Goal: Task Accomplishment & Management: Use online tool/utility

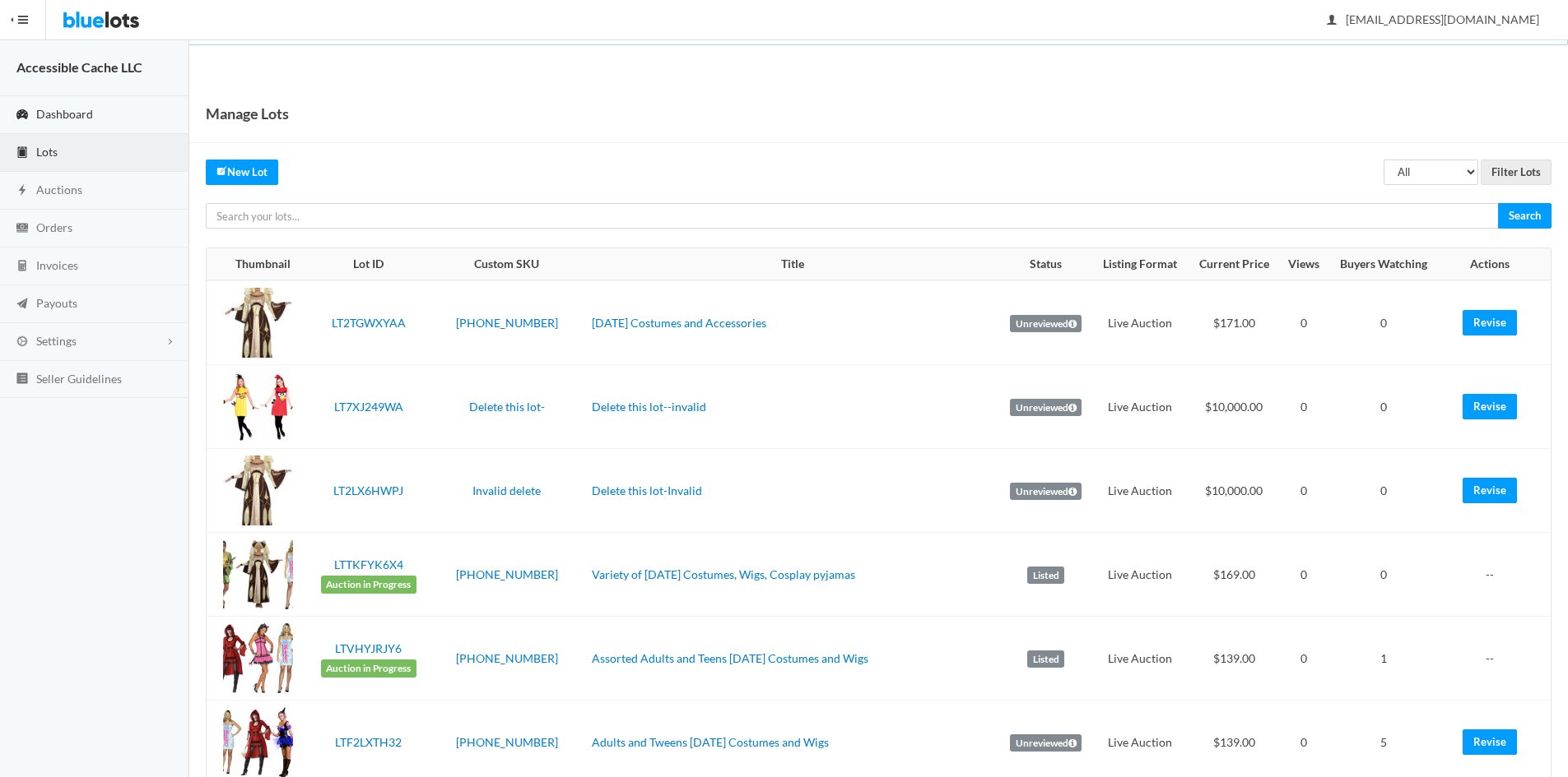
click at [87, 109] on span "Dashboard" at bounding box center [64, 114] width 57 height 14
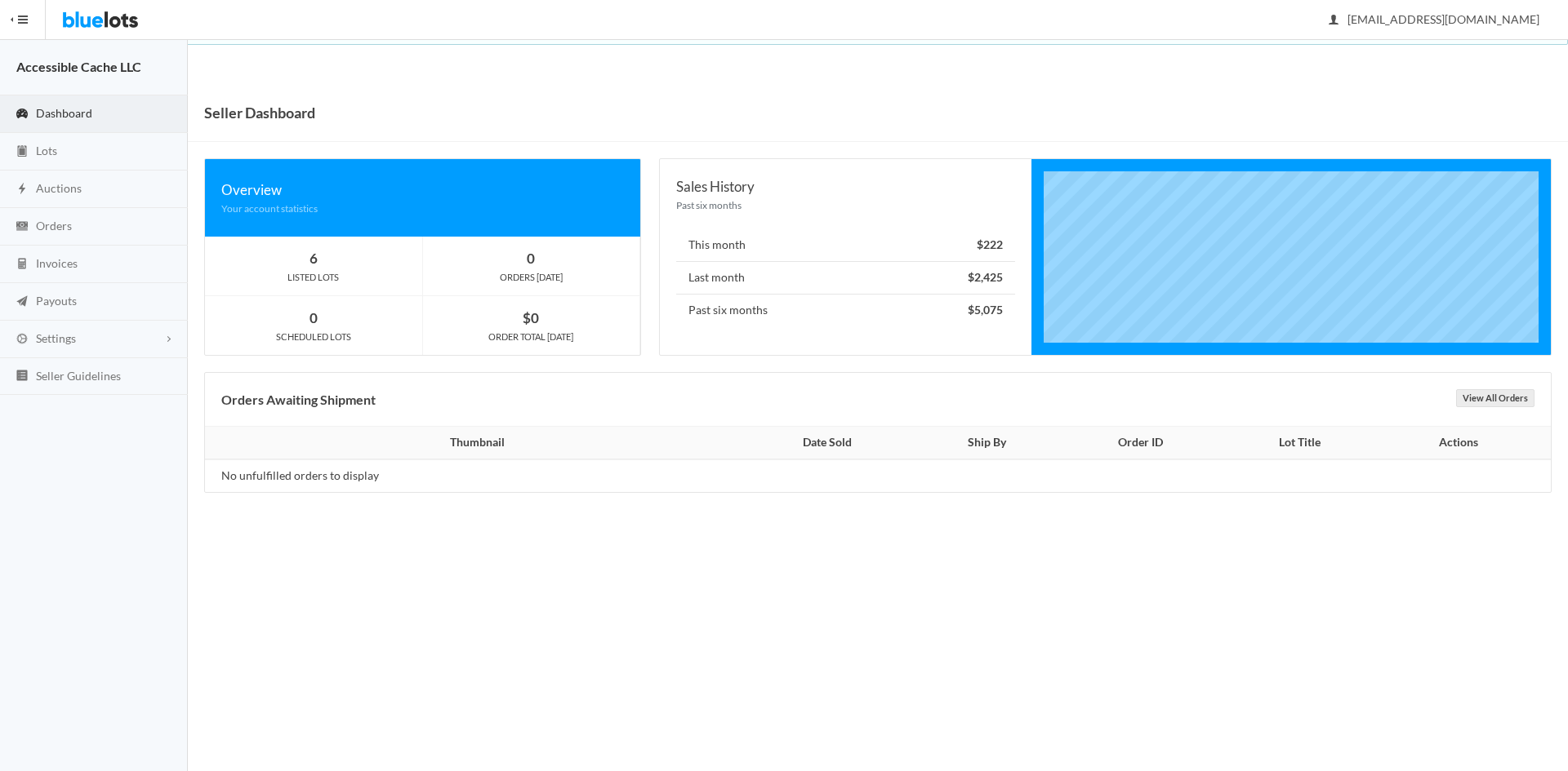
click at [53, 109] on span "Dashboard" at bounding box center [64, 113] width 56 height 14
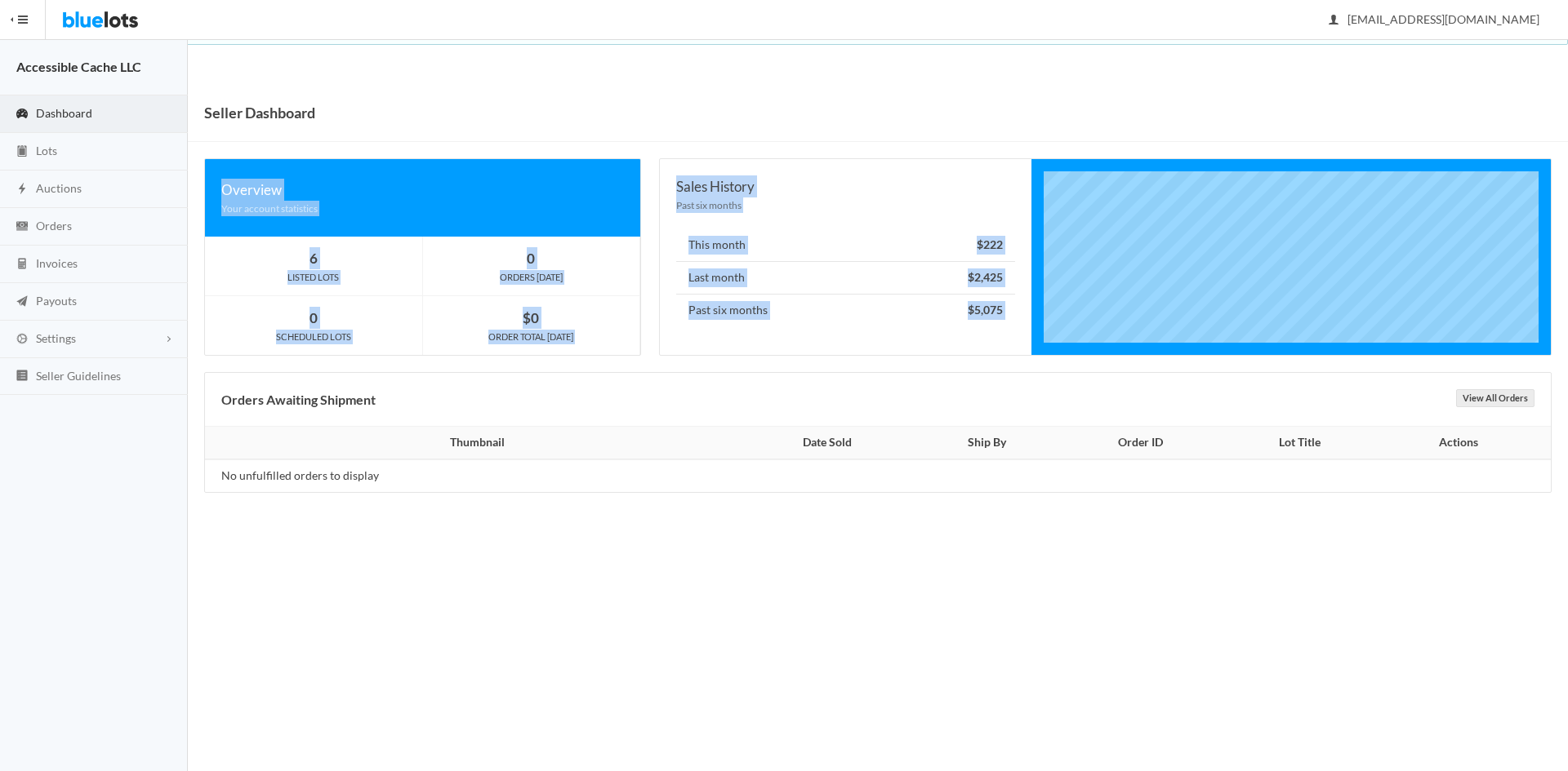
drag, startPoint x: 1561, startPoint y: 106, endPoint x: 1567, endPoint y: 161, distance: 55.3
click at [1567, 161] on div "Seller Dashboard Overview Your account statistics 6 LISTED LOTS 0 ORDERS TODAY …" at bounding box center [878, 305] width 1380 height 442
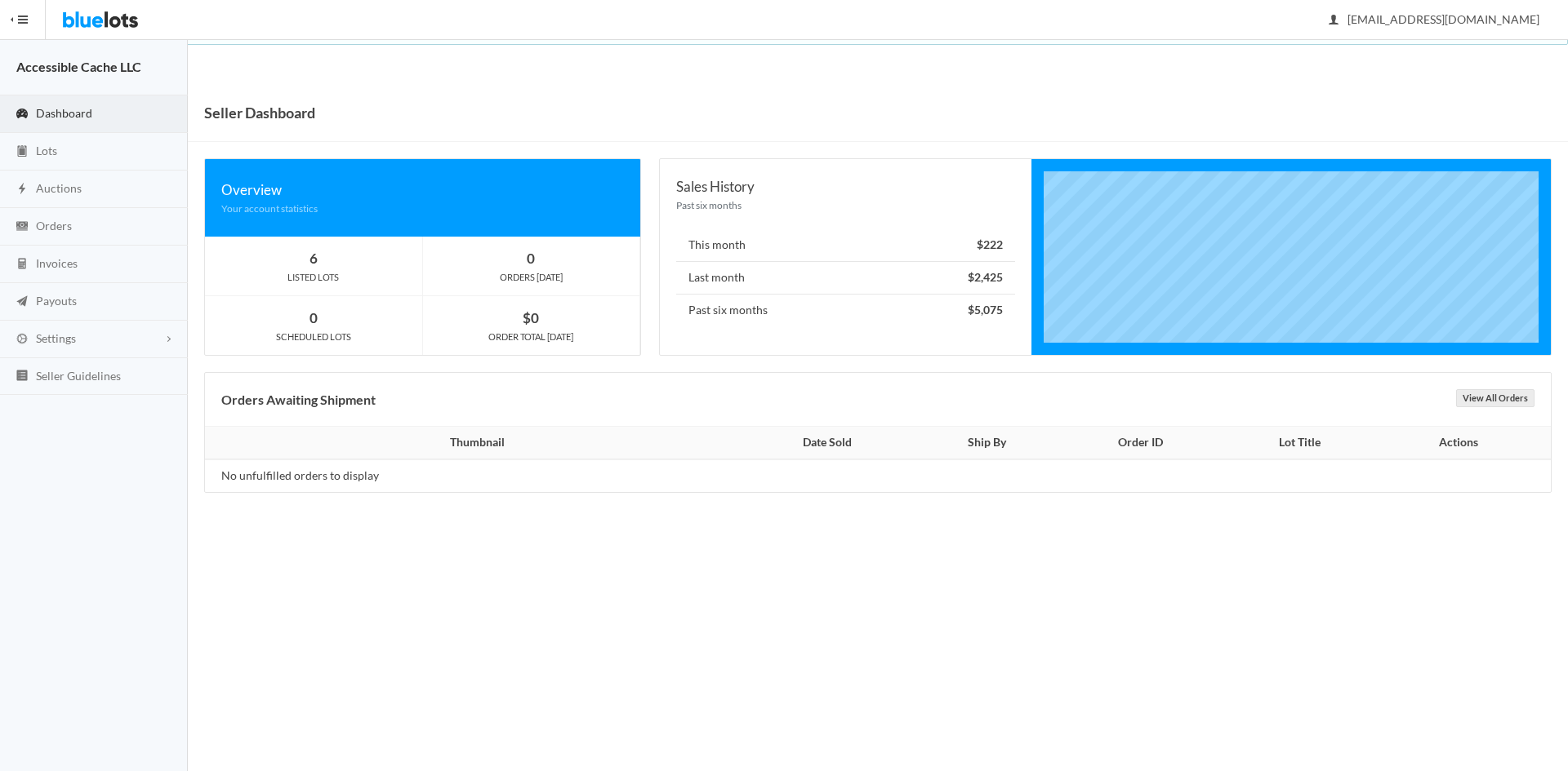
drag, startPoint x: 1557, startPoint y: 424, endPoint x: 1404, endPoint y: 498, distance: 170.0
click at [1562, 452] on div "Seller Dashboard Overview Your account statistics 6 LISTED LOTS 0 ORDERS TODAY …" at bounding box center [878, 305] width 1380 height 442
click at [769, 640] on body "Bluelots is for sale. If you are interested in purchasing the business, please …" at bounding box center [784, 385] width 1568 height 771
click at [406, 558] on body "Bluelots is for sale. If you are interested in purchasing the business, please …" at bounding box center [784, 385] width 1568 height 771
click at [42, 148] on span "Lots" at bounding box center [47, 150] width 21 height 14
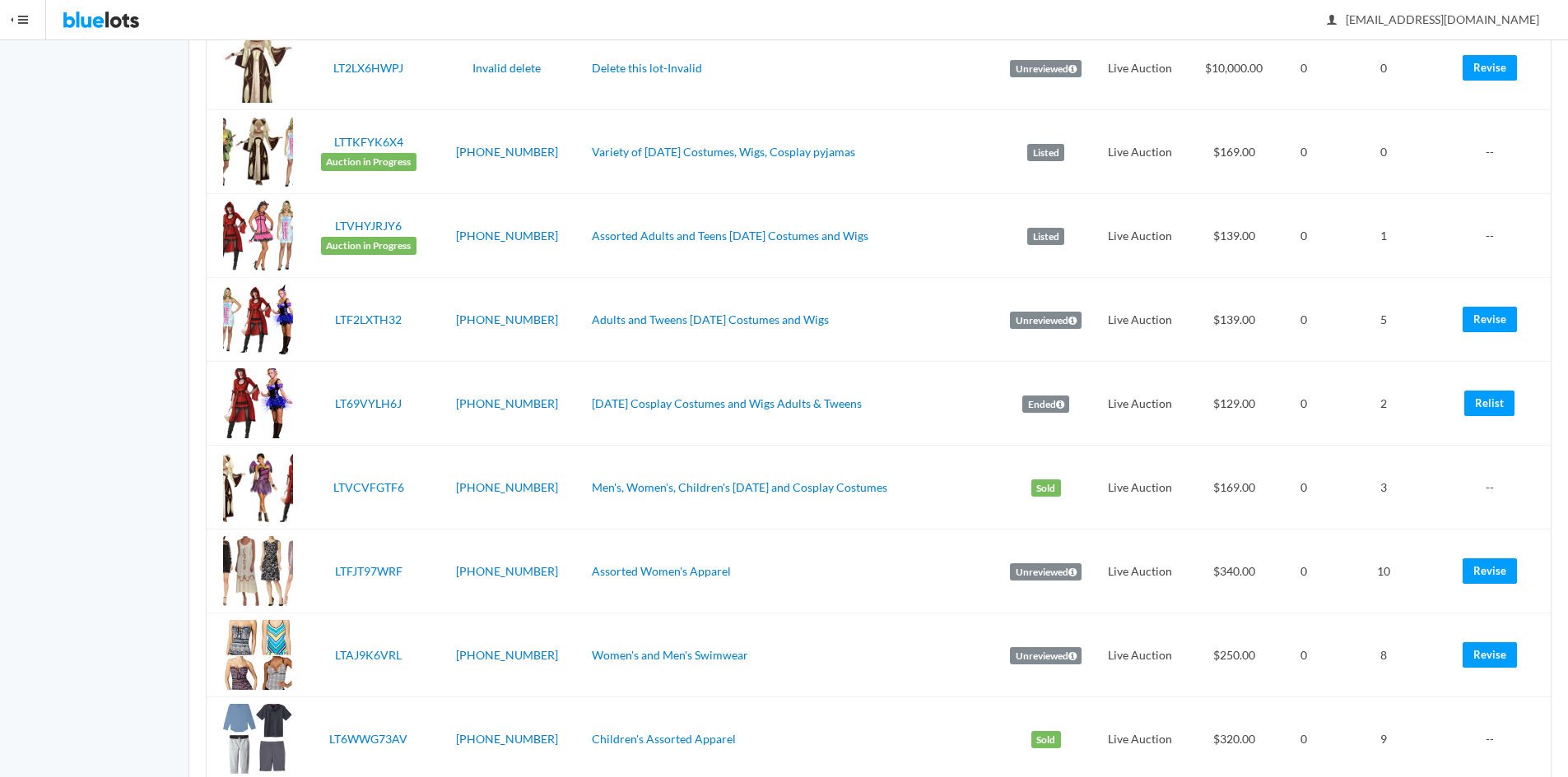
scroll to position [484, 0]
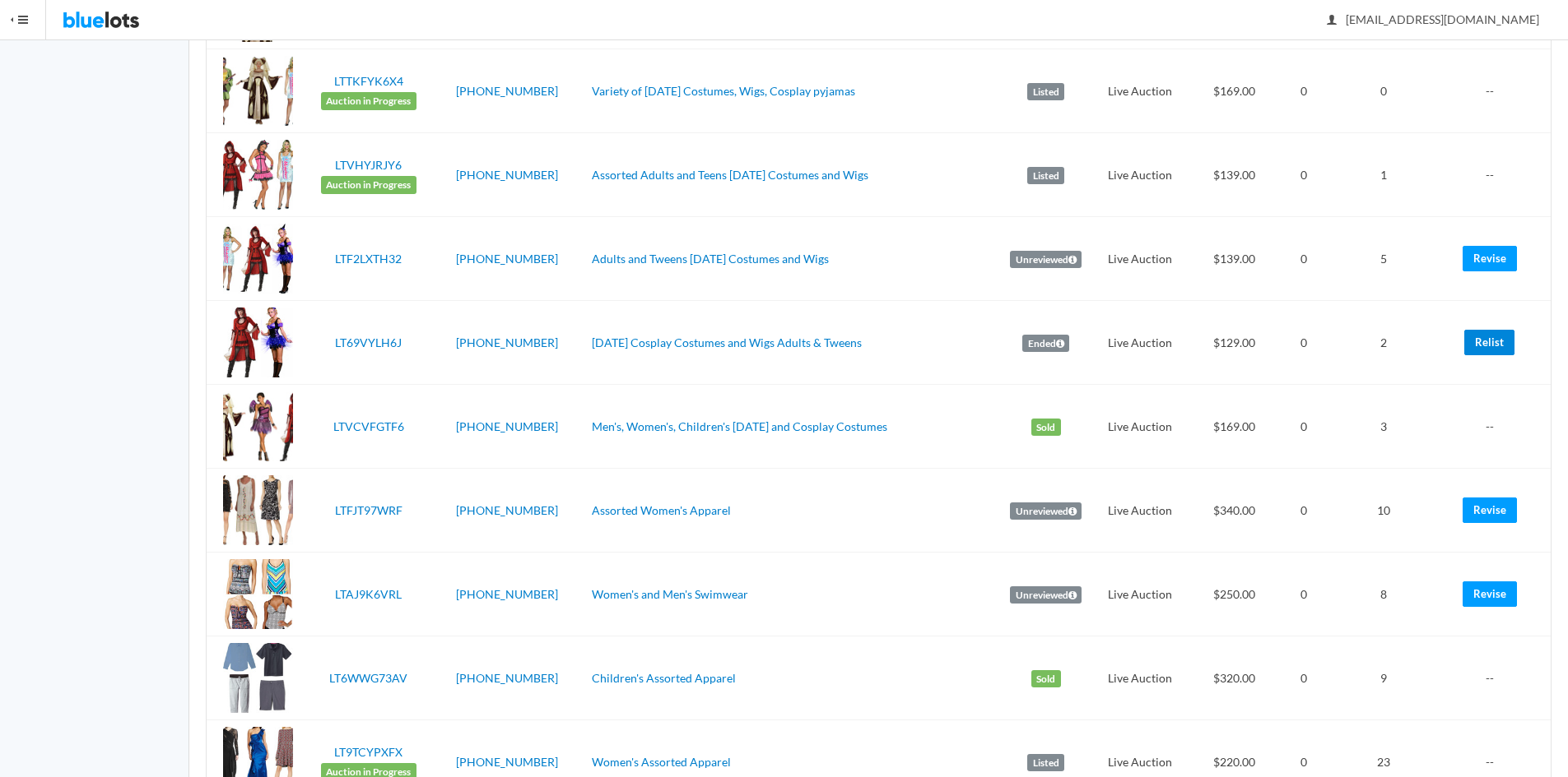
click at [1493, 346] on link "Relist" at bounding box center [1489, 342] width 50 height 26
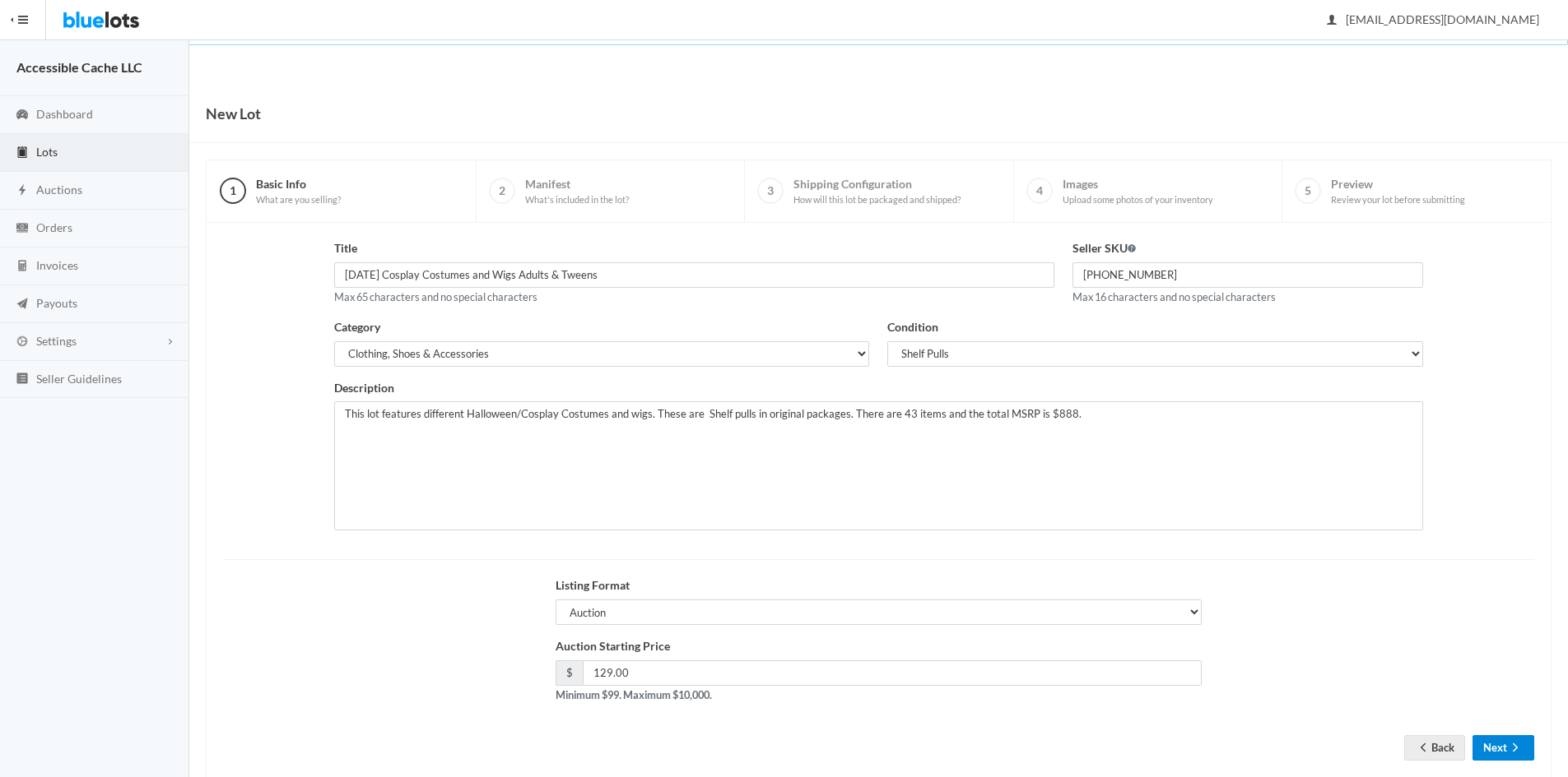
drag, startPoint x: 1491, startPoint y: 742, endPoint x: 1461, endPoint y: 569, distance: 175.6
click at [1493, 742] on button "Next" at bounding box center [1503, 747] width 62 height 26
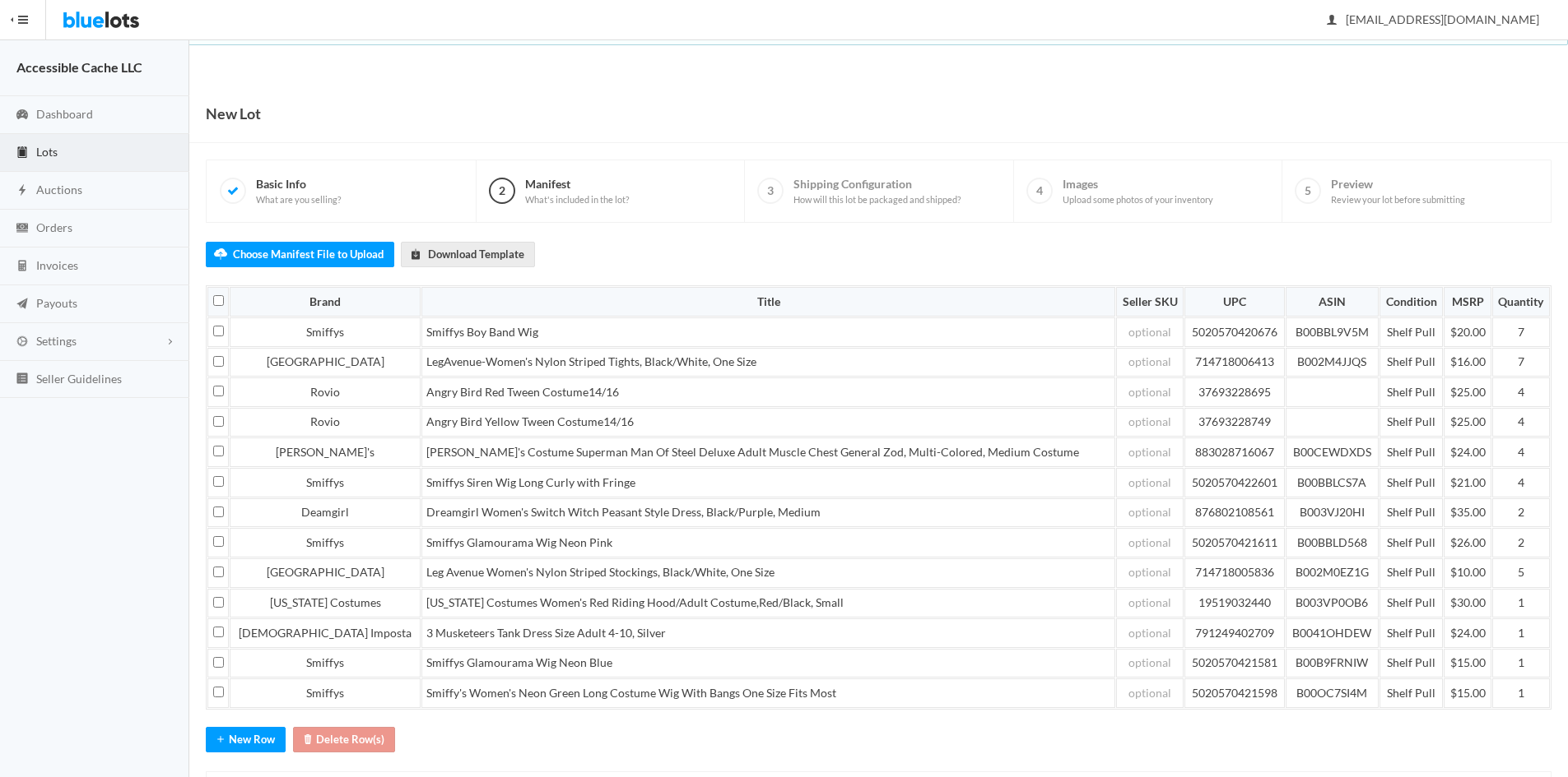
scroll to position [88, 0]
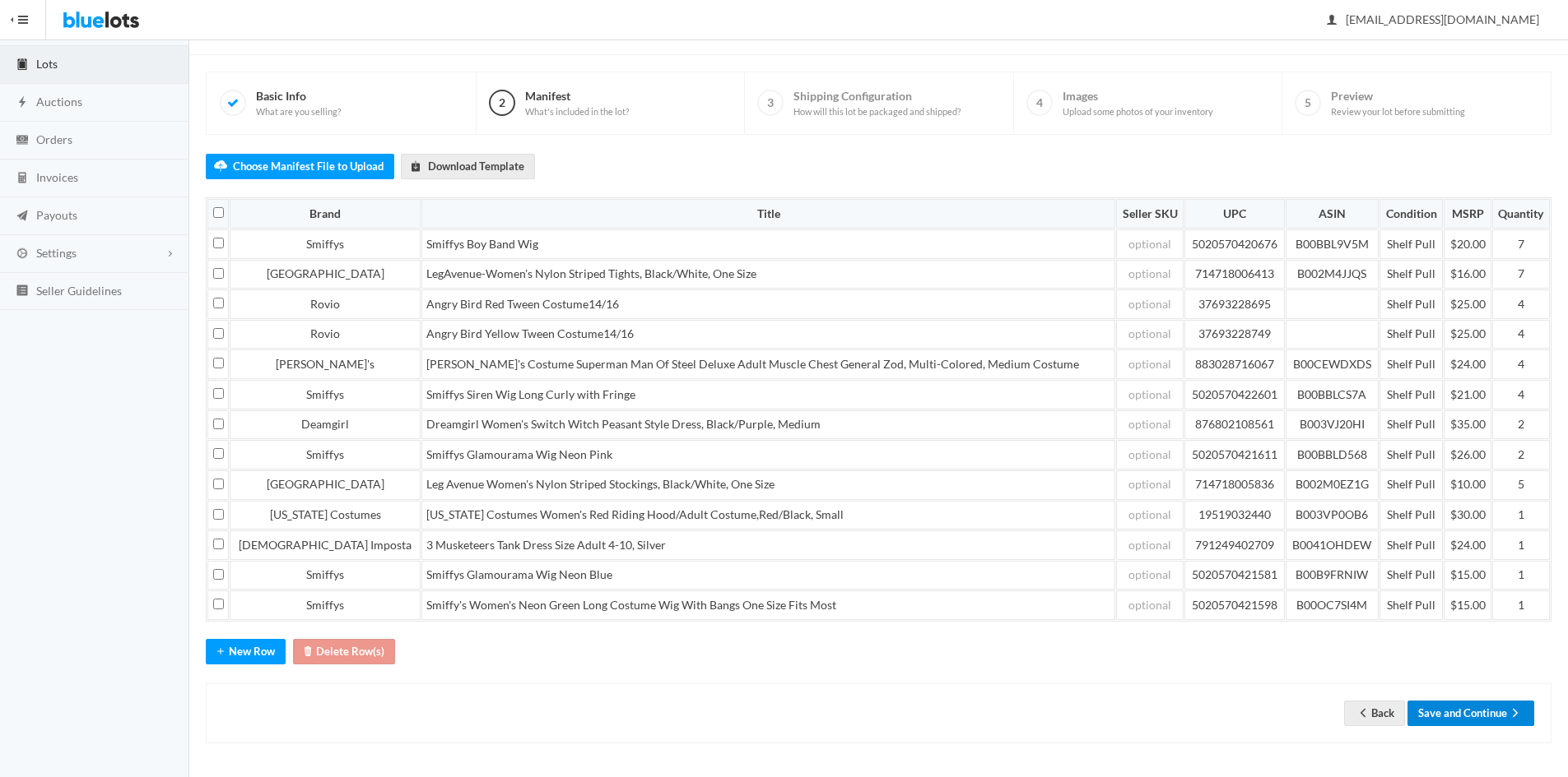
drag, startPoint x: 1461, startPoint y: 708, endPoint x: 1462, endPoint y: 626, distance: 82.0
click at [1463, 708] on button "Save and Continue" at bounding box center [1471, 713] width 127 height 26
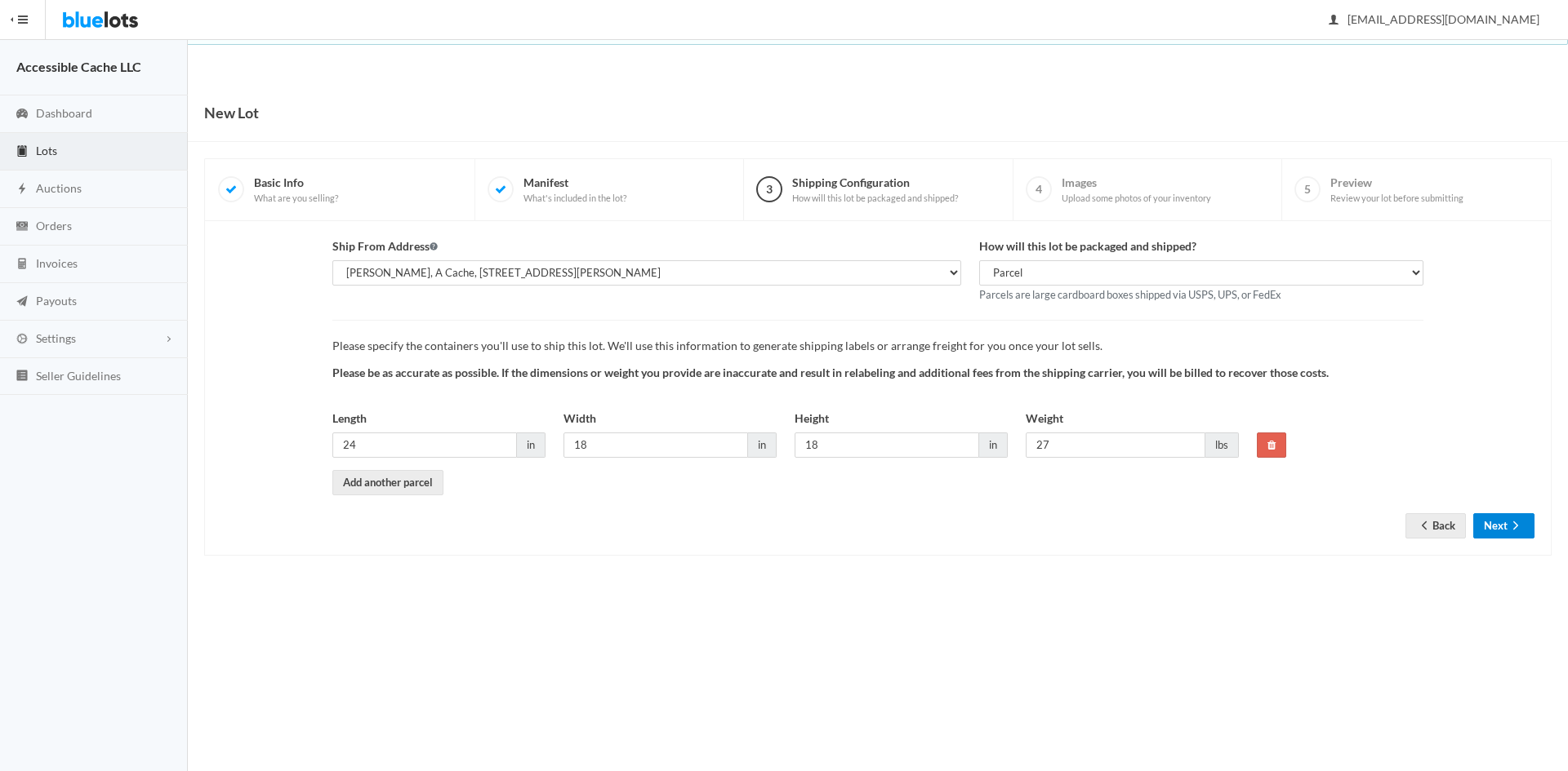
click at [1498, 529] on button "Next" at bounding box center [1503, 526] width 61 height 25
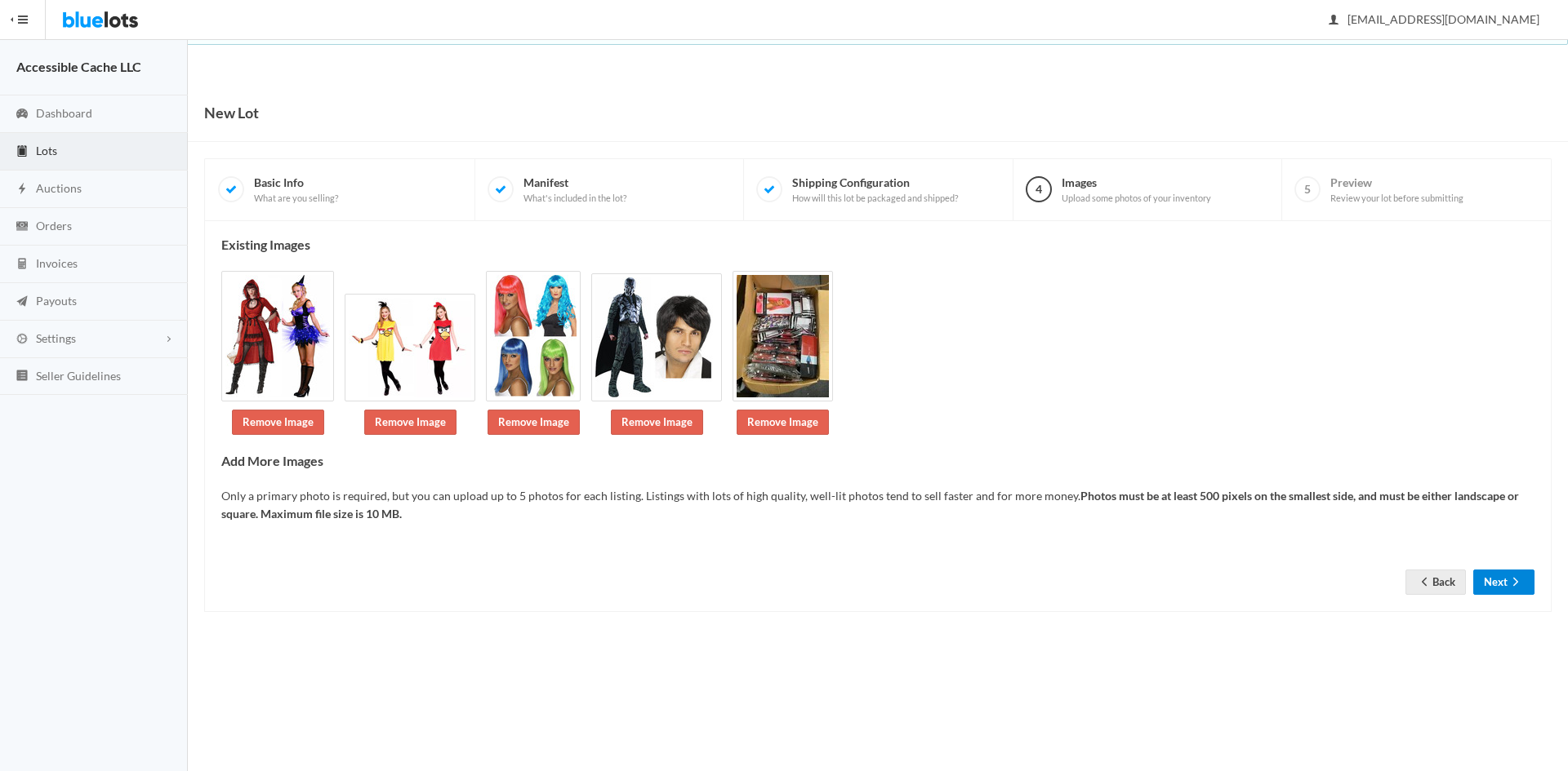
drag, startPoint x: 1502, startPoint y: 586, endPoint x: 1502, endPoint y: 572, distance: 14.0
click at [1502, 584] on button "Next" at bounding box center [1503, 582] width 61 height 25
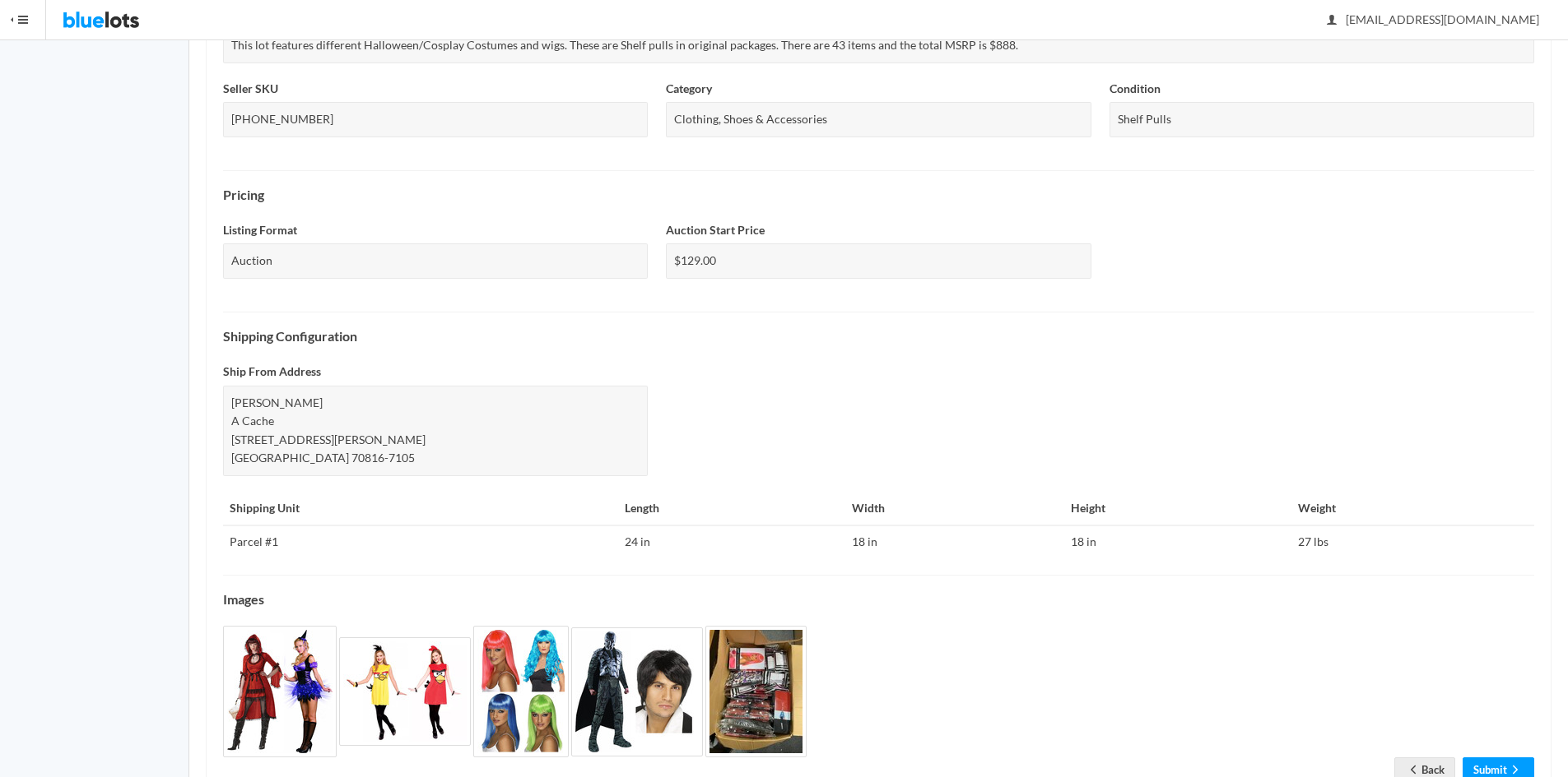
scroll to position [426, 0]
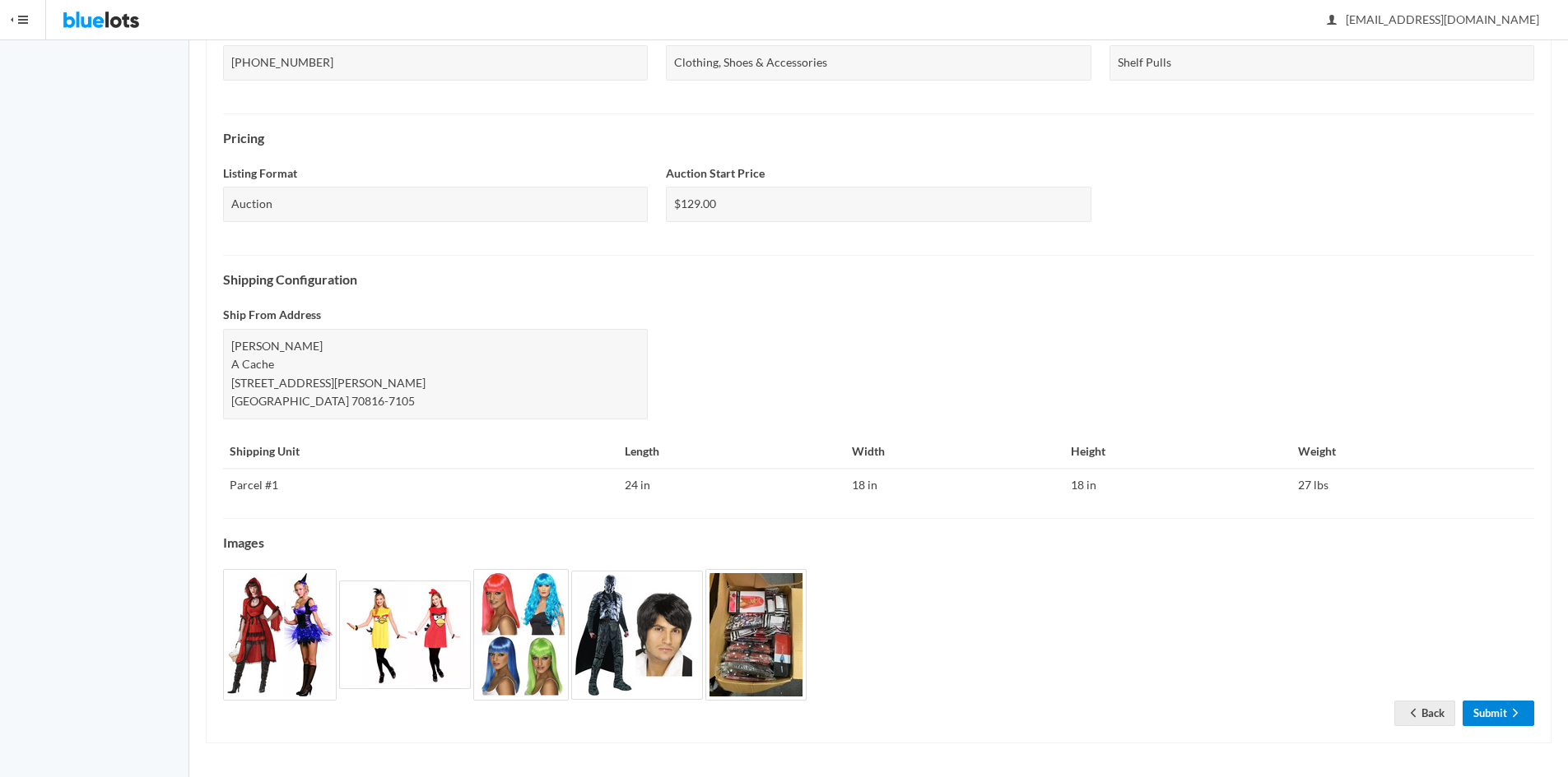
click at [1479, 714] on link "Submit" at bounding box center [1498, 713] width 72 height 26
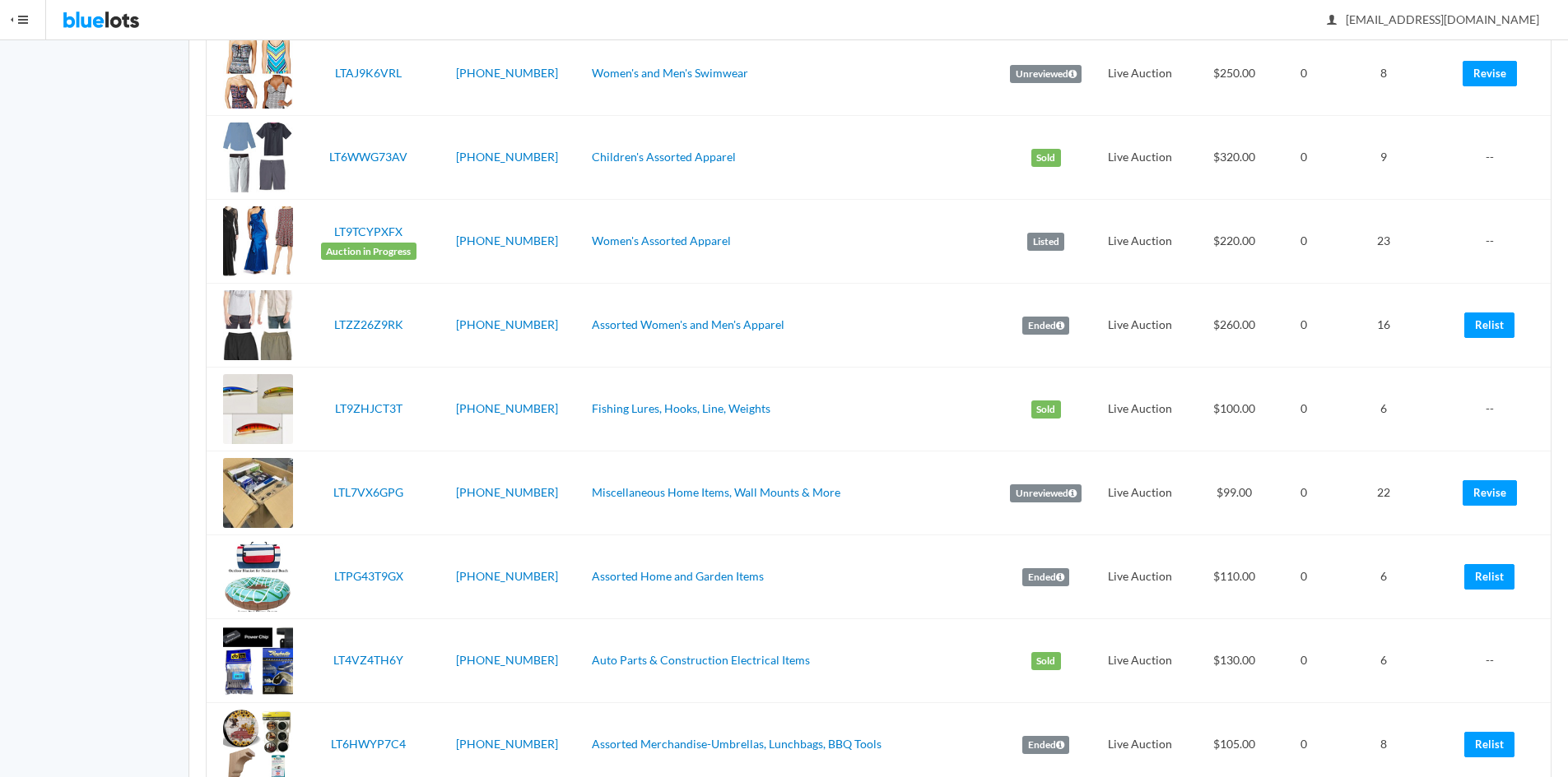
scroll to position [1072, 0]
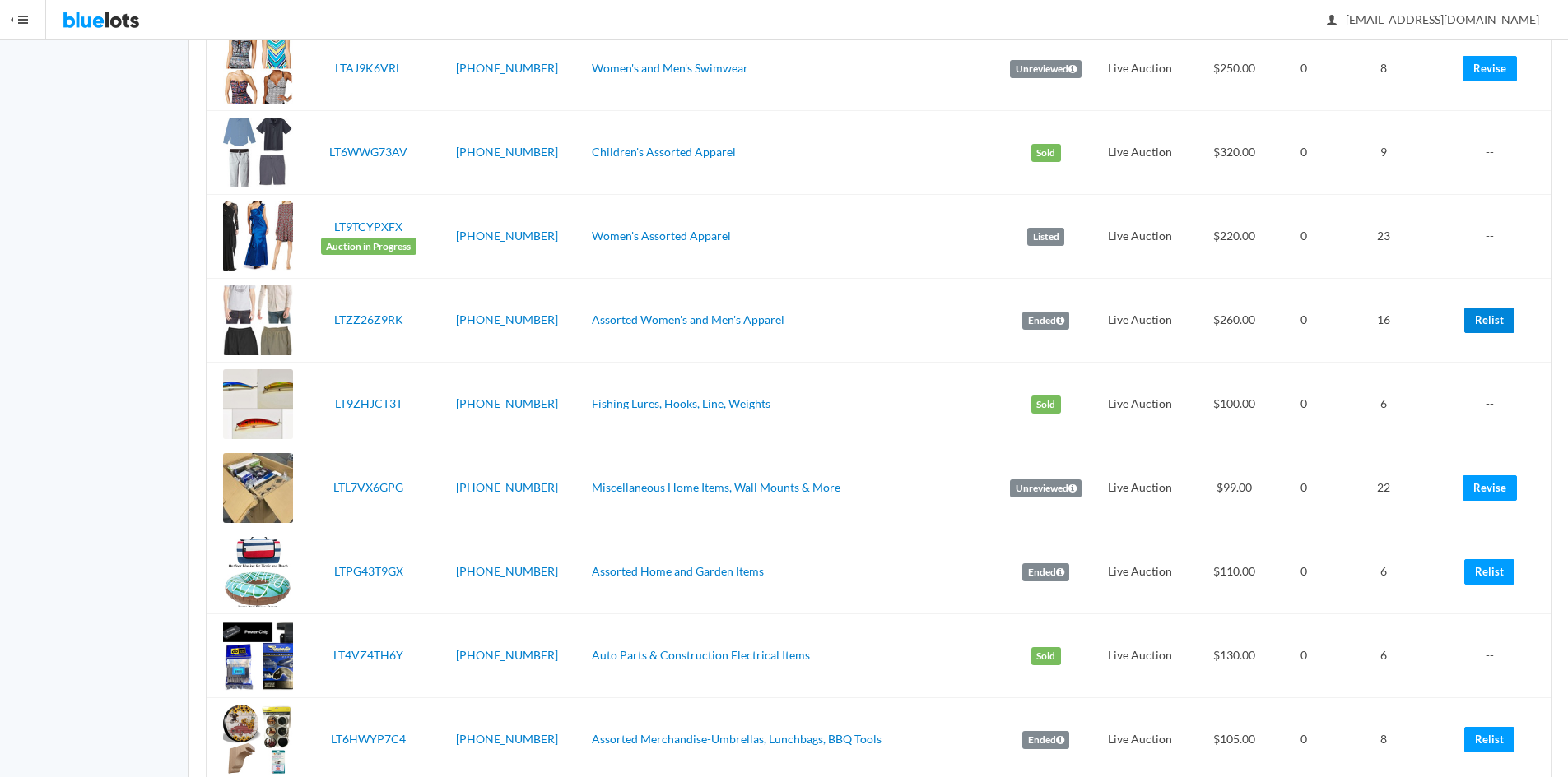
drag, startPoint x: 1477, startPoint y: 322, endPoint x: 861, endPoint y: 87, distance: 659.3
click at [1476, 322] on link "Relist" at bounding box center [1489, 320] width 50 height 26
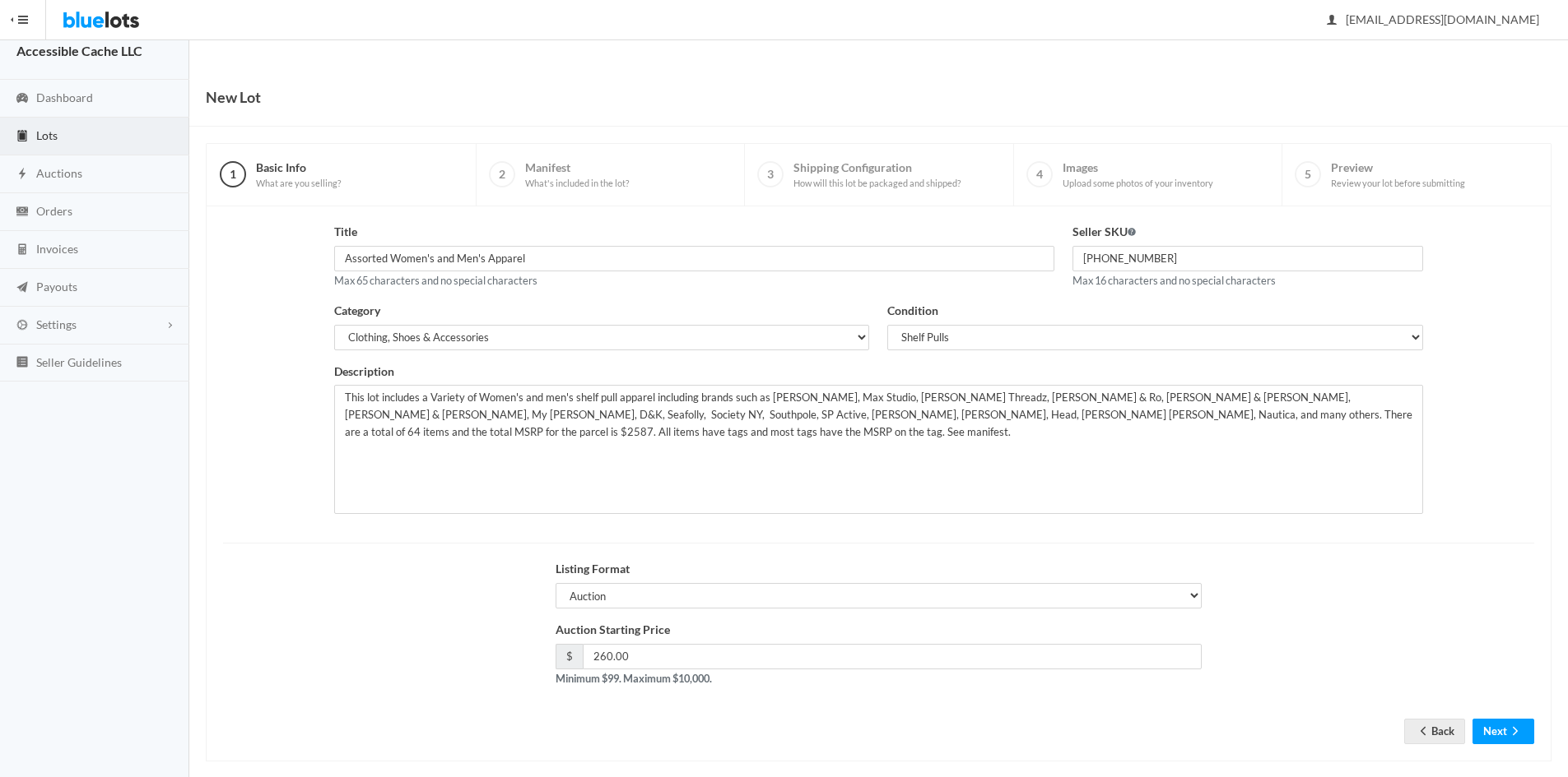
scroll to position [35, 0]
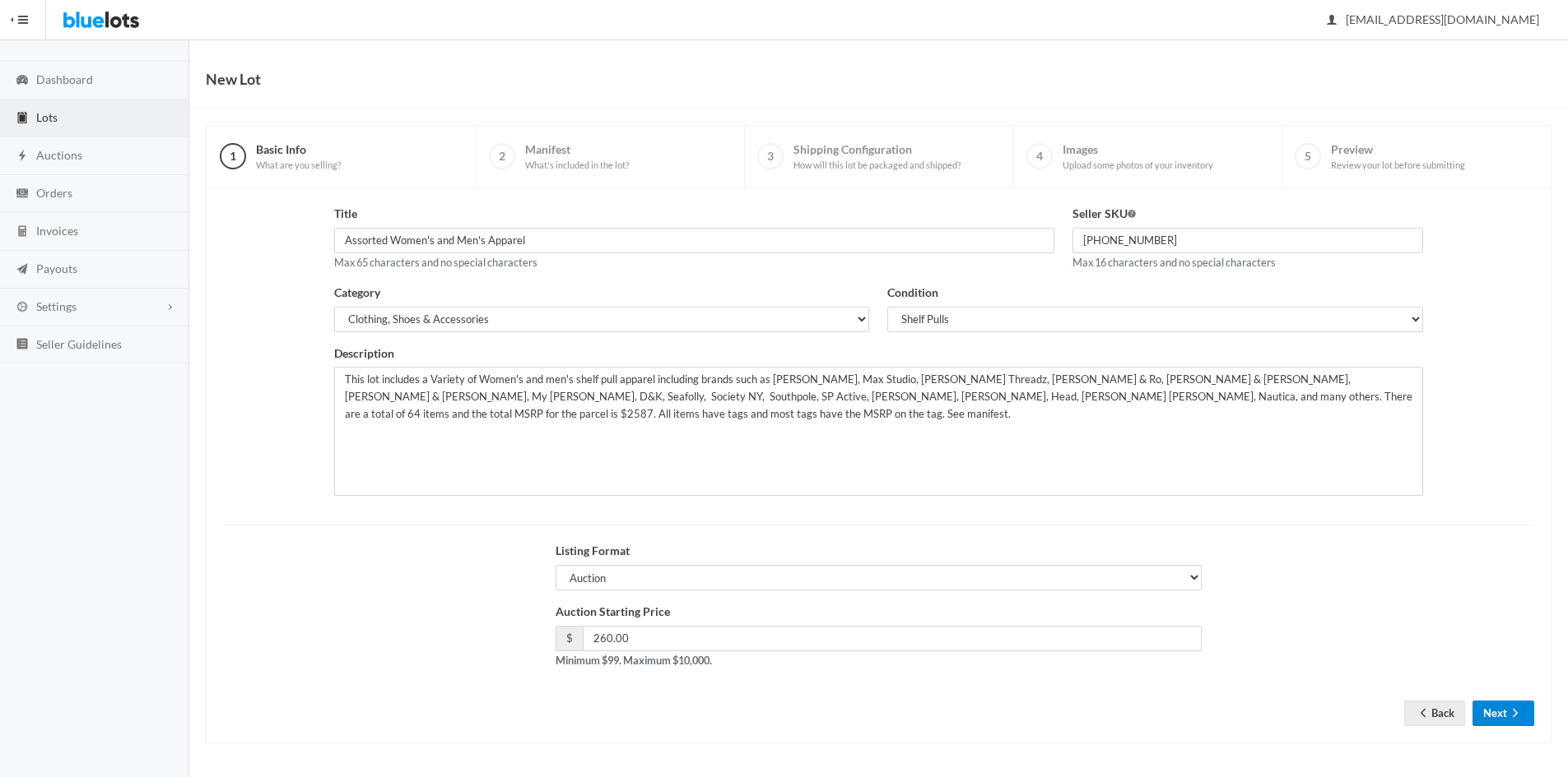
click at [1495, 712] on button "Next" at bounding box center [1503, 713] width 62 height 26
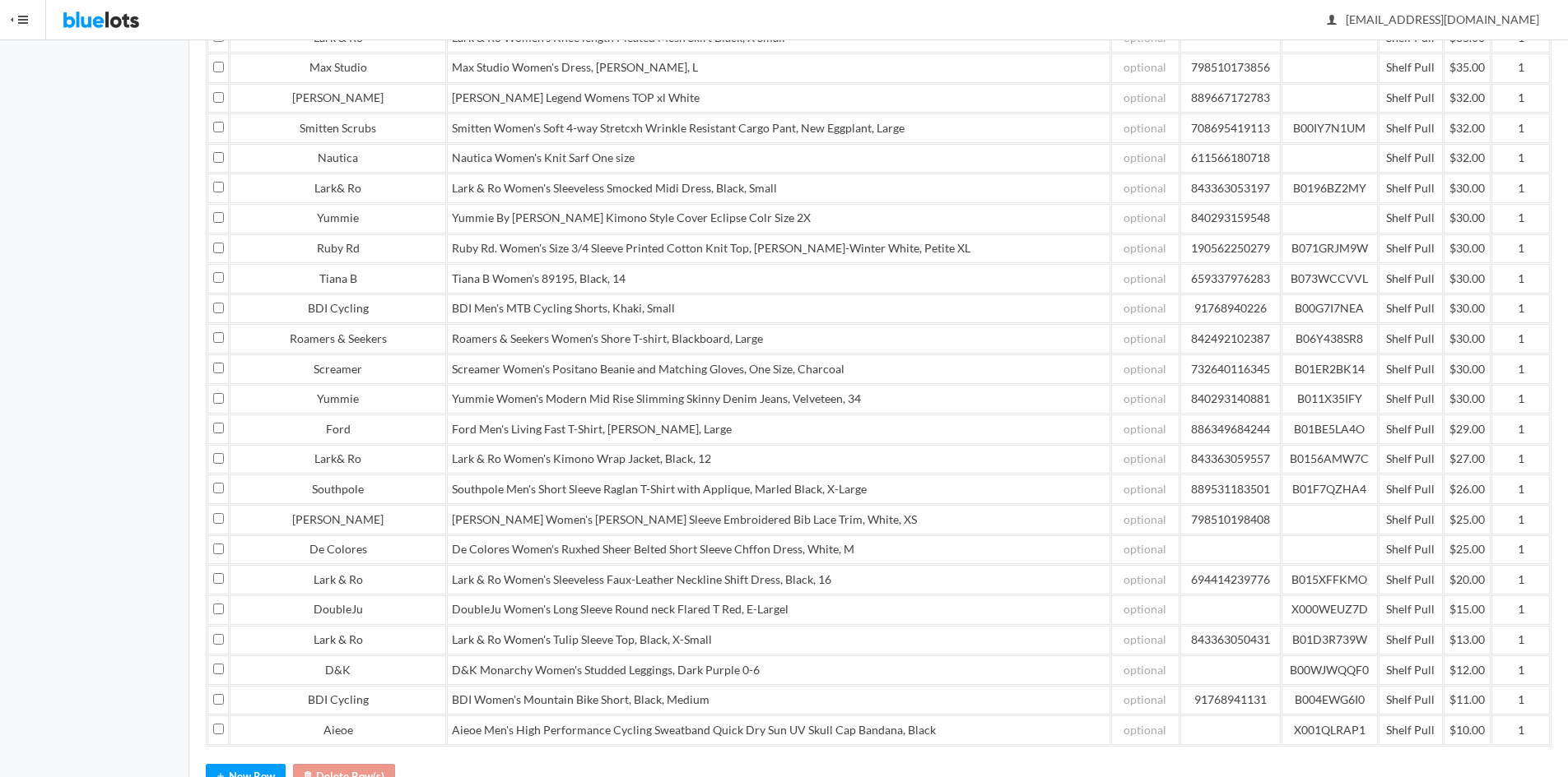
scroll to position [1322, 0]
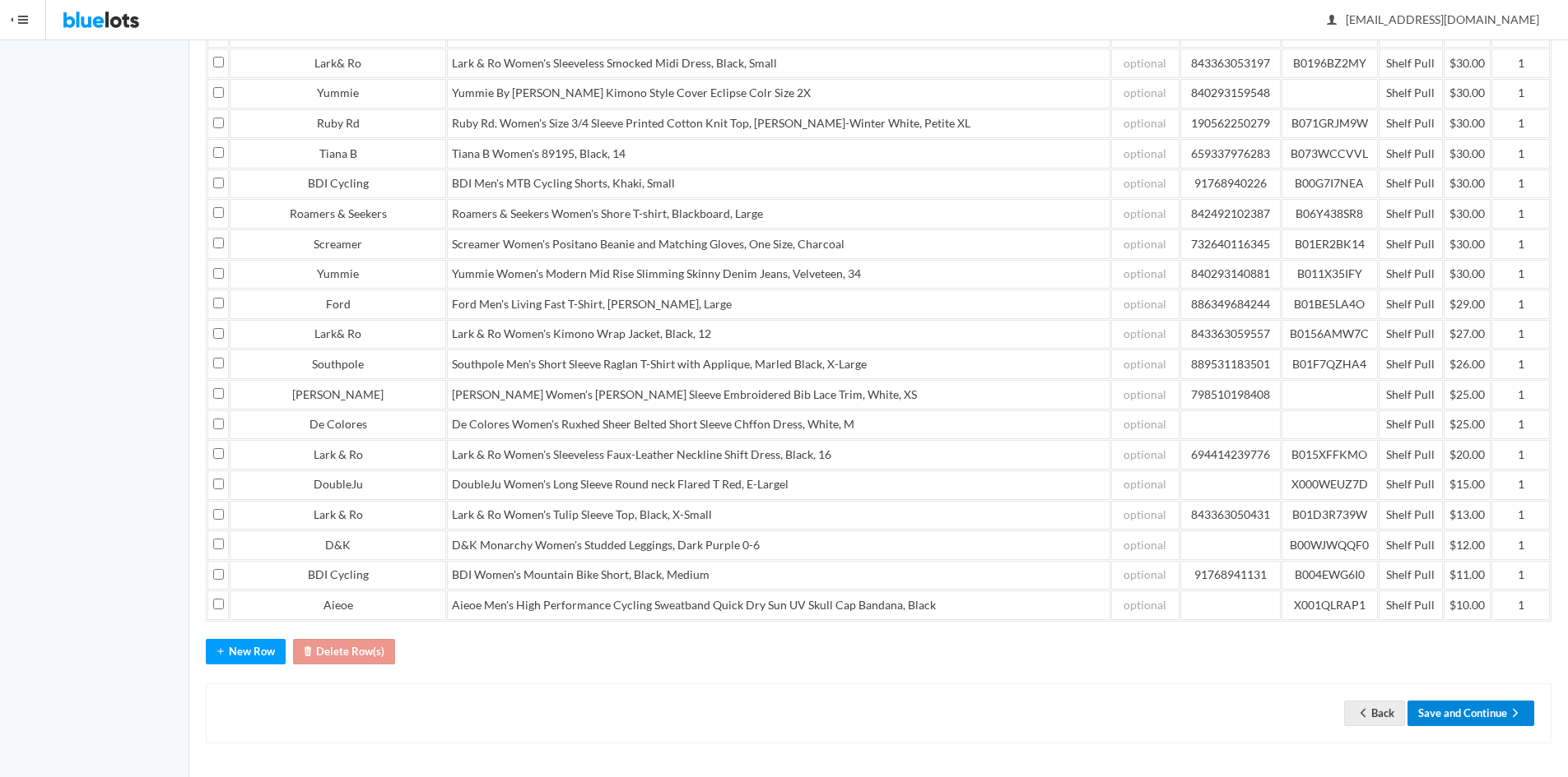
click at [1475, 716] on button "Save and Continue" at bounding box center [1471, 713] width 127 height 26
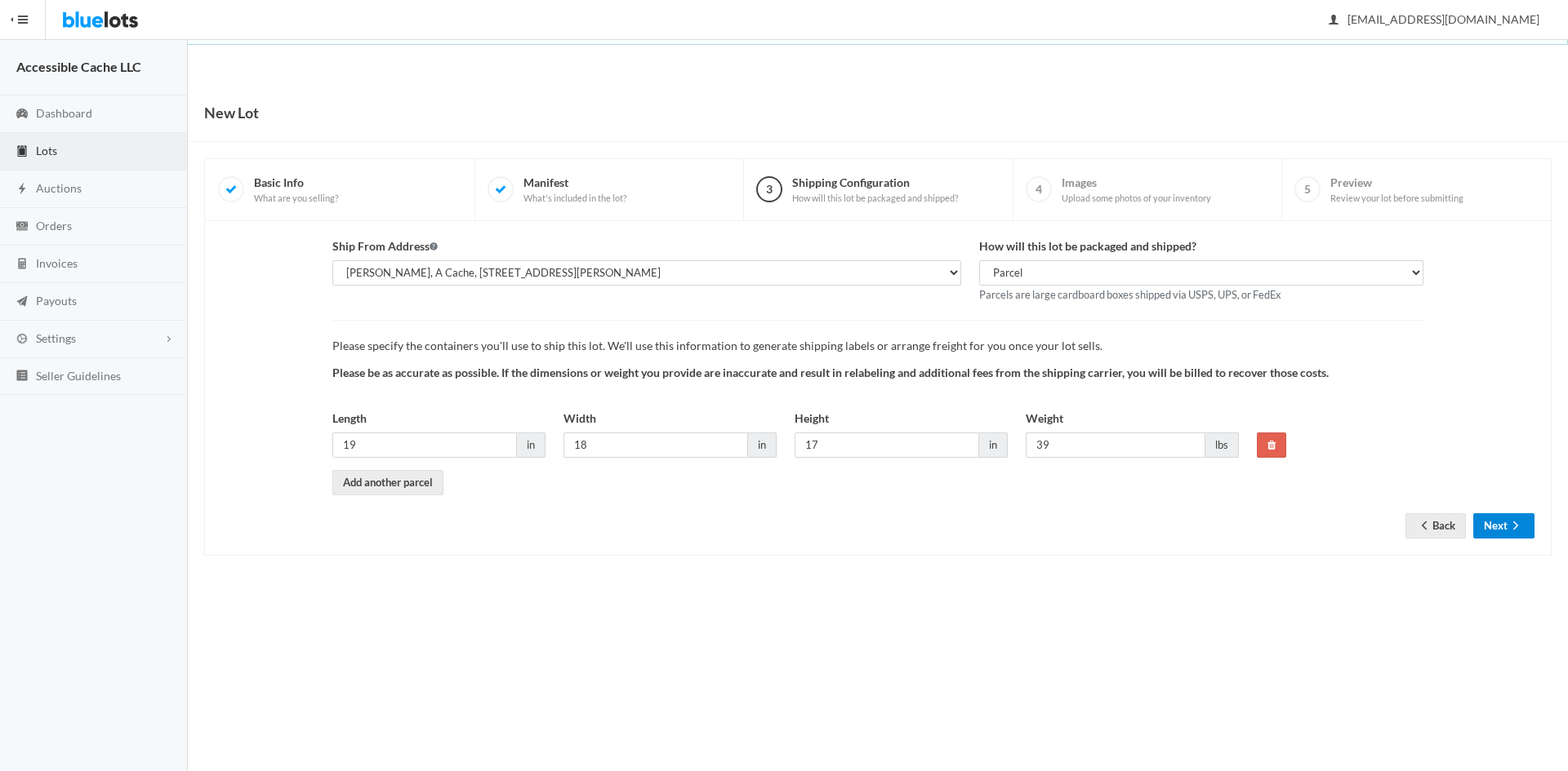
click at [1505, 523] on button "Next" at bounding box center [1503, 526] width 61 height 25
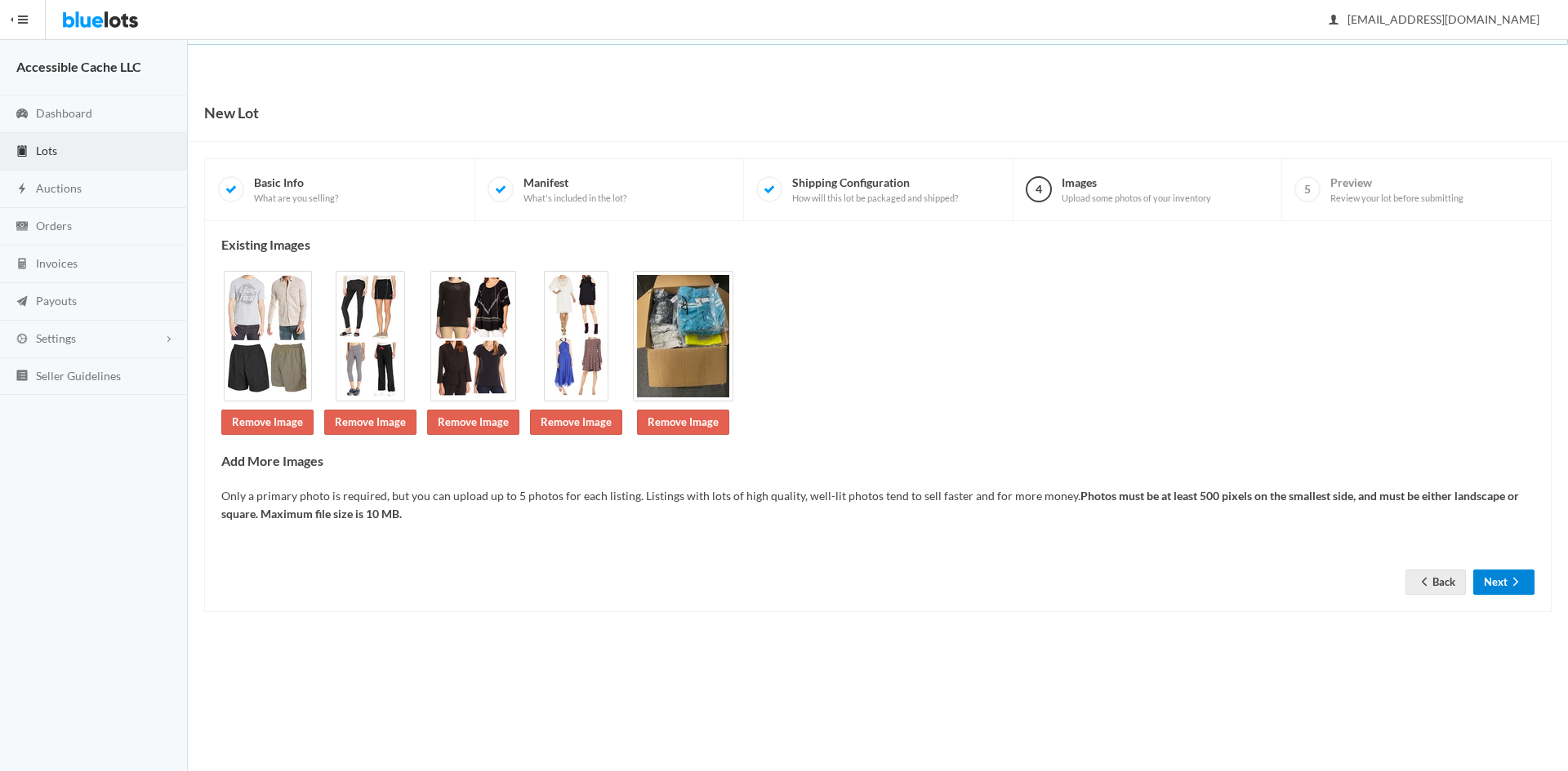
click at [1505, 574] on button "Next" at bounding box center [1503, 582] width 61 height 25
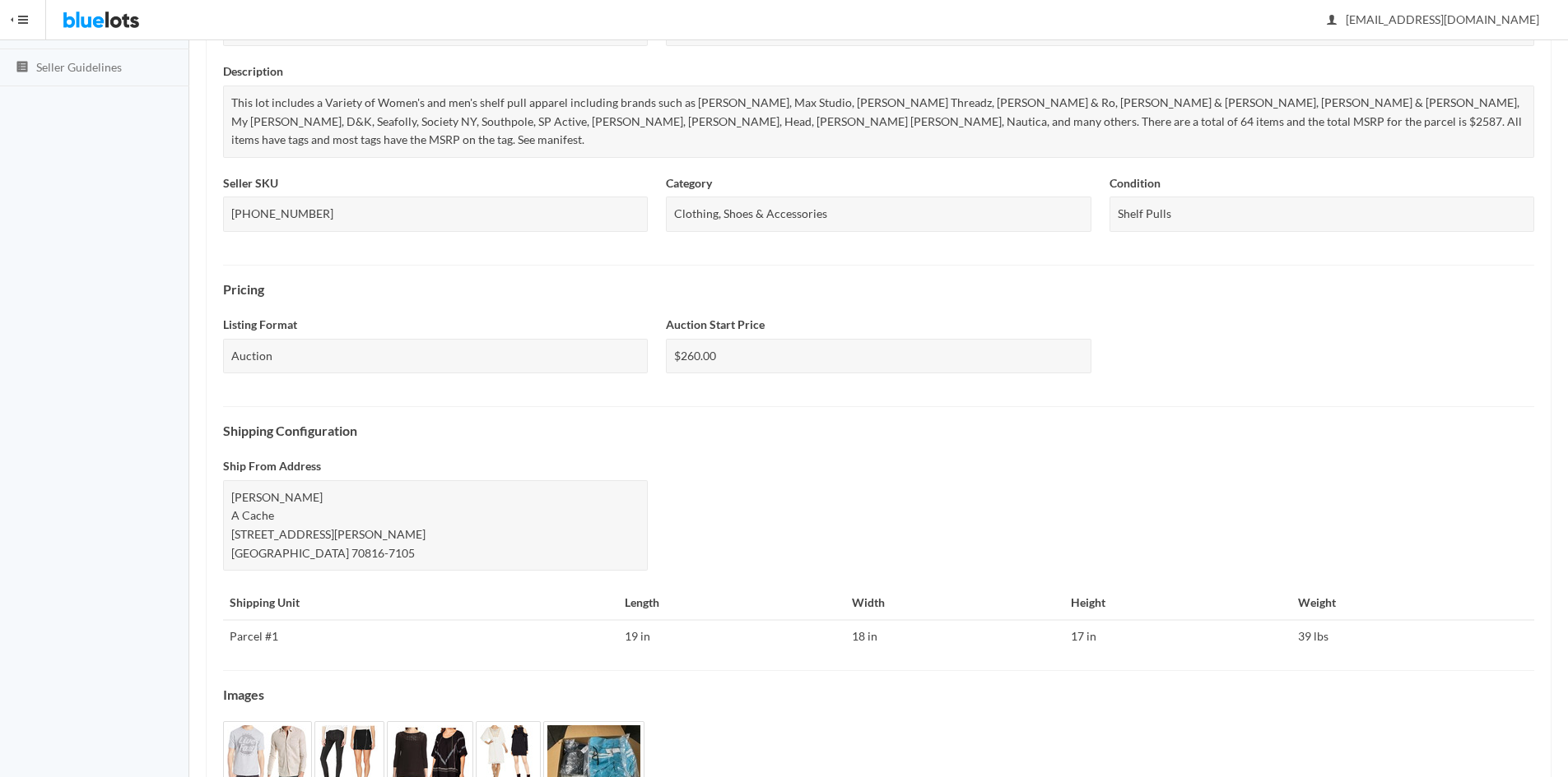
scroll to position [445, 0]
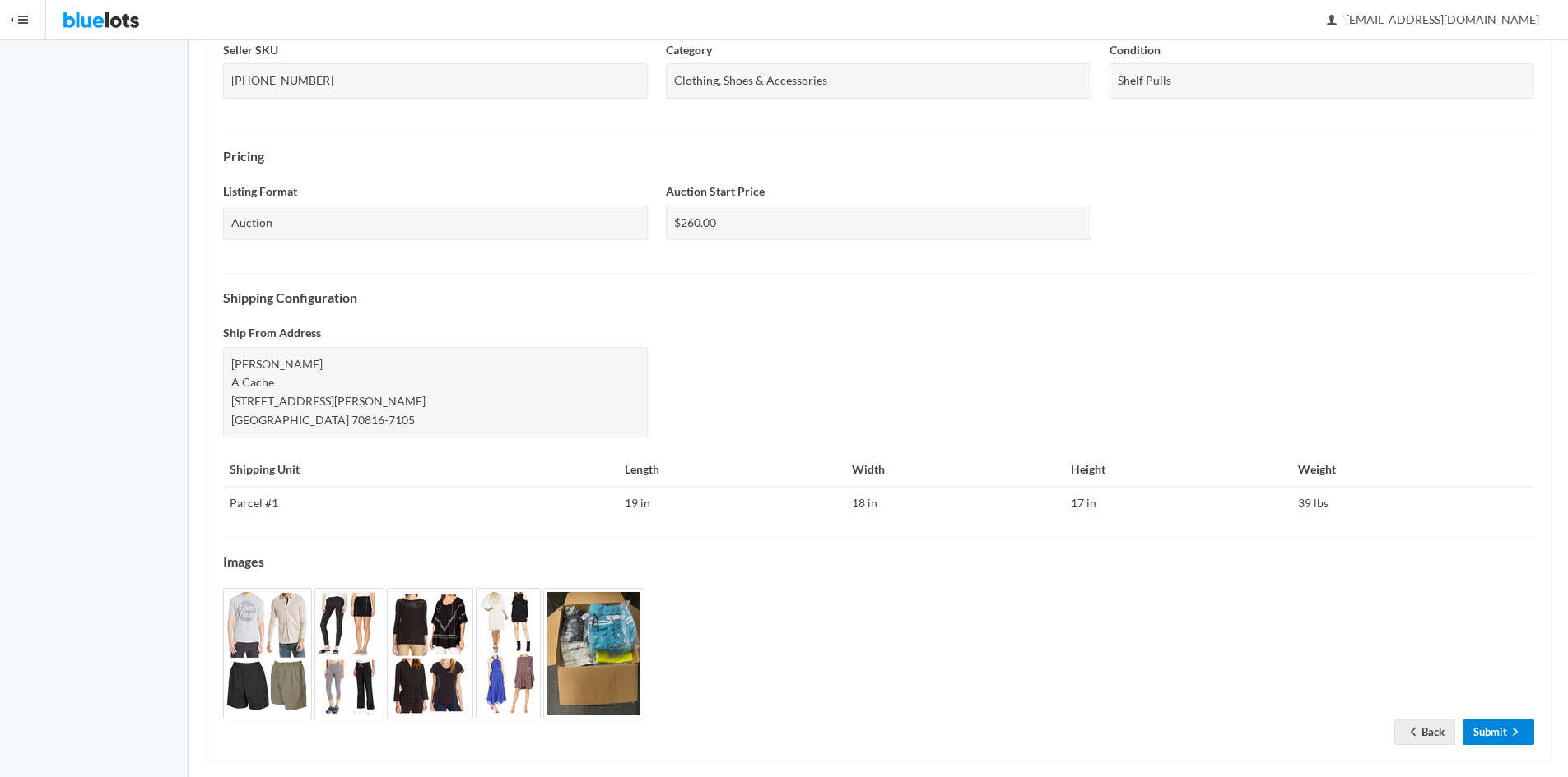
click at [1492, 719] on link "Submit" at bounding box center [1498, 732] width 72 height 26
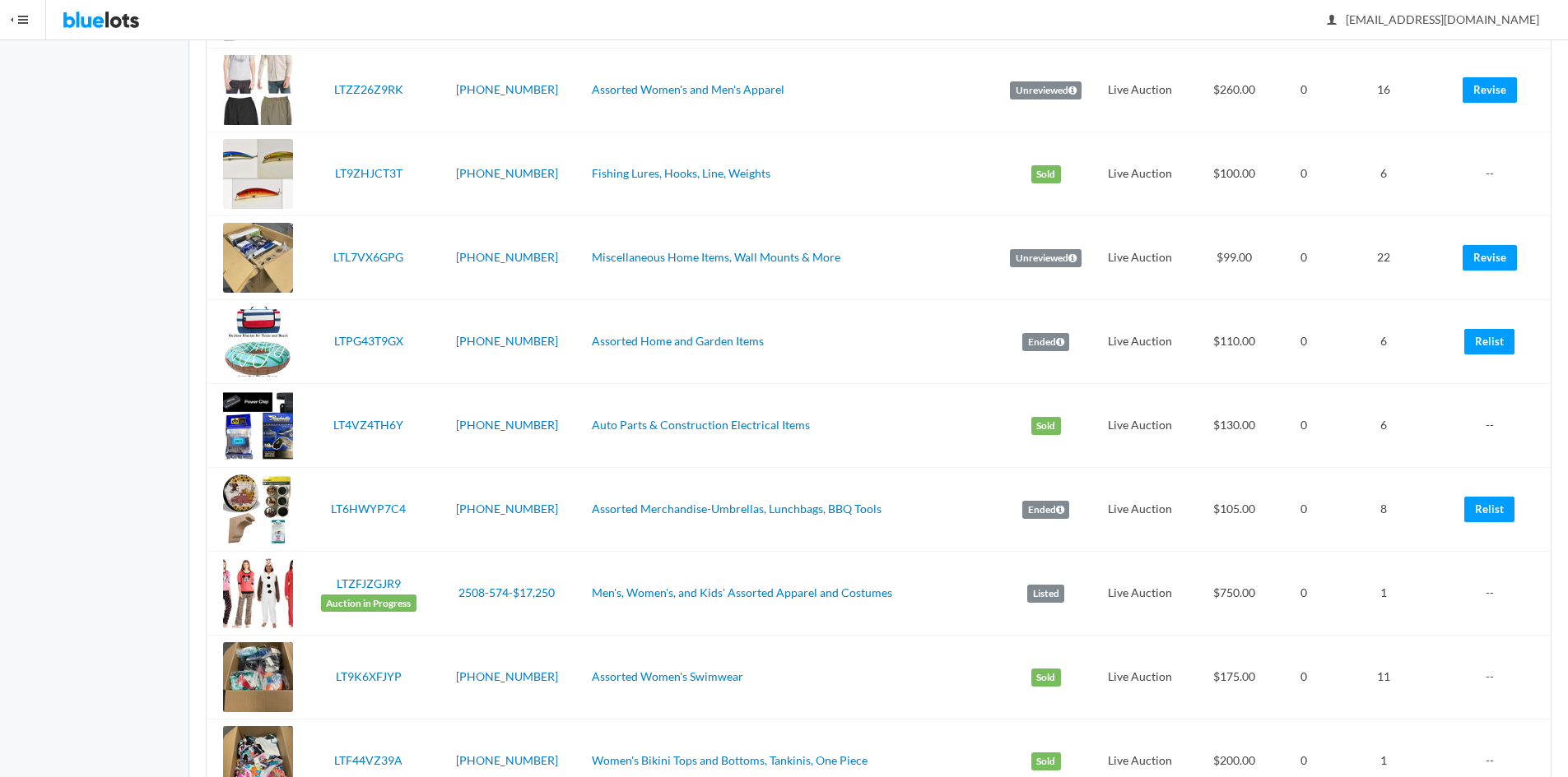
scroll to position [1327, 0]
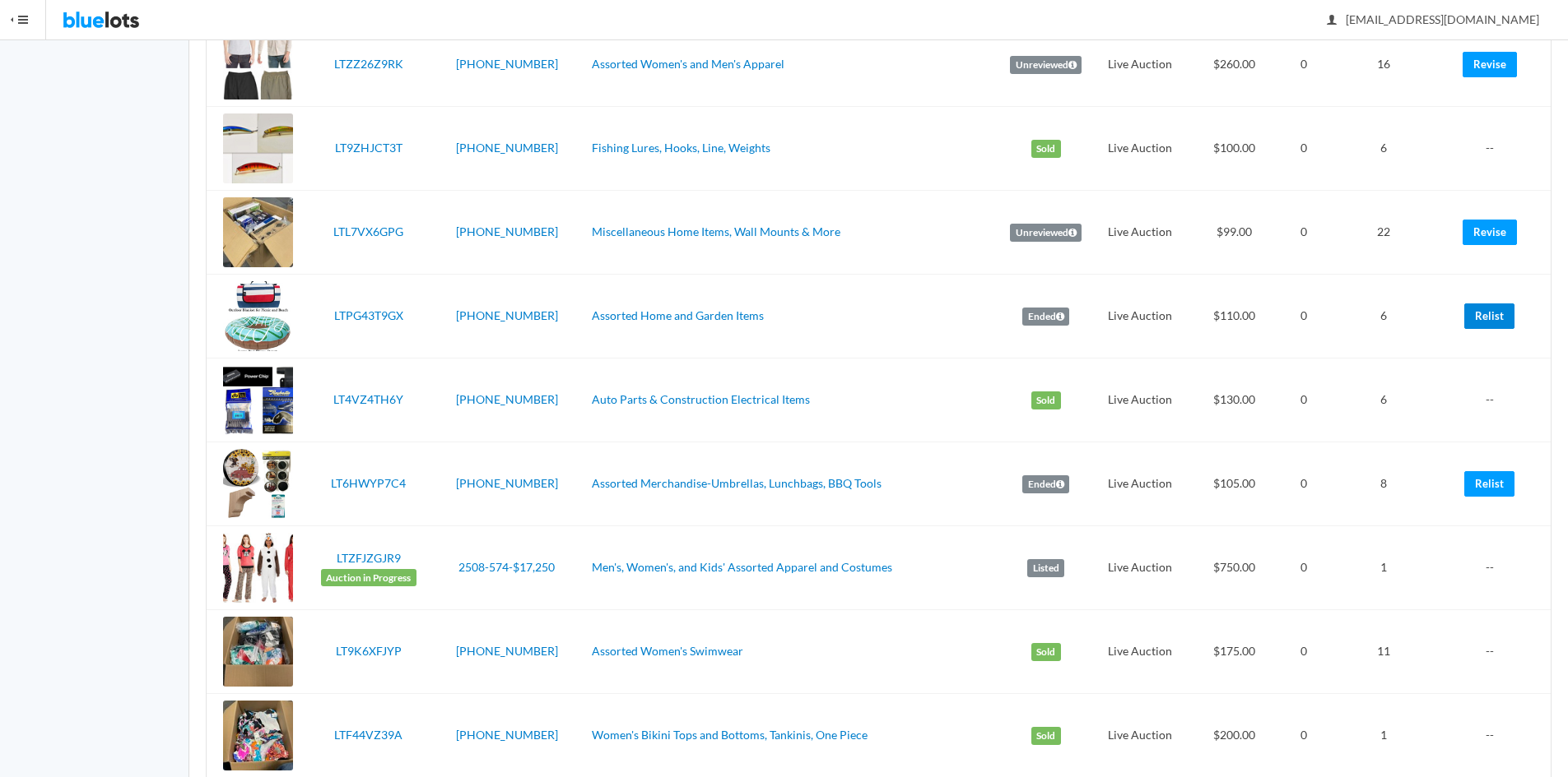
click at [1474, 312] on link "Relist" at bounding box center [1489, 316] width 50 height 26
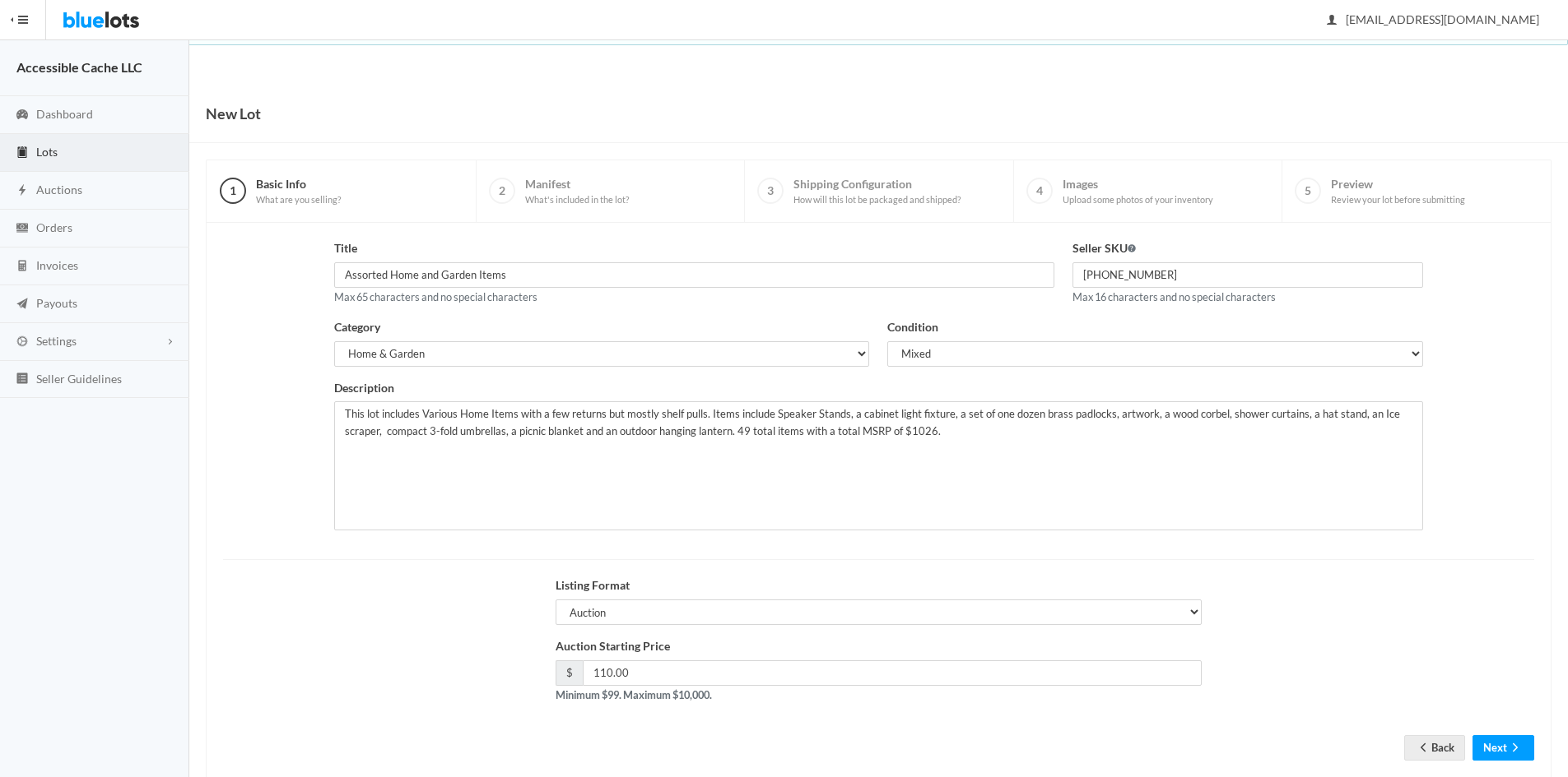
scroll to position [35, 0]
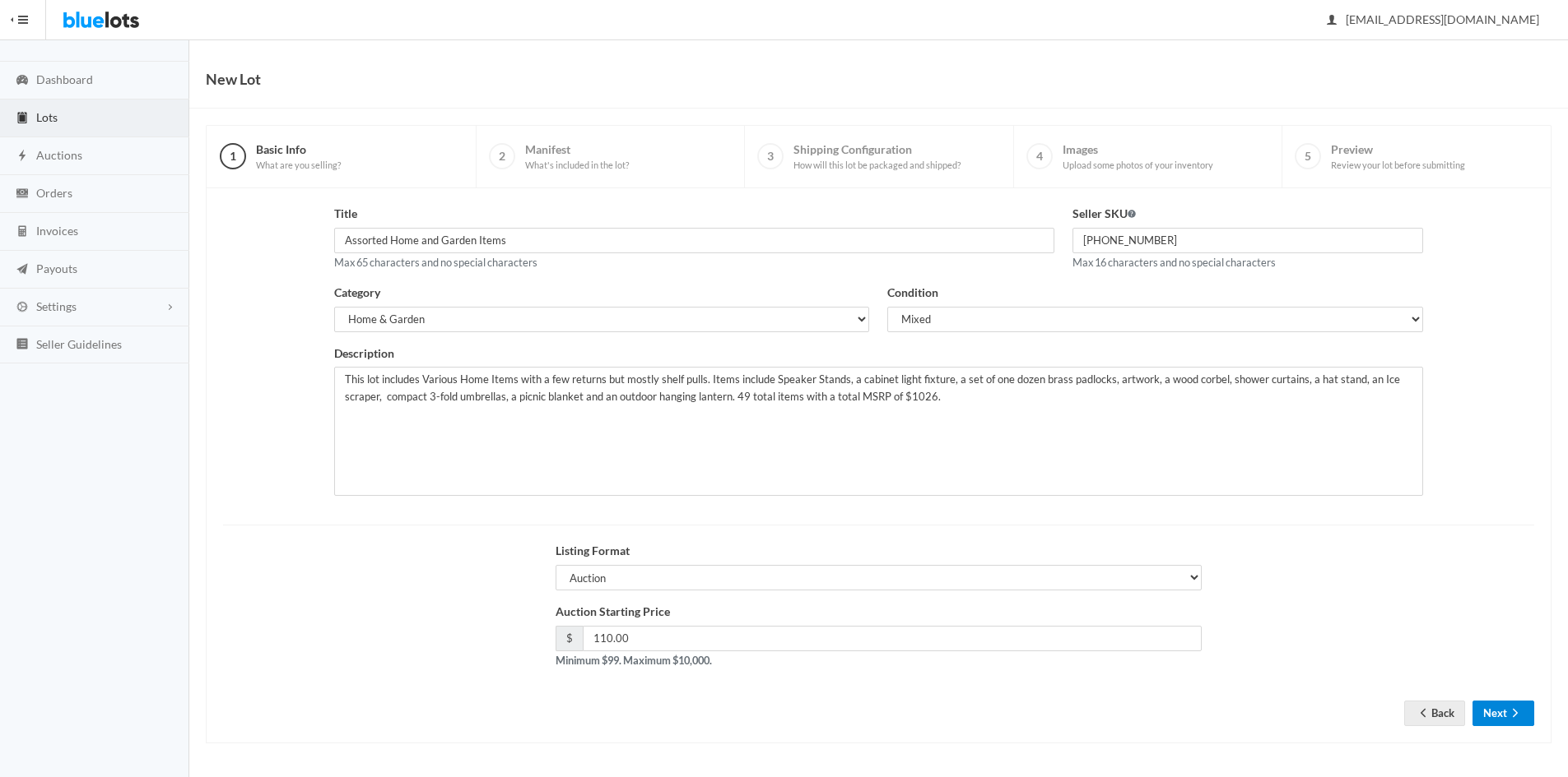
click at [1506, 706] on button "Next" at bounding box center [1503, 713] width 62 height 26
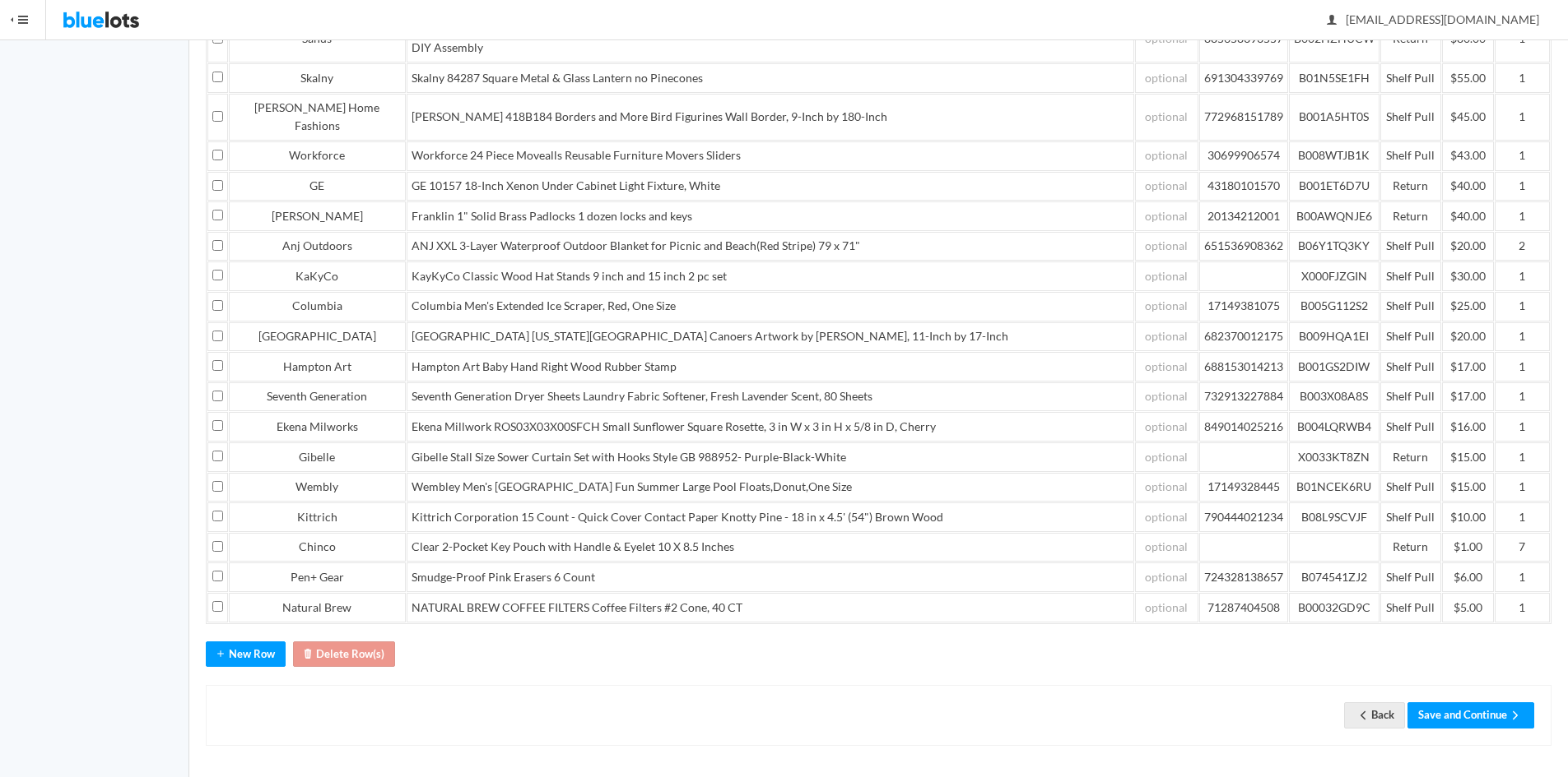
scroll to position [382, 0]
click at [1458, 711] on button "Save and Continue" at bounding box center [1471, 712] width 127 height 26
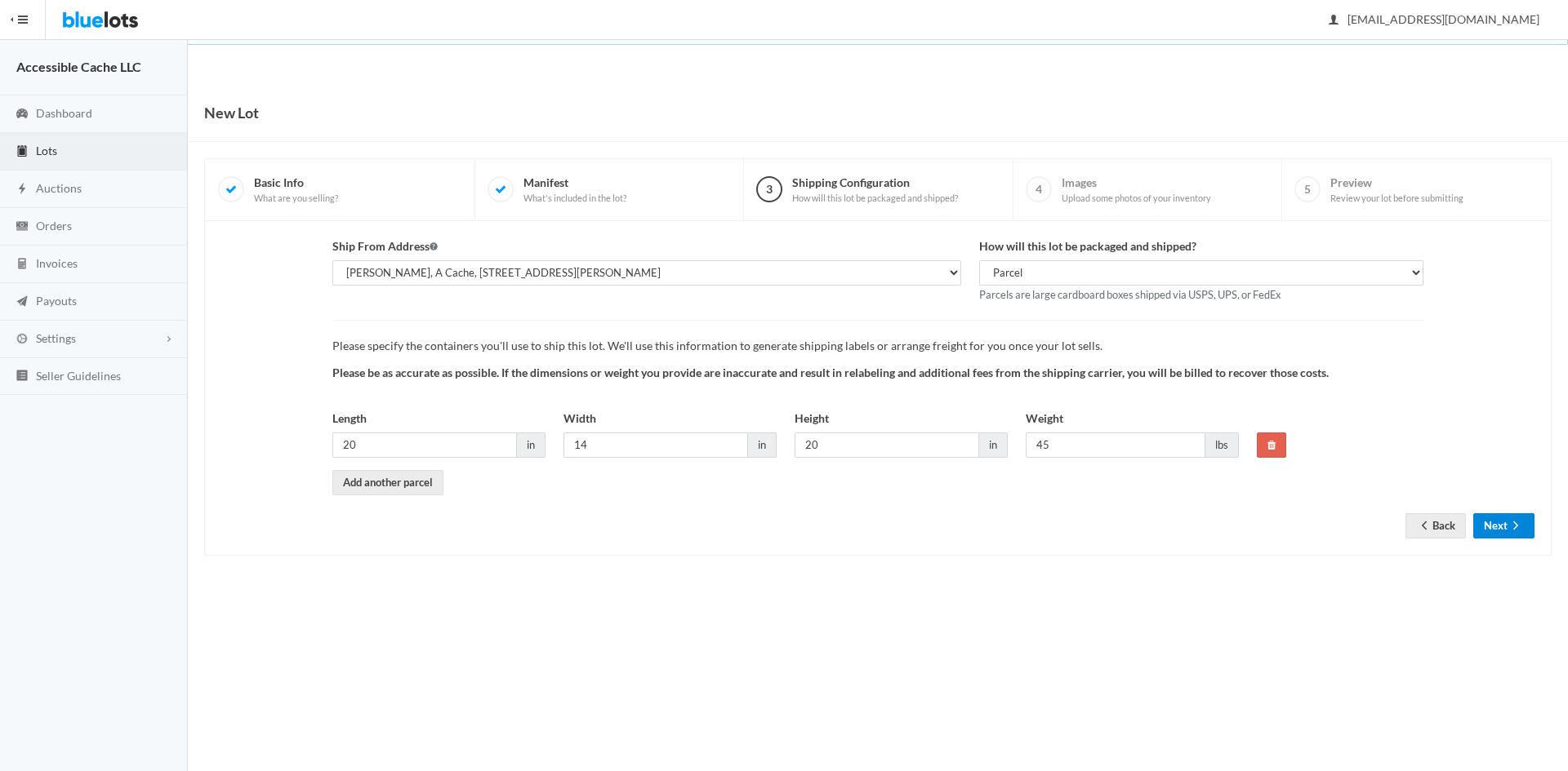
drag, startPoint x: 1512, startPoint y: 530, endPoint x: 1505, endPoint y: 511, distance: 20.2
click at [1509, 530] on icon "arrow forward" at bounding box center [1516, 526] width 16 height 13
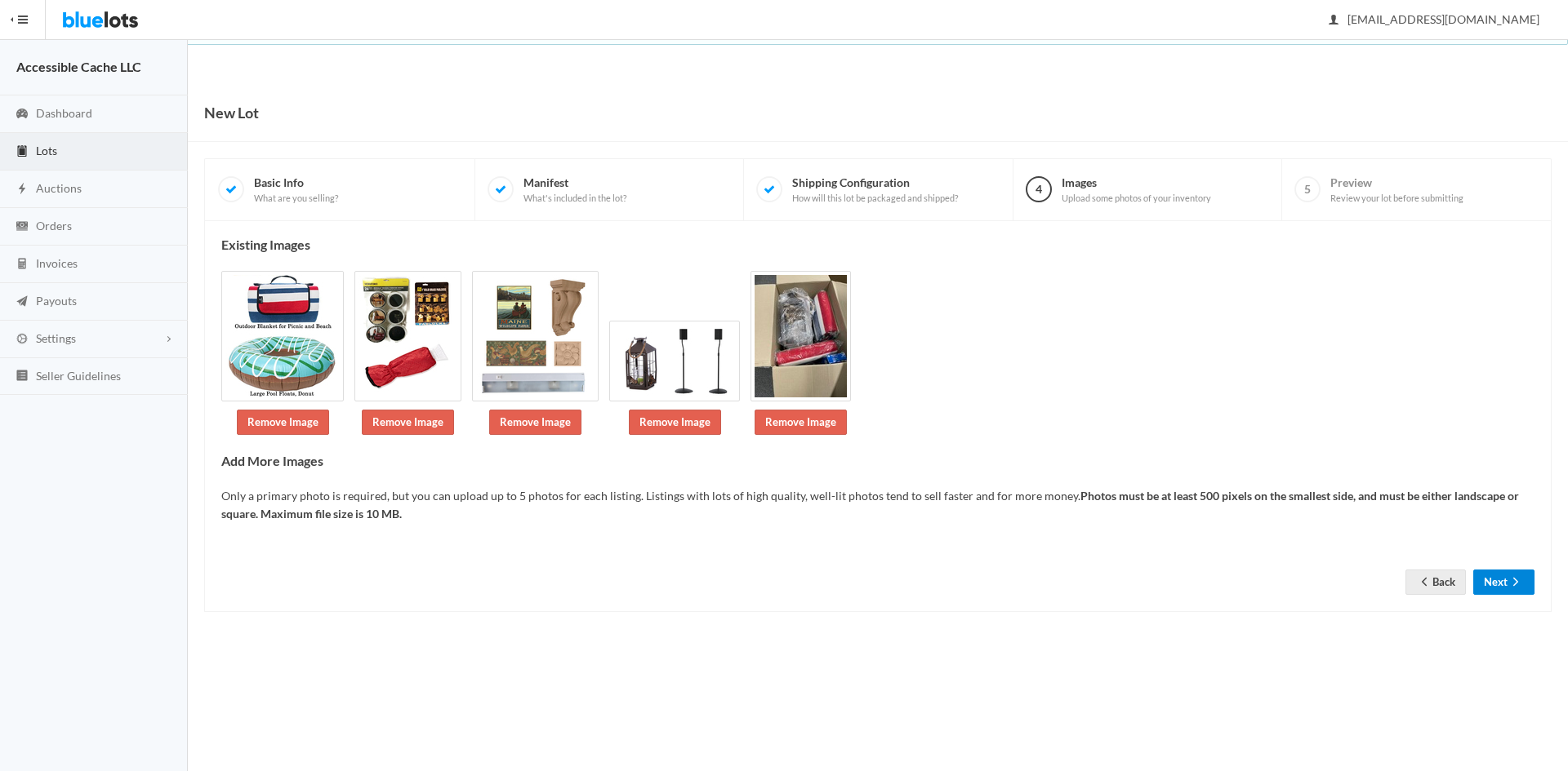
click at [1501, 575] on button "Next" at bounding box center [1503, 582] width 61 height 25
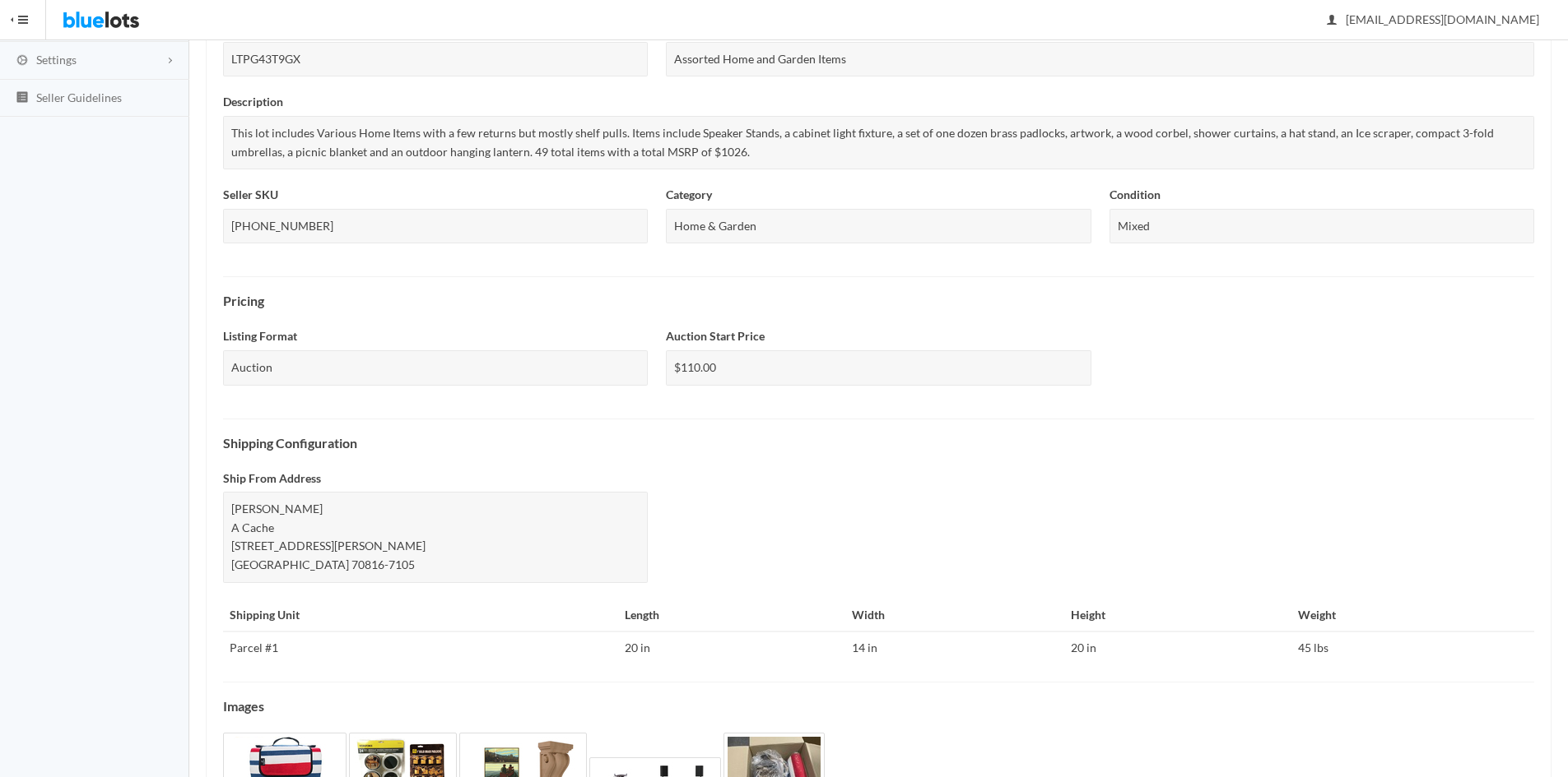
scroll to position [445, 0]
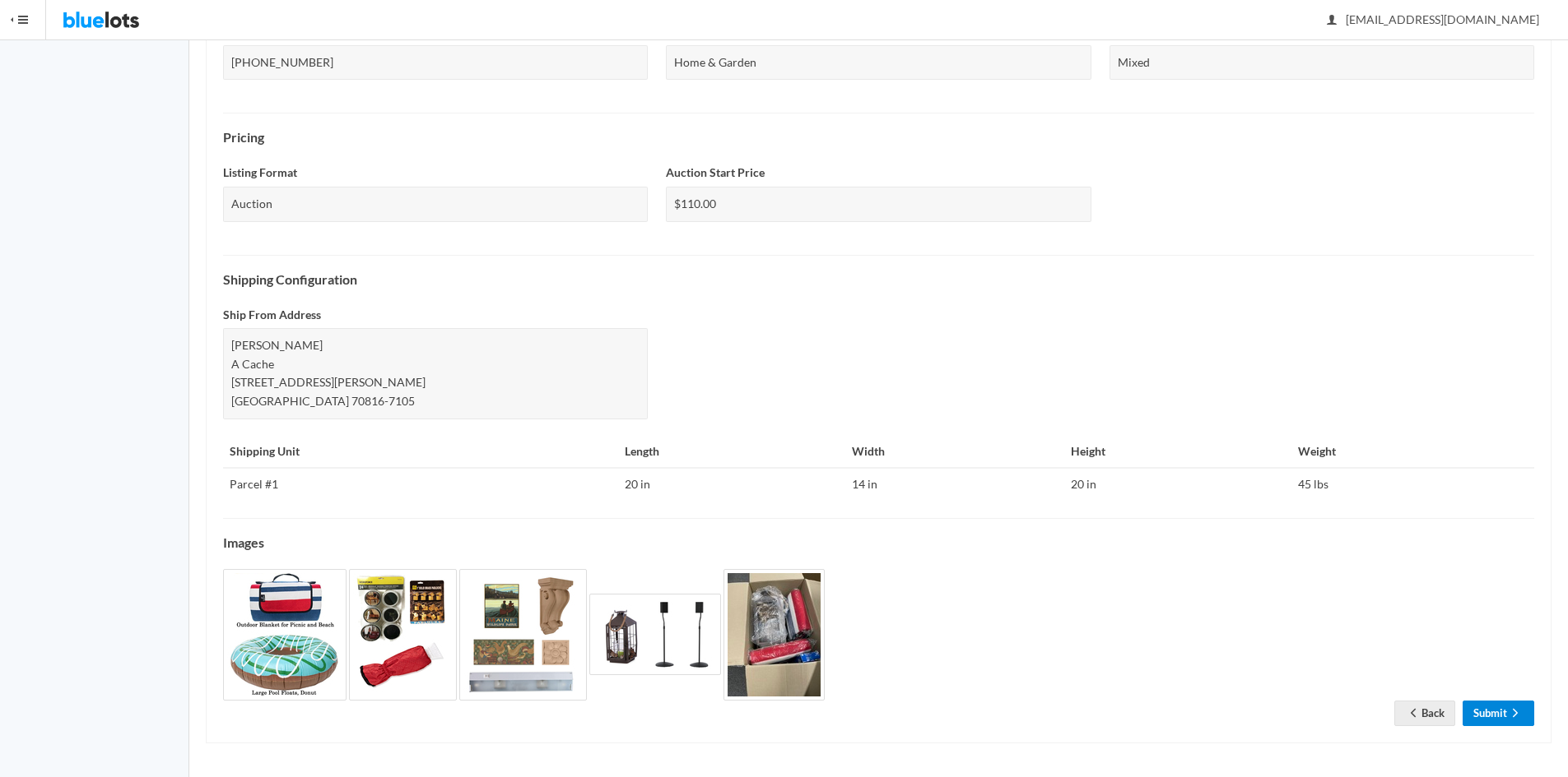
click at [1495, 707] on link "Submit" at bounding box center [1498, 713] width 72 height 26
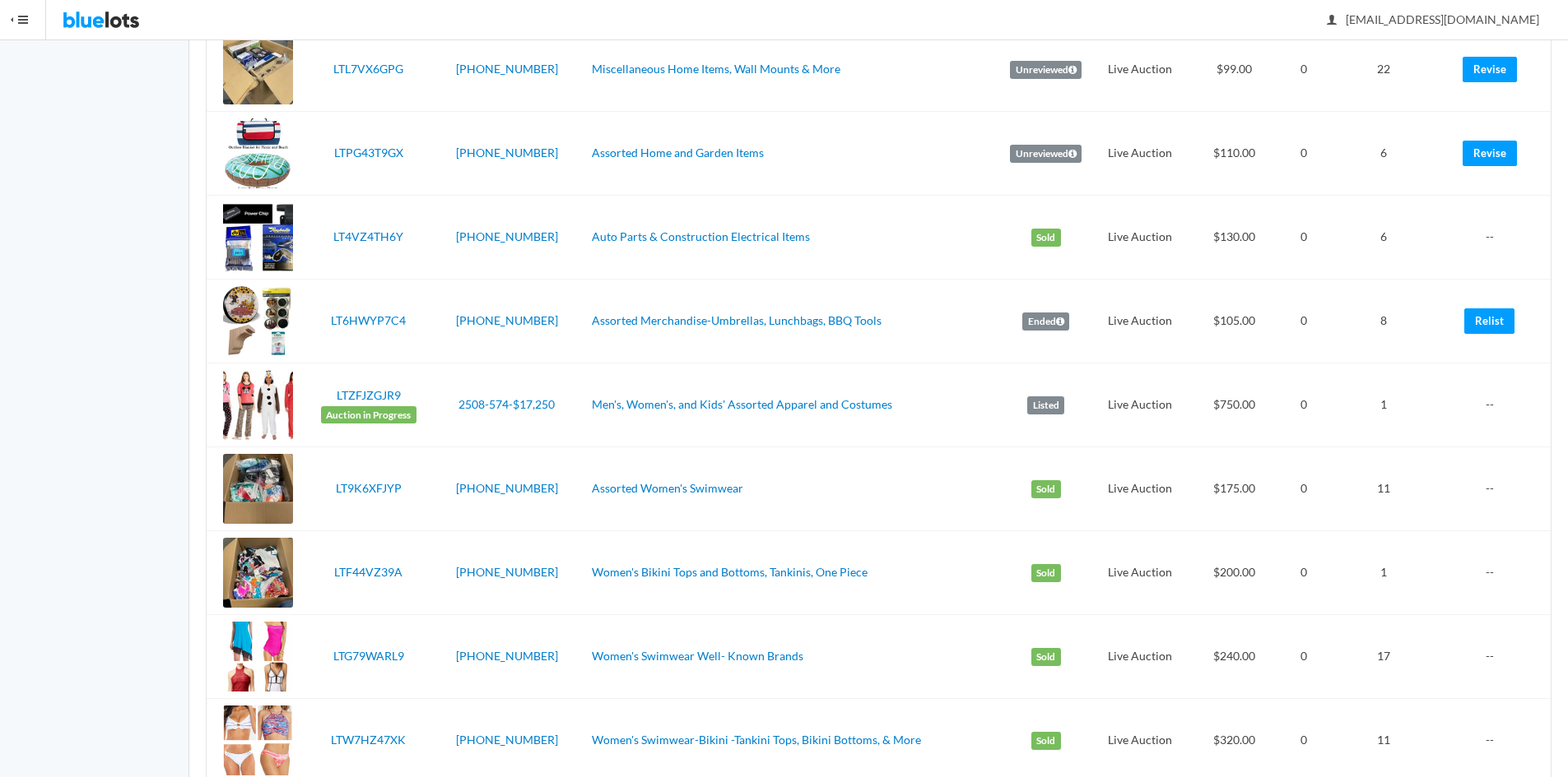
scroll to position [1495, 0]
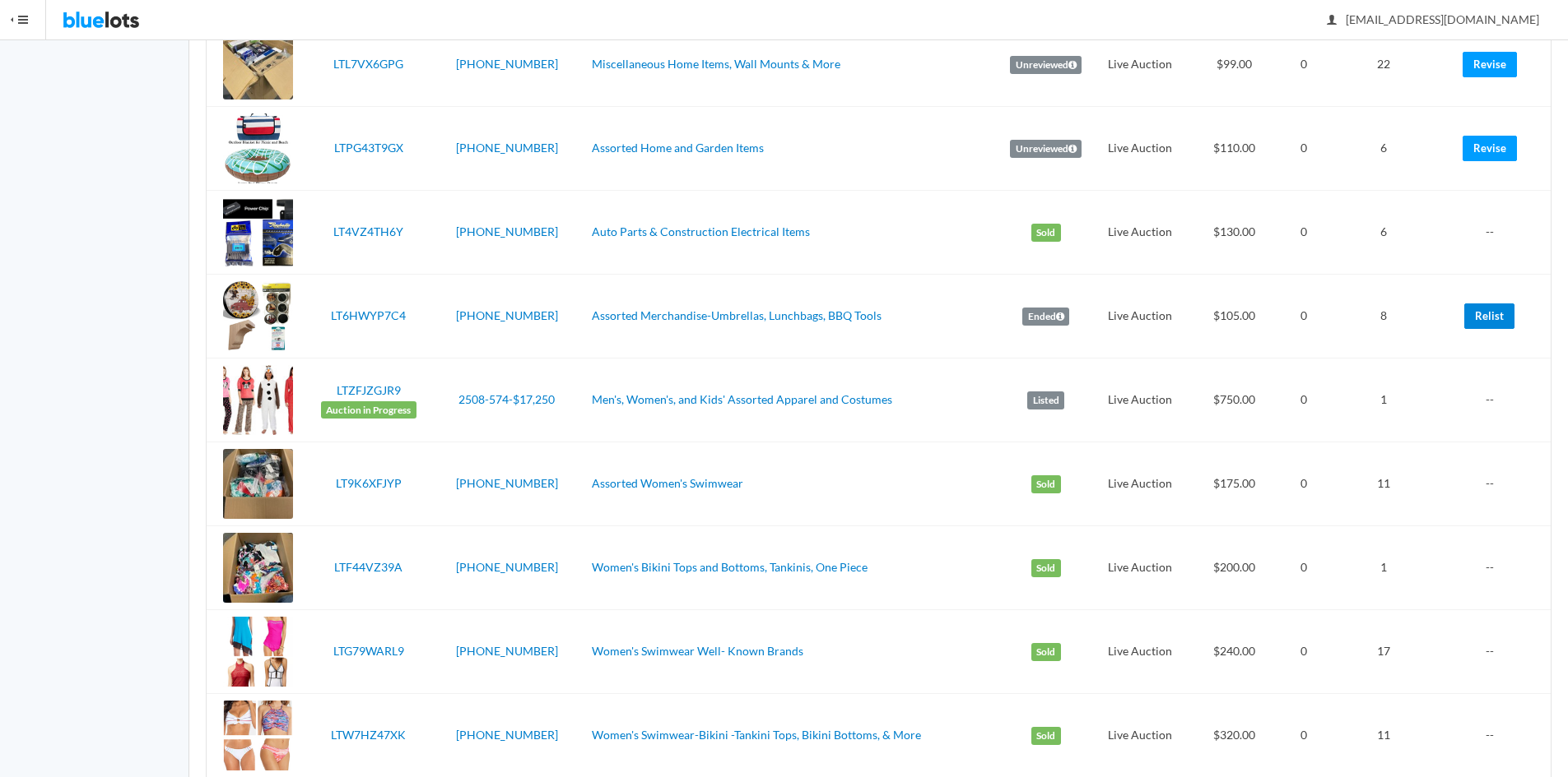
click at [1488, 319] on link "Relist" at bounding box center [1489, 316] width 50 height 26
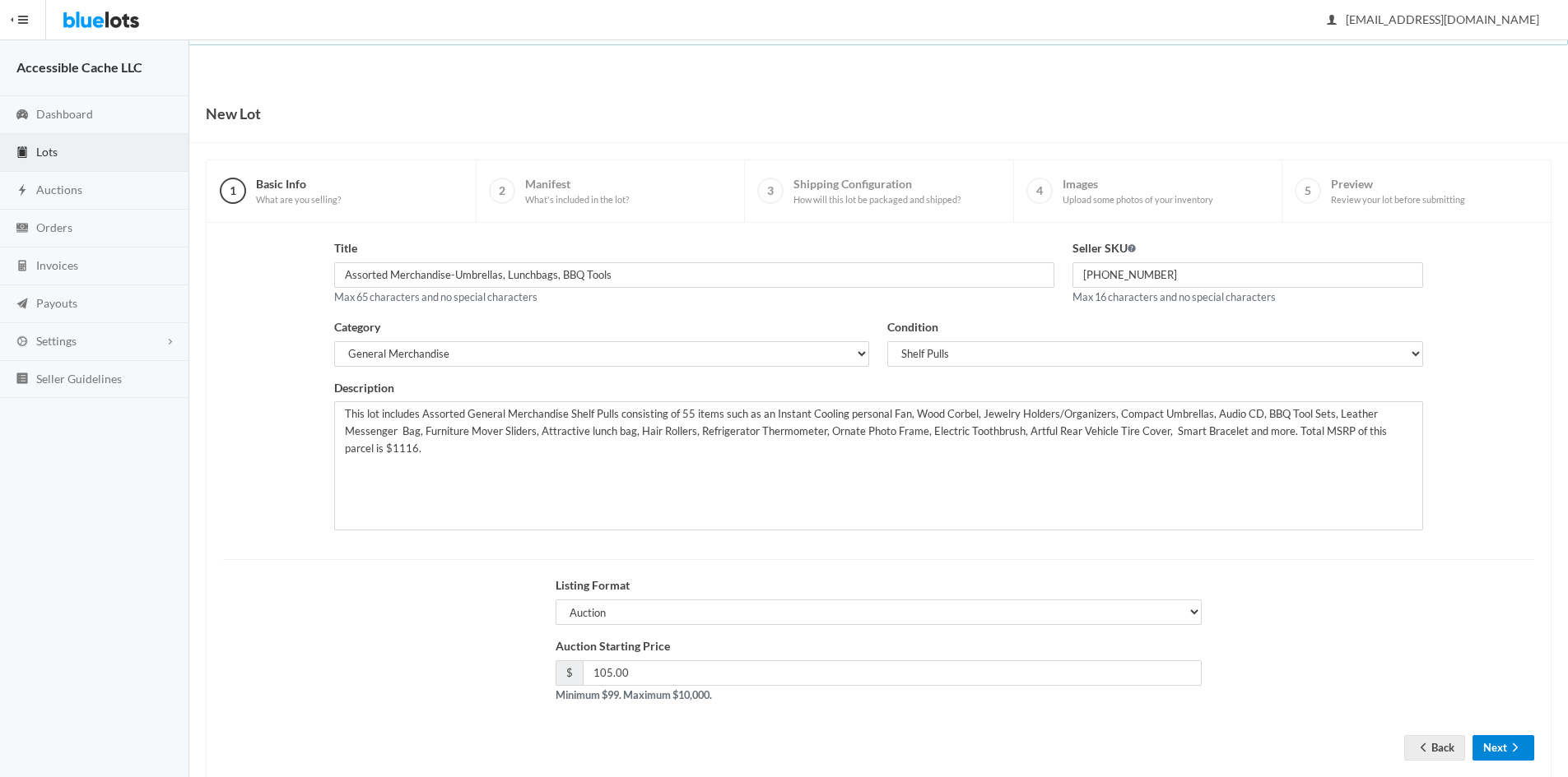
drag, startPoint x: 1493, startPoint y: 748, endPoint x: 1491, endPoint y: 740, distance: 8.2
click at [1491, 747] on button "Next" at bounding box center [1503, 747] width 62 height 26
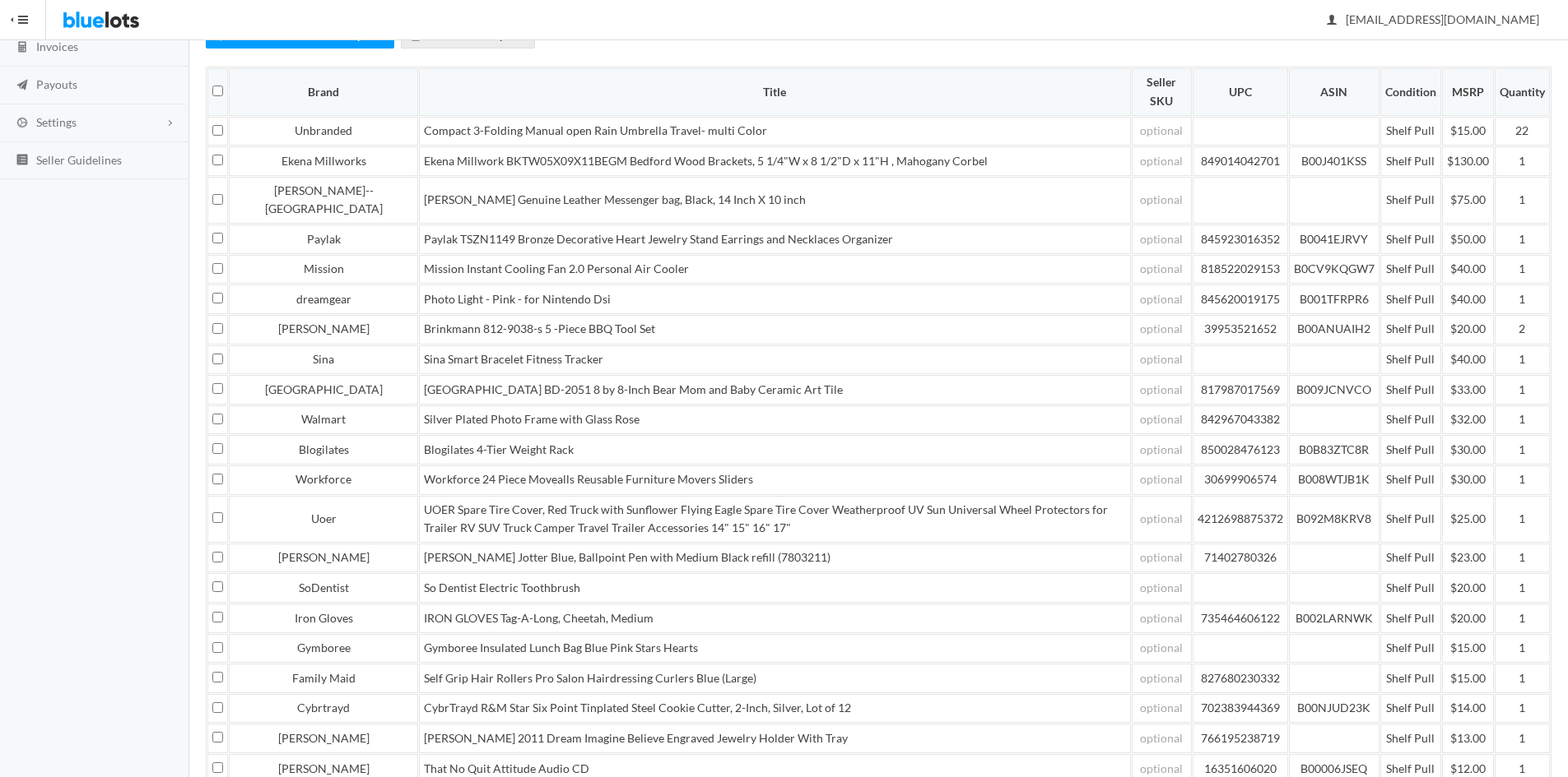
scroll to position [718, 0]
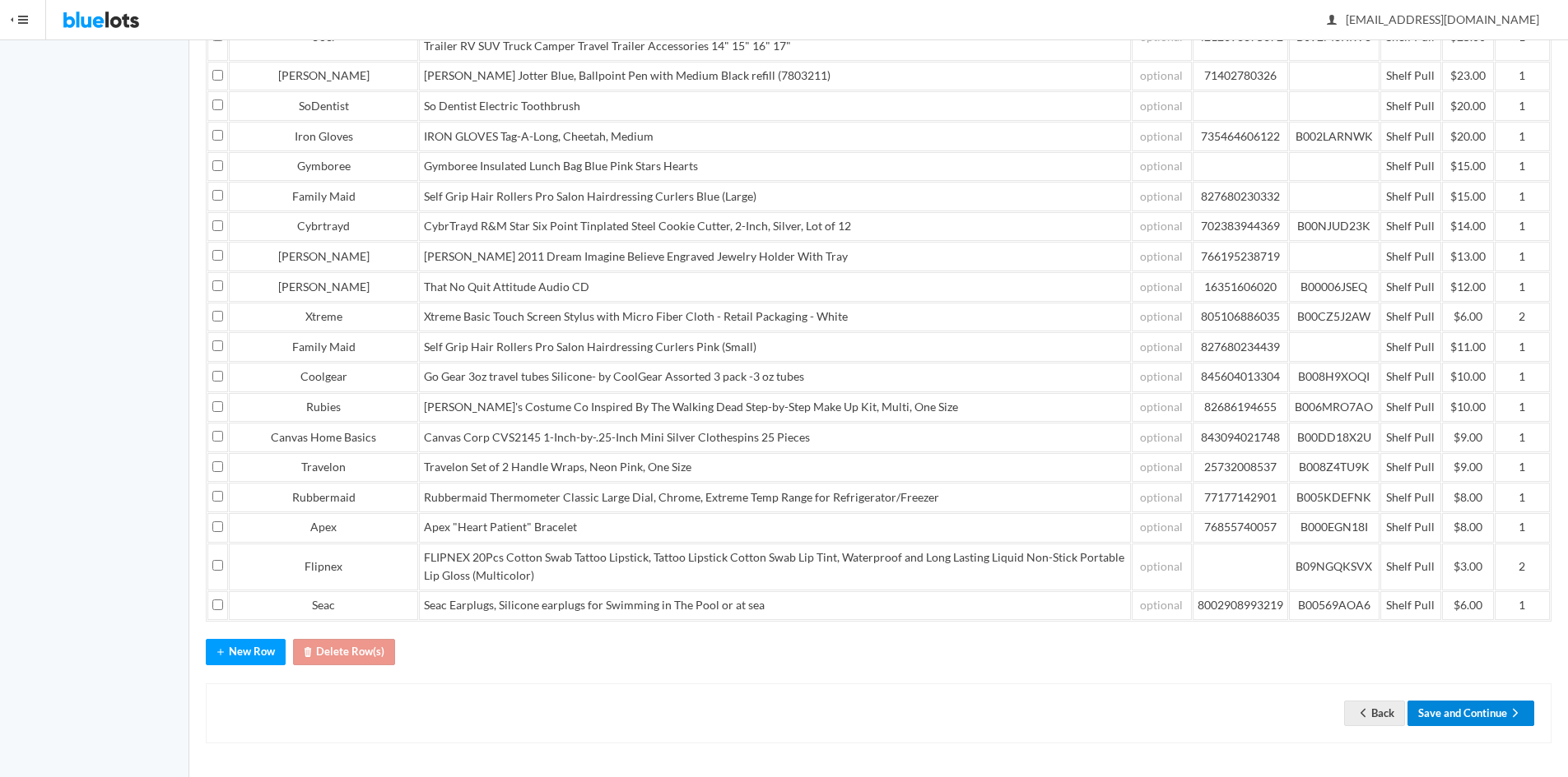
click at [1439, 718] on button "Save and Continue" at bounding box center [1471, 713] width 127 height 26
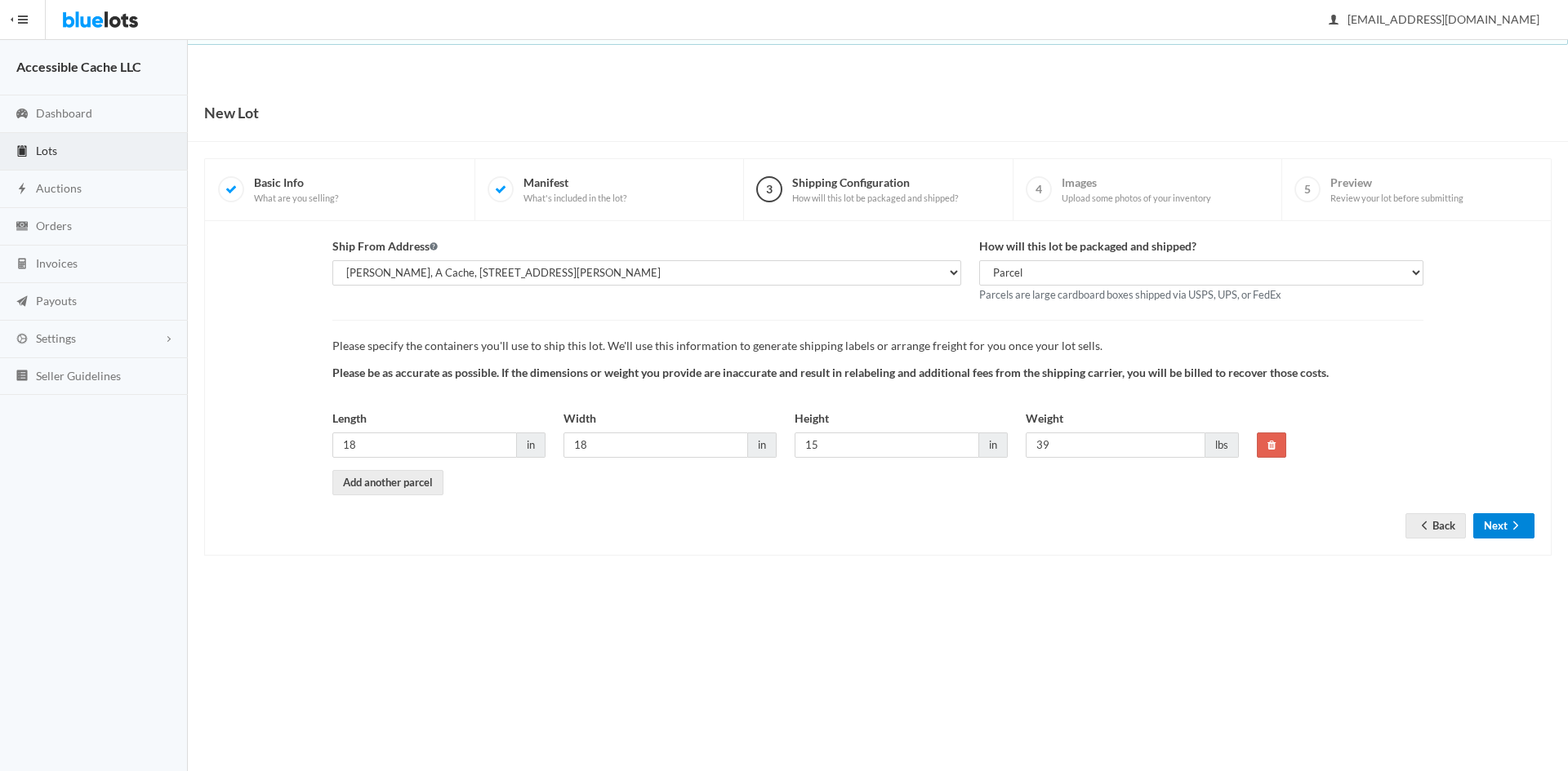
click at [1498, 519] on button "Next" at bounding box center [1503, 526] width 61 height 25
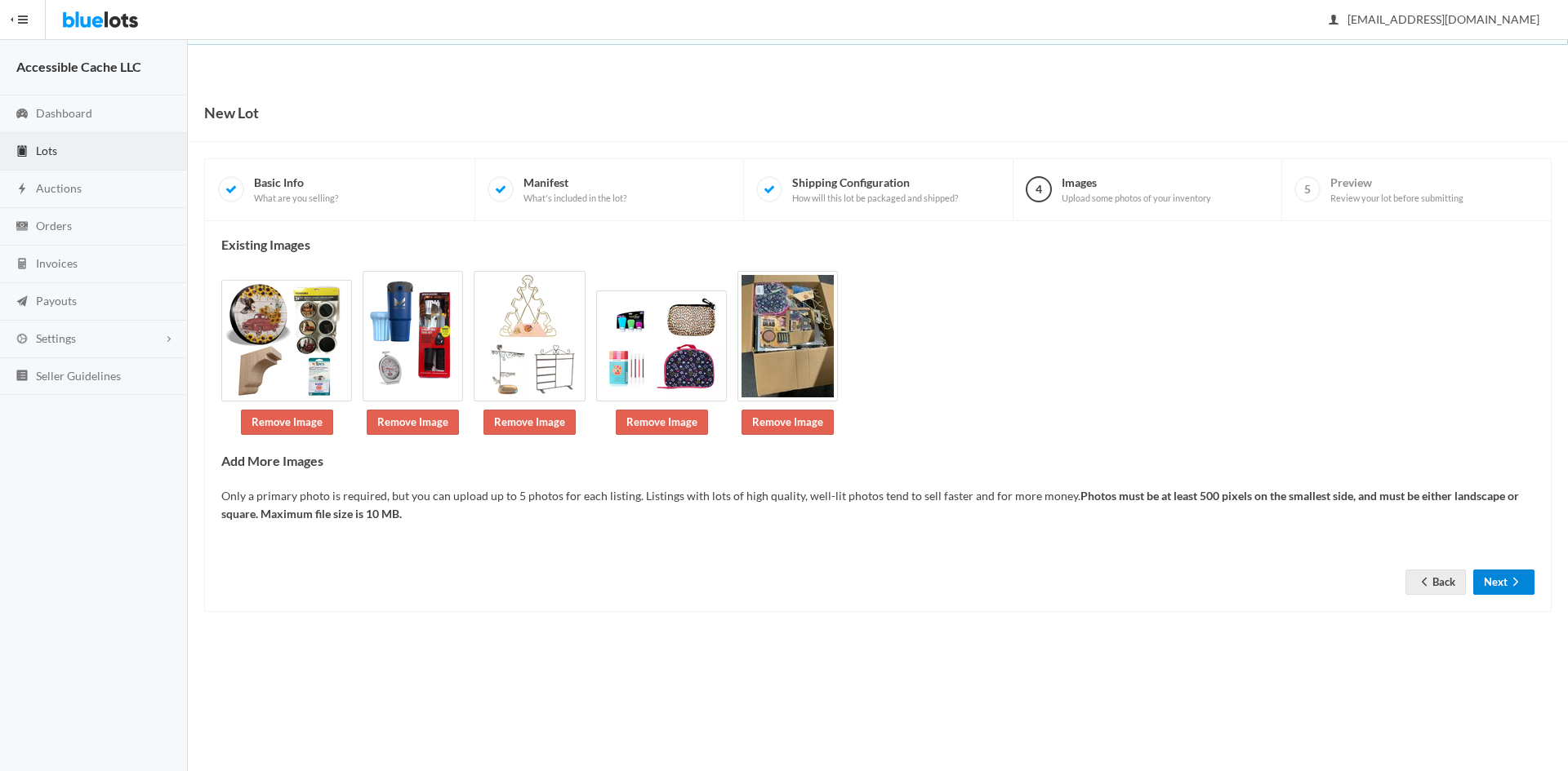
click at [1493, 585] on button "Next" at bounding box center [1503, 582] width 61 height 25
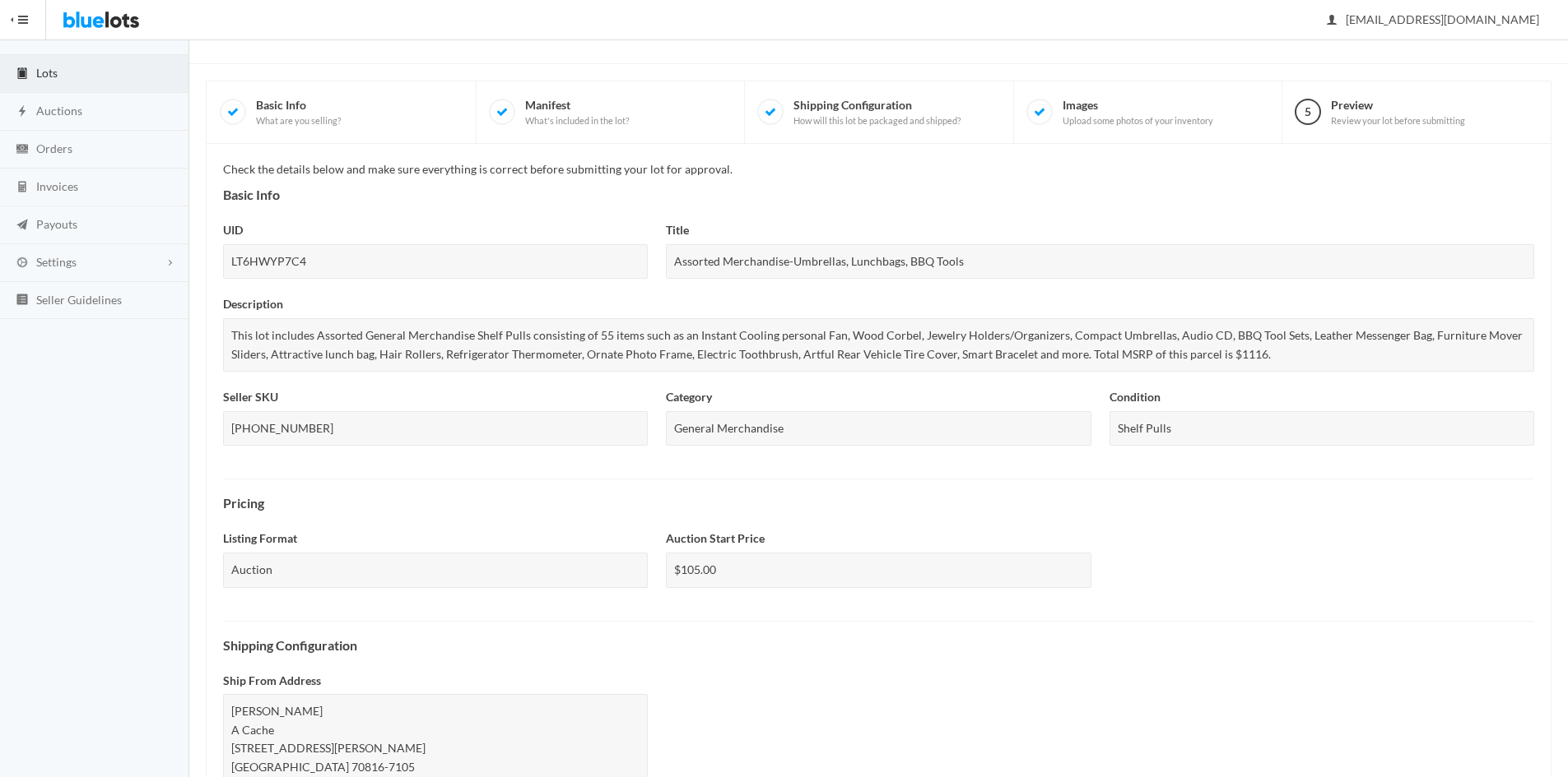
scroll to position [445, 0]
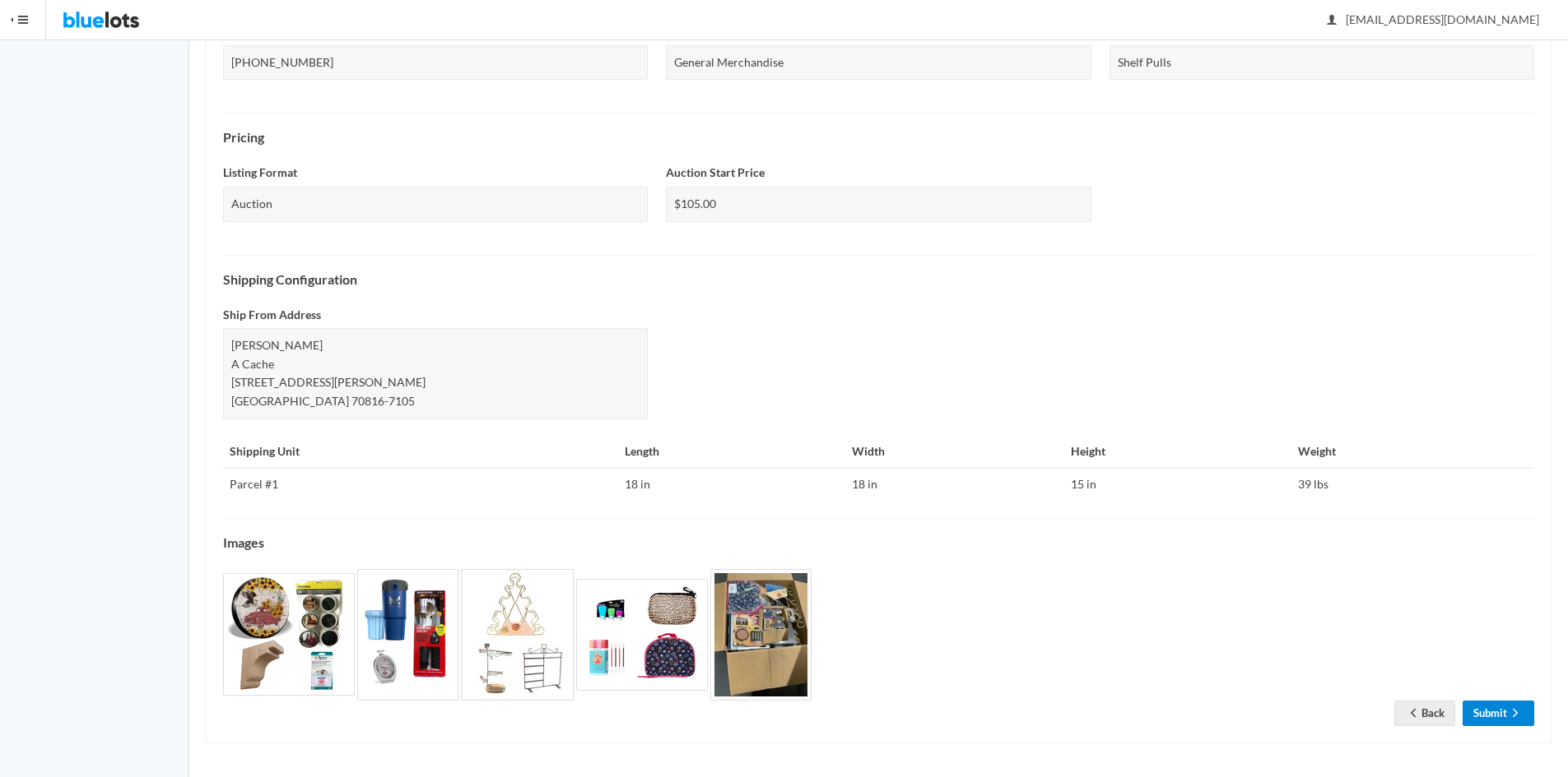
drag, startPoint x: 1481, startPoint y: 703, endPoint x: 1481, endPoint y: 692, distance: 11.0
click at [1481, 704] on link "Submit" at bounding box center [1498, 713] width 72 height 26
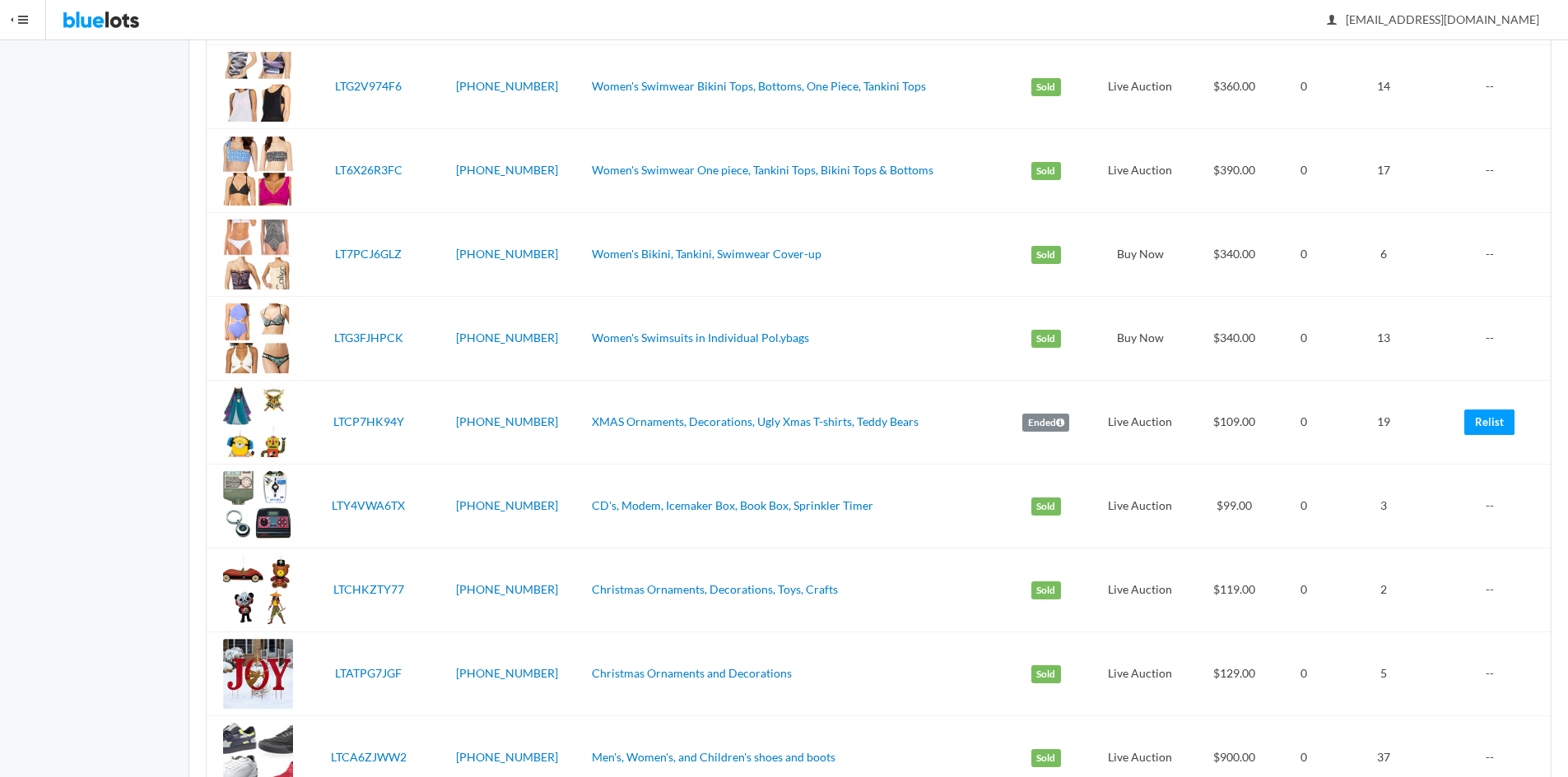
scroll to position [2328, 0]
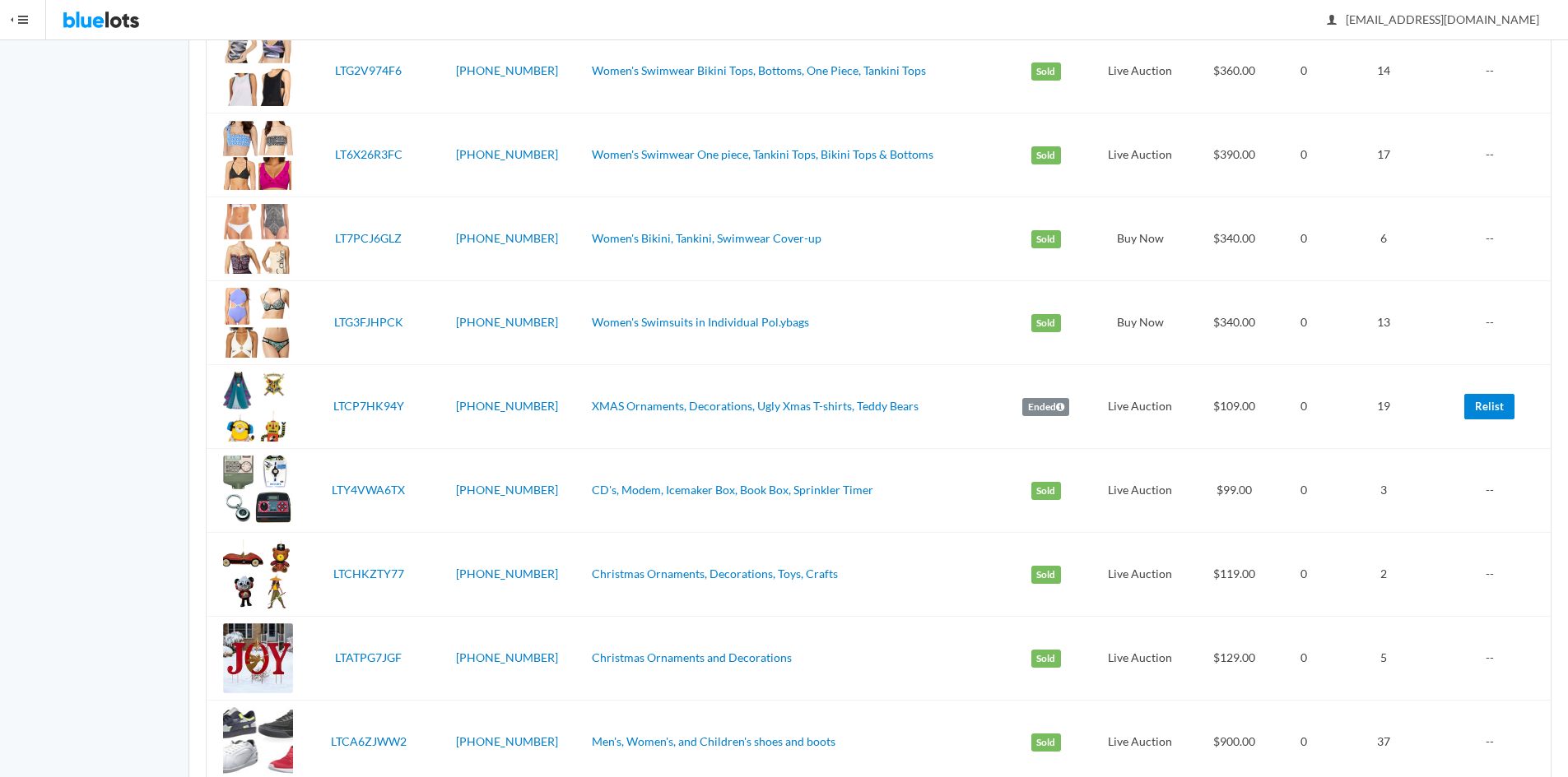
drag, startPoint x: 1490, startPoint y: 410, endPoint x: 851, endPoint y: 82, distance: 718.3
click at [1490, 411] on link "Relist" at bounding box center [1489, 406] width 50 height 26
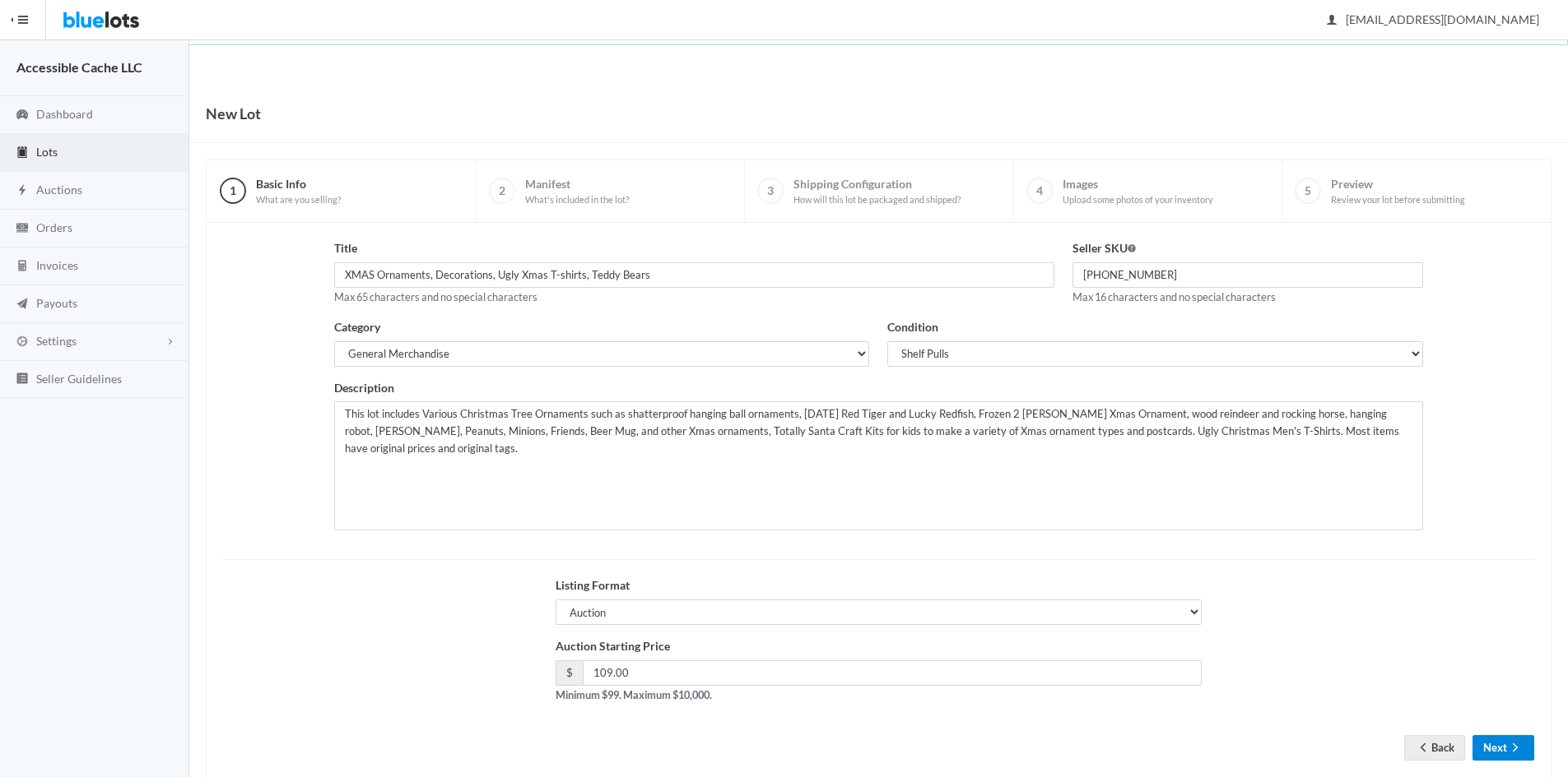
drag, startPoint x: 1499, startPoint y: 745, endPoint x: 1504, endPoint y: 708, distance: 37.3
click at [1500, 744] on button "Next" at bounding box center [1503, 747] width 62 height 26
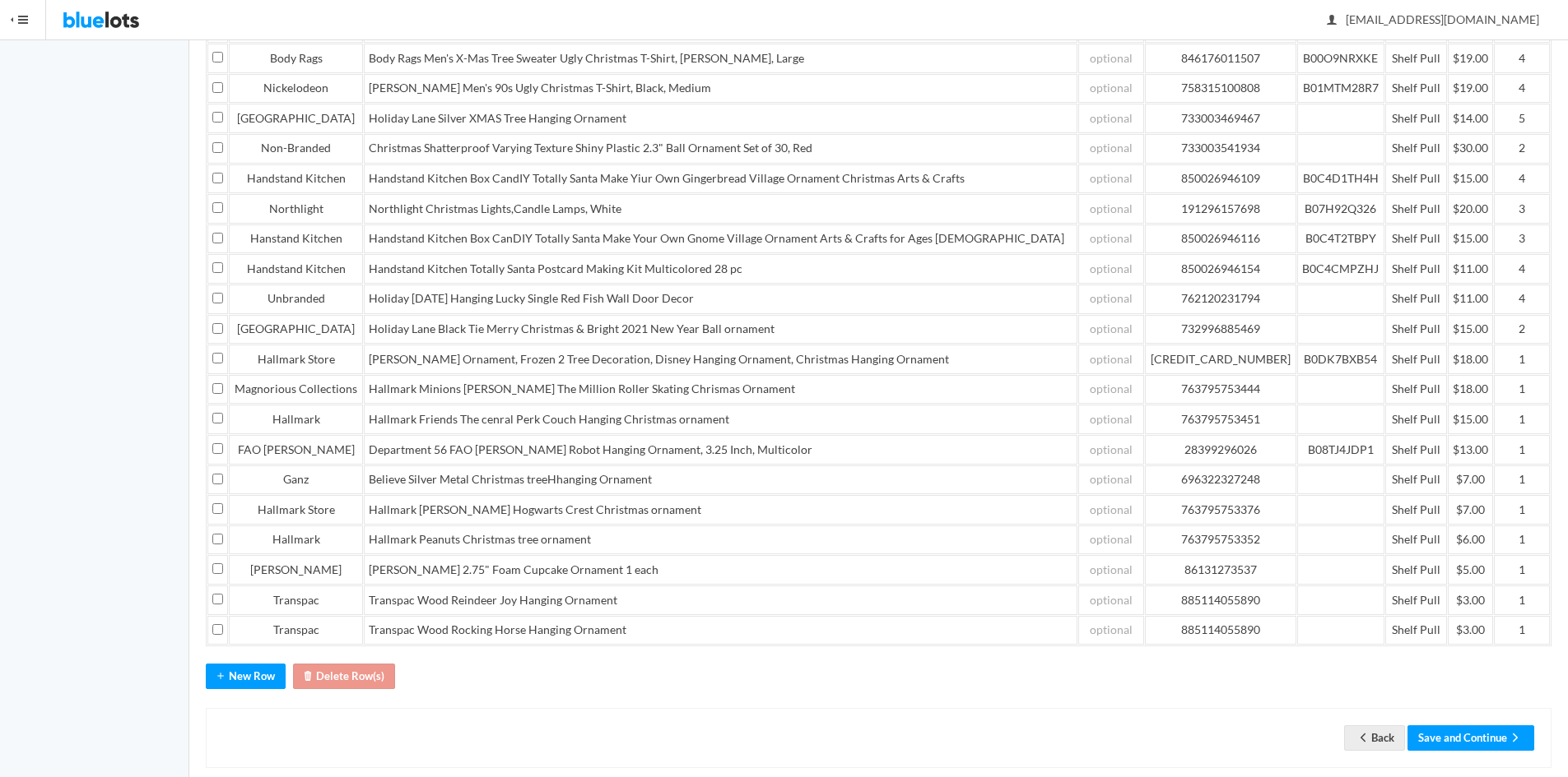
scroll to position [449, 0]
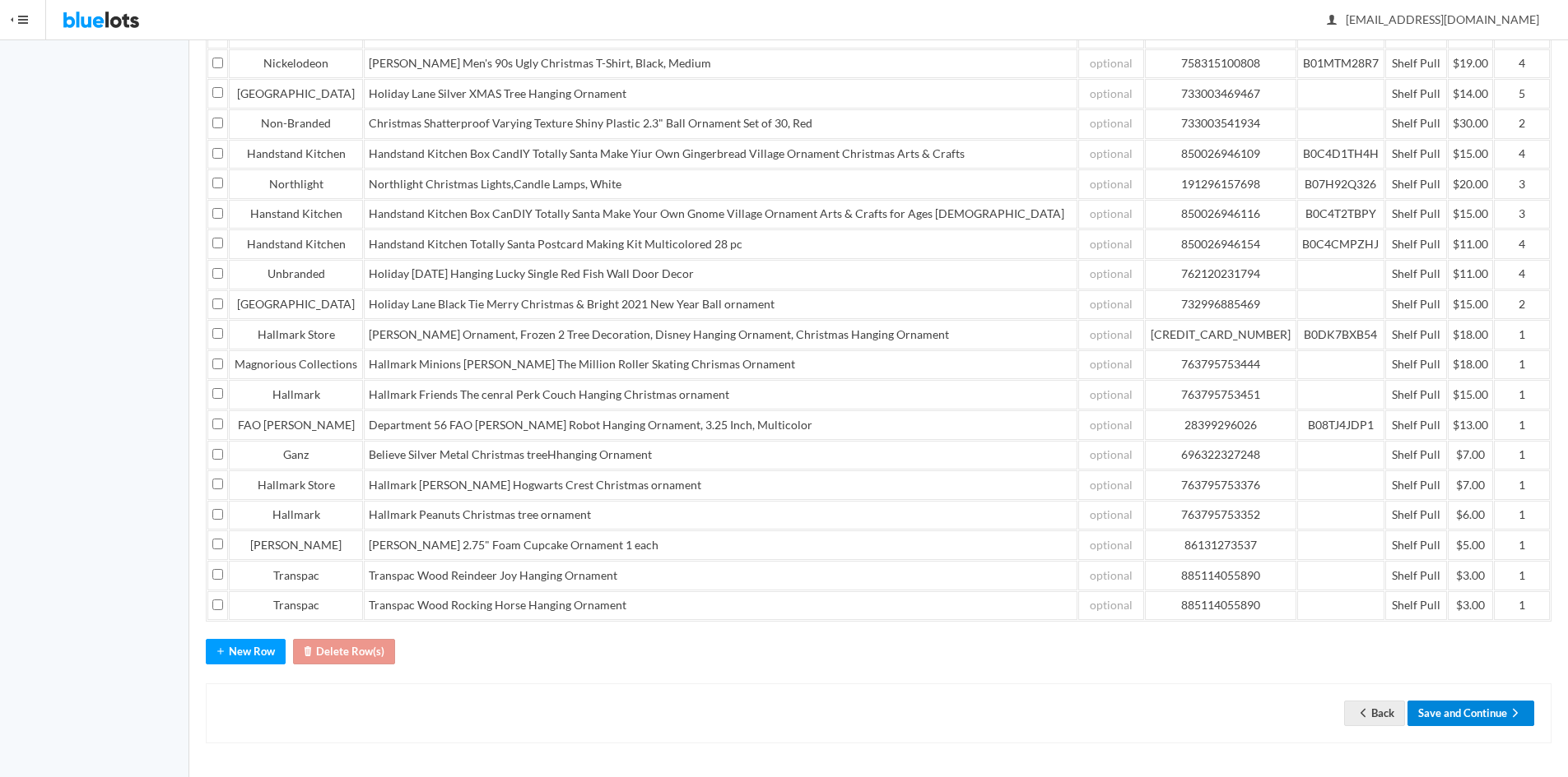
drag, startPoint x: 1469, startPoint y: 709, endPoint x: 1467, endPoint y: 698, distance: 11.2
click at [1469, 710] on button "Save and Continue" at bounding box center [1471, 713] width 127 height 26
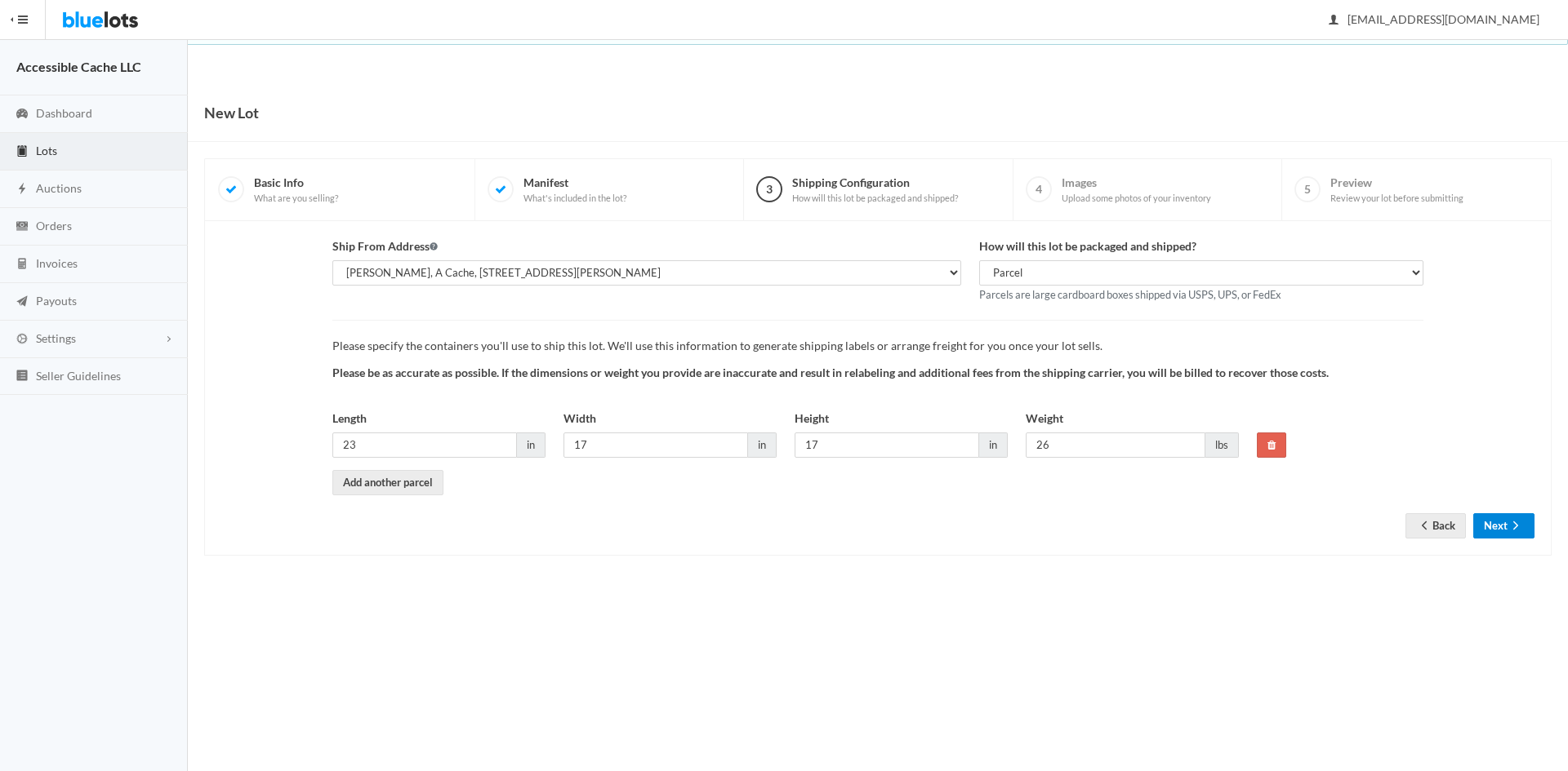
click at [1497, 526] on button "Next" at bounding box center [1503, 526] width 61 height 25
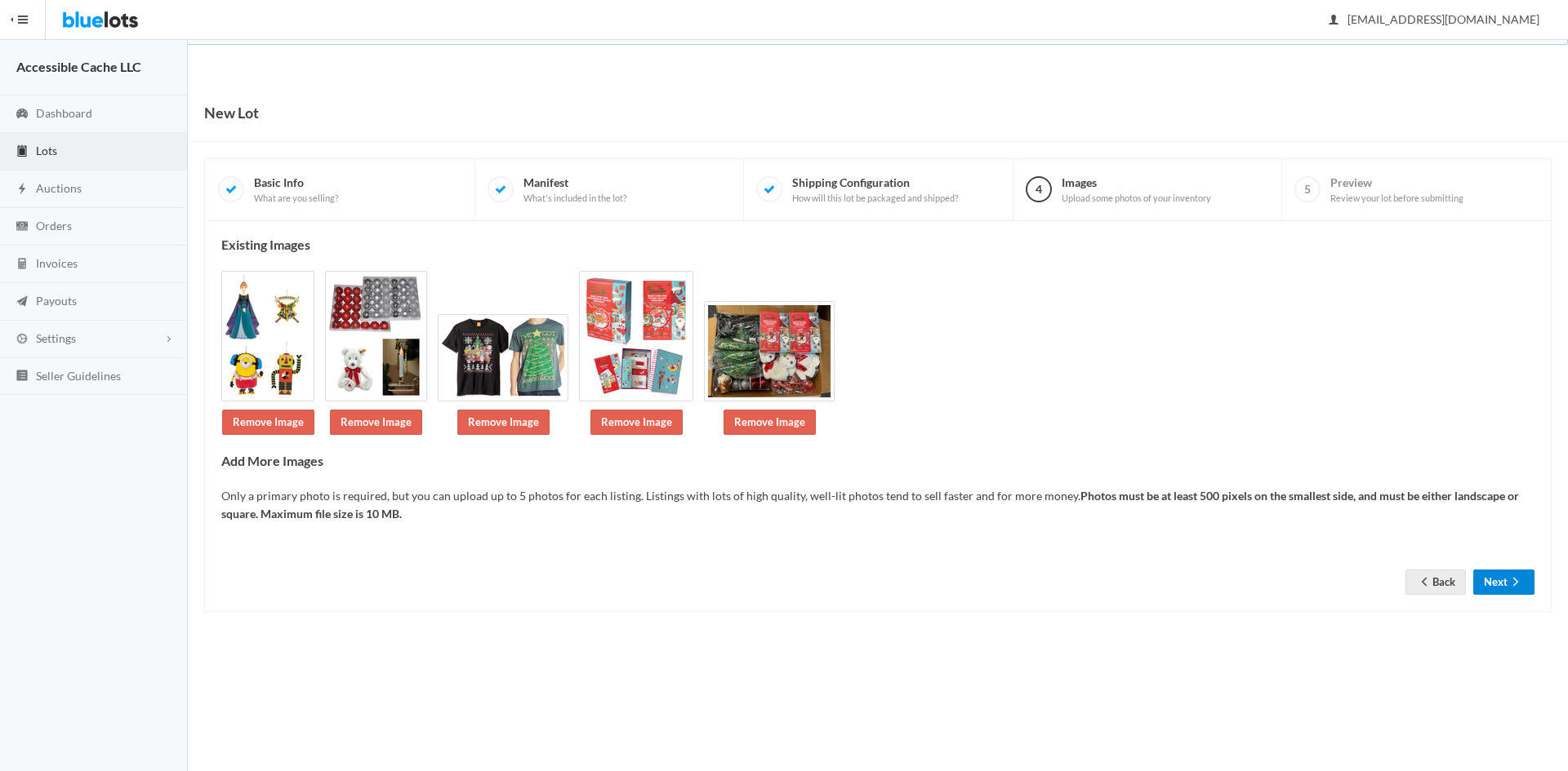
click at [1502, 579] on button "Next" at bounding box center [1503, 582] width 61 height 25
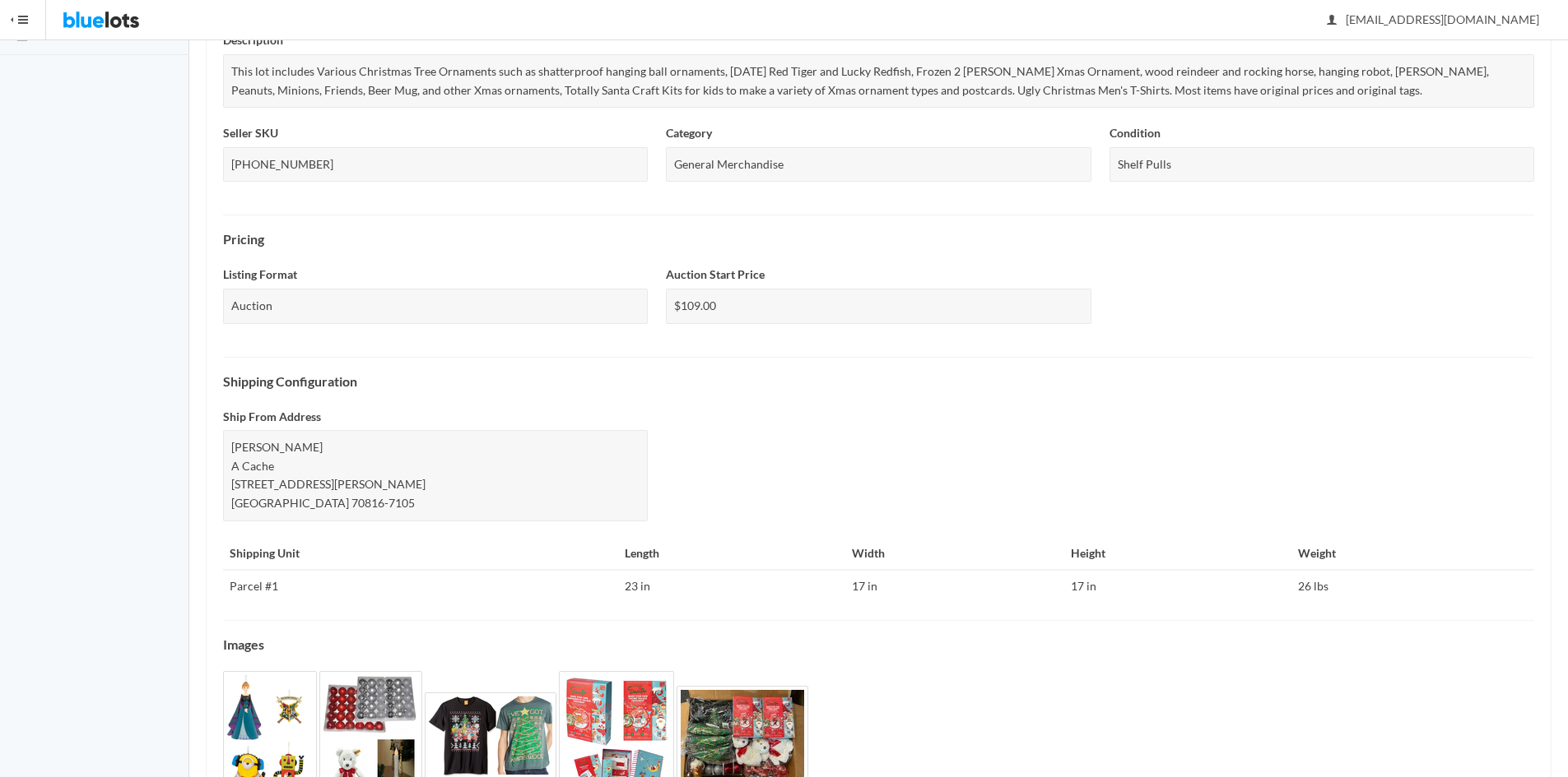
scroll to position [445, 0]
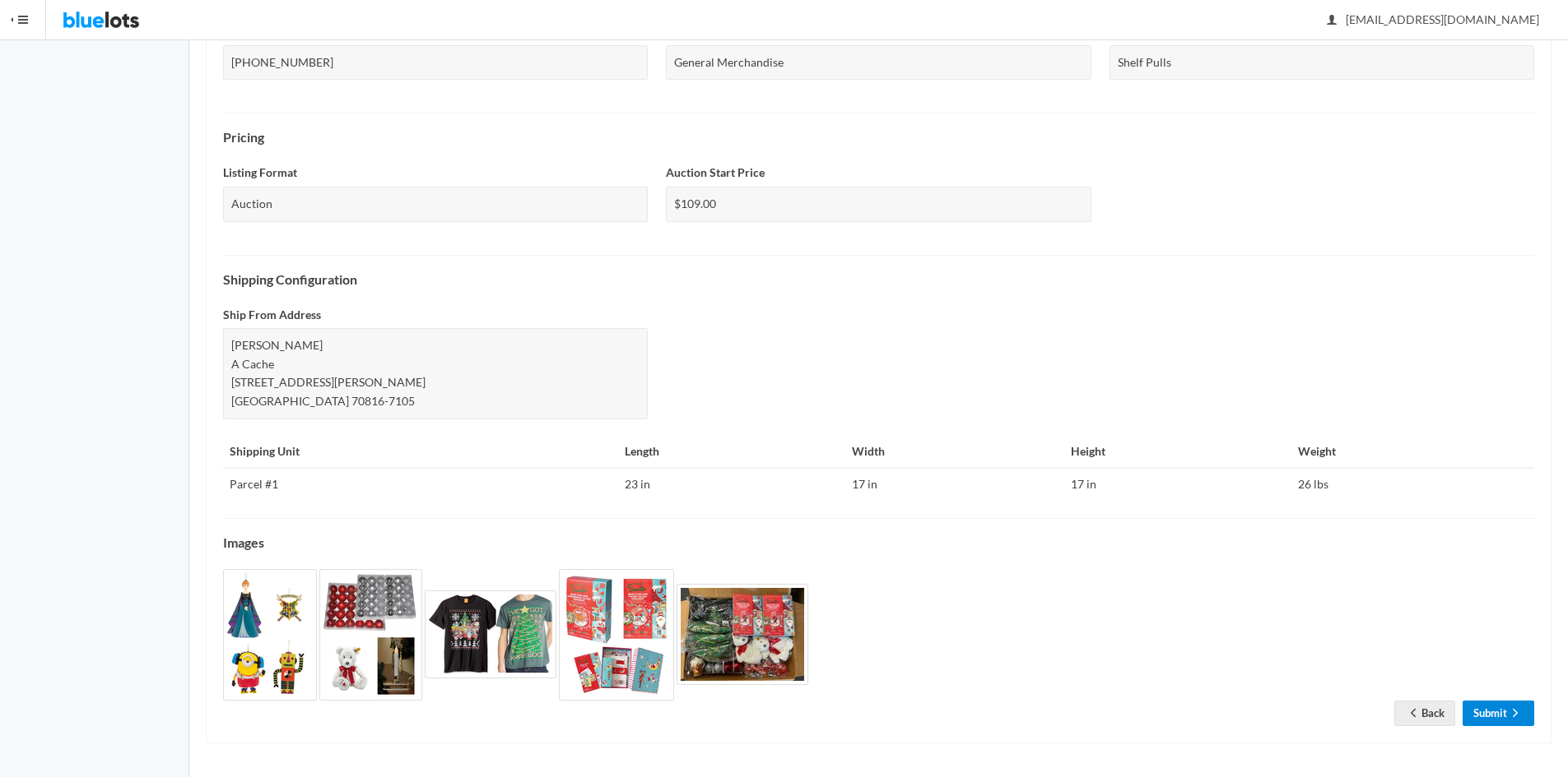
drag, startPoint x: 1493, startPoint y: 706, endPoint x: 1495, endPoint y: 681, distance: 25.1
click at [1494, 706] on link "Submit" at bounding box center [1498, 713] width 72 height 26
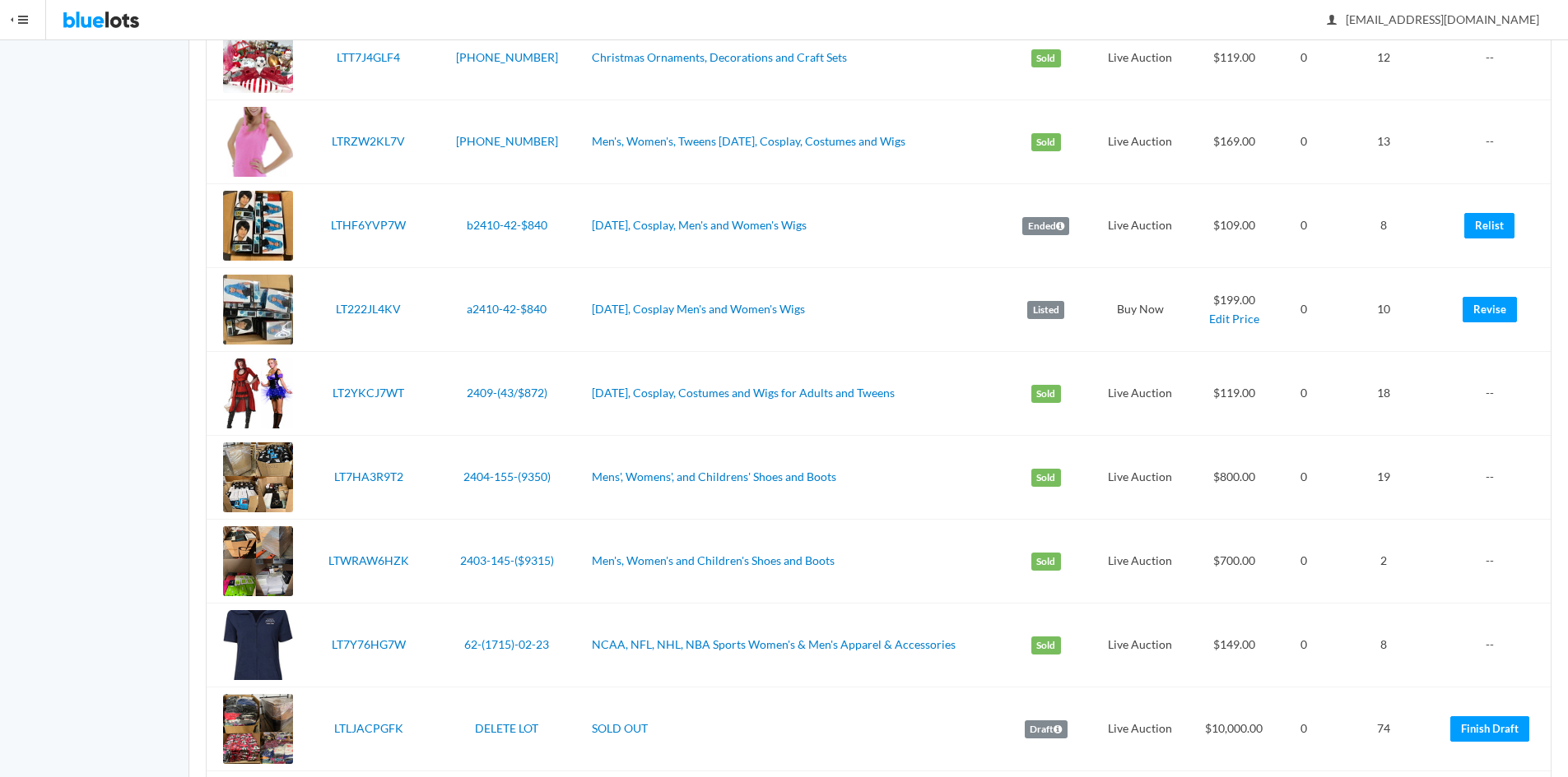
scroll to position [3175, 0]
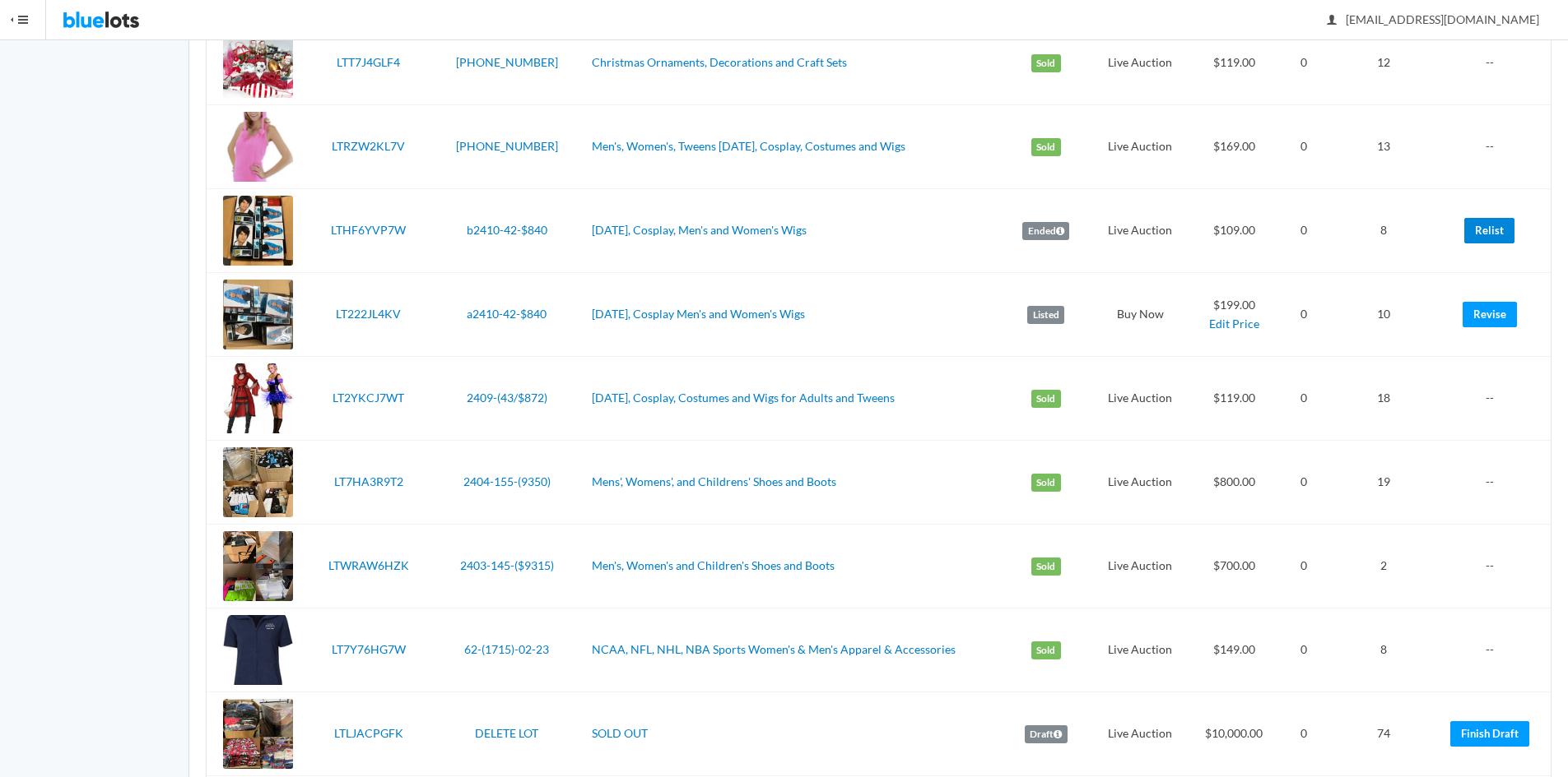
drag, startPoint x: 1474, startPoint y: 232, endPoint x: 860, endPoint y: 80, distance: 632.5
click at [1474, 232] on link "Relist" at bounding box center [1489, 231] width 50 height 26
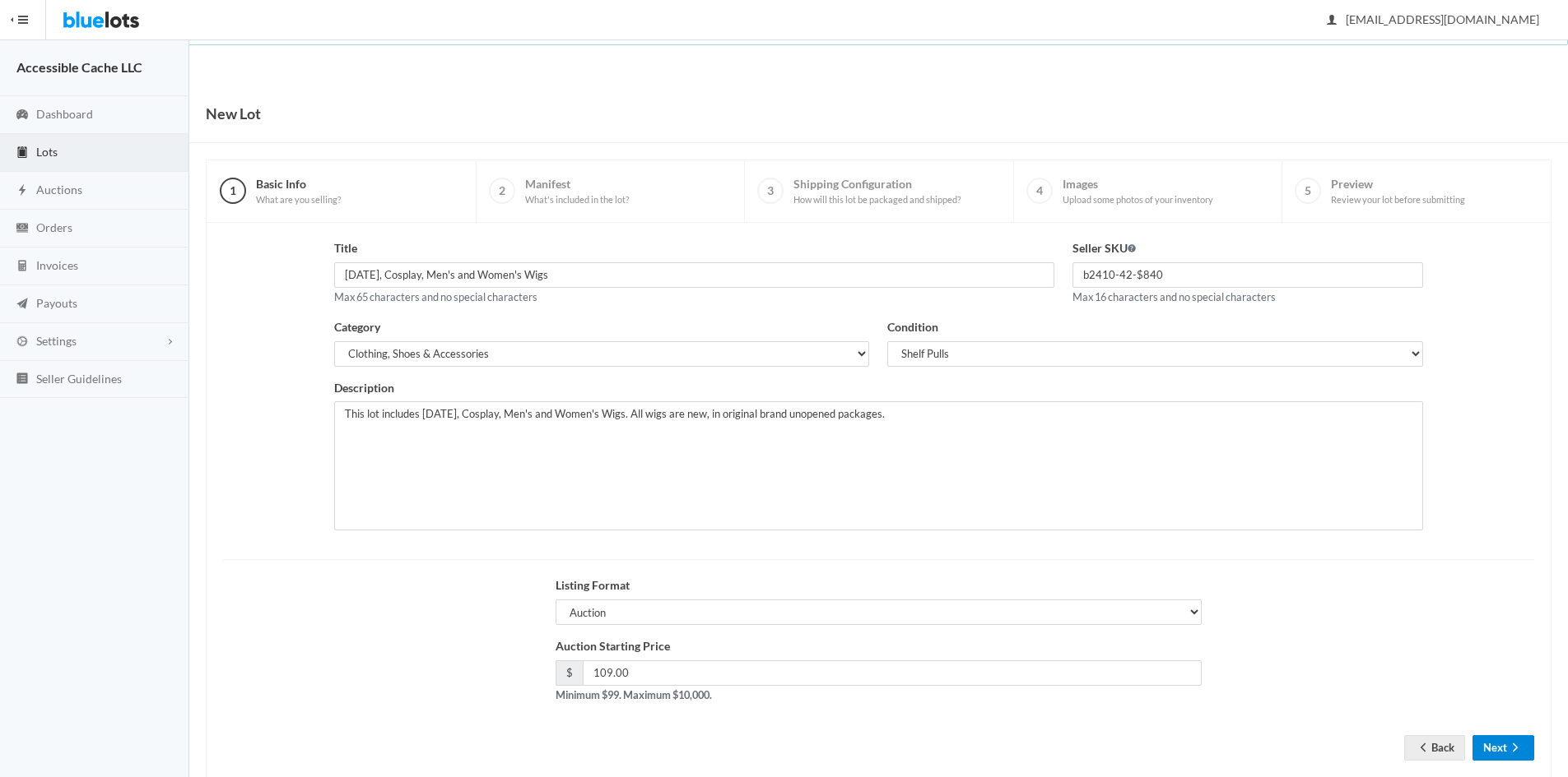
click at [1502, 747] on button "Next" at bounding box center [1503, 747] width 62 height 26
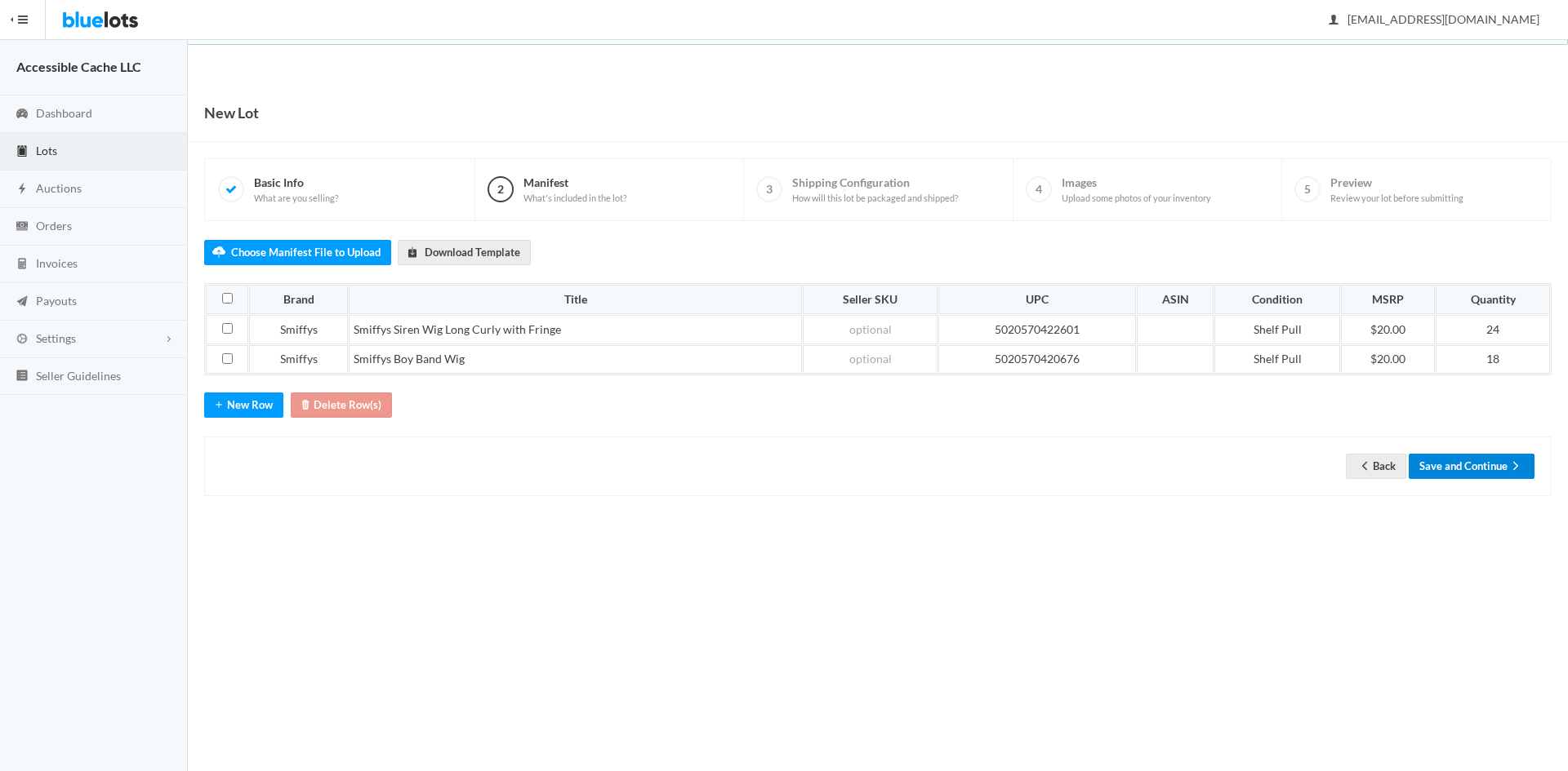
click at [1458, 468] on button "Save and Continue" at bounding box center [1471, 466] width 126 height 25
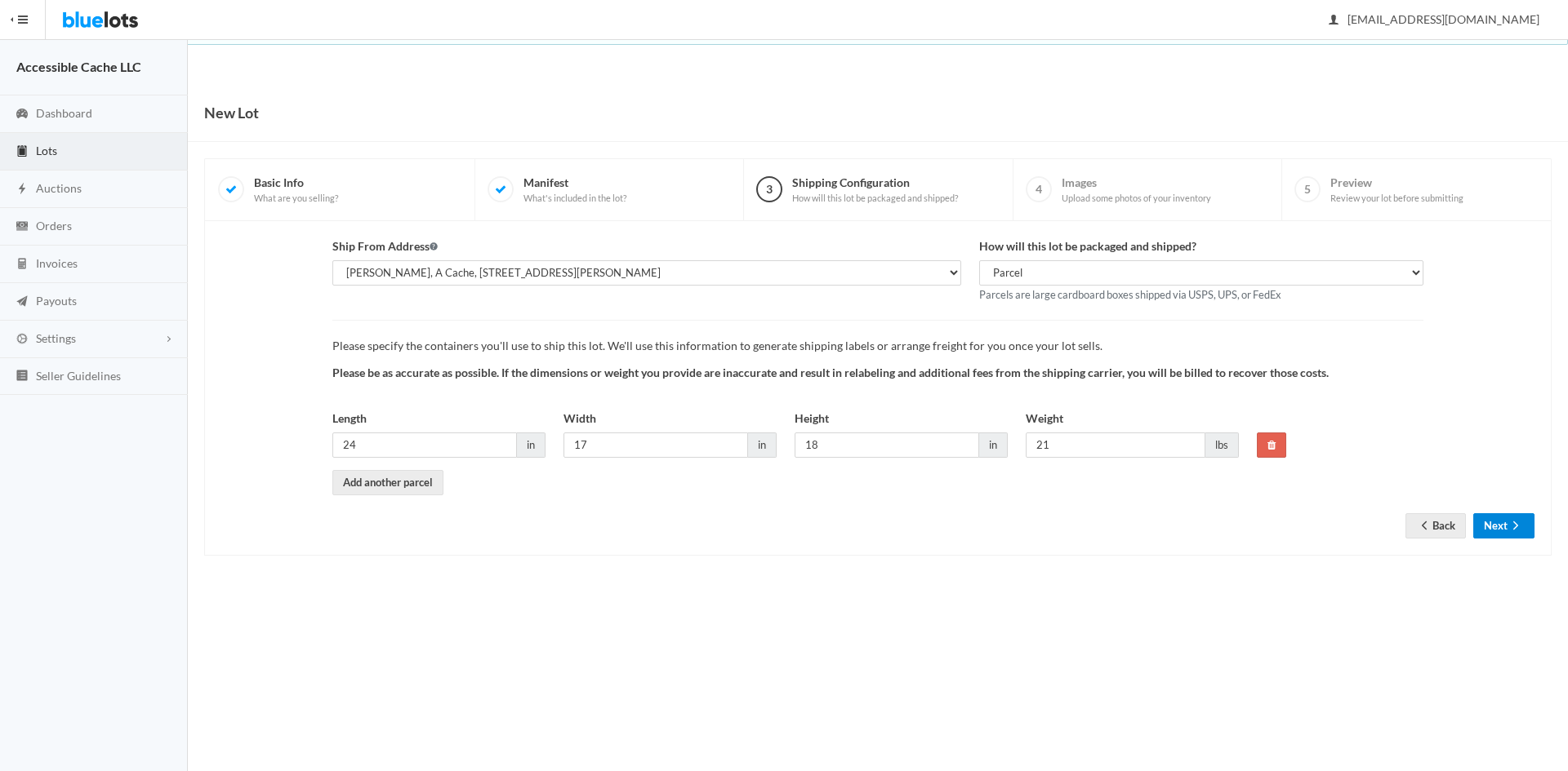
click at [1508, 522] on icon "arrow forward" at bounding box center [1516, 526] width 16 height 13
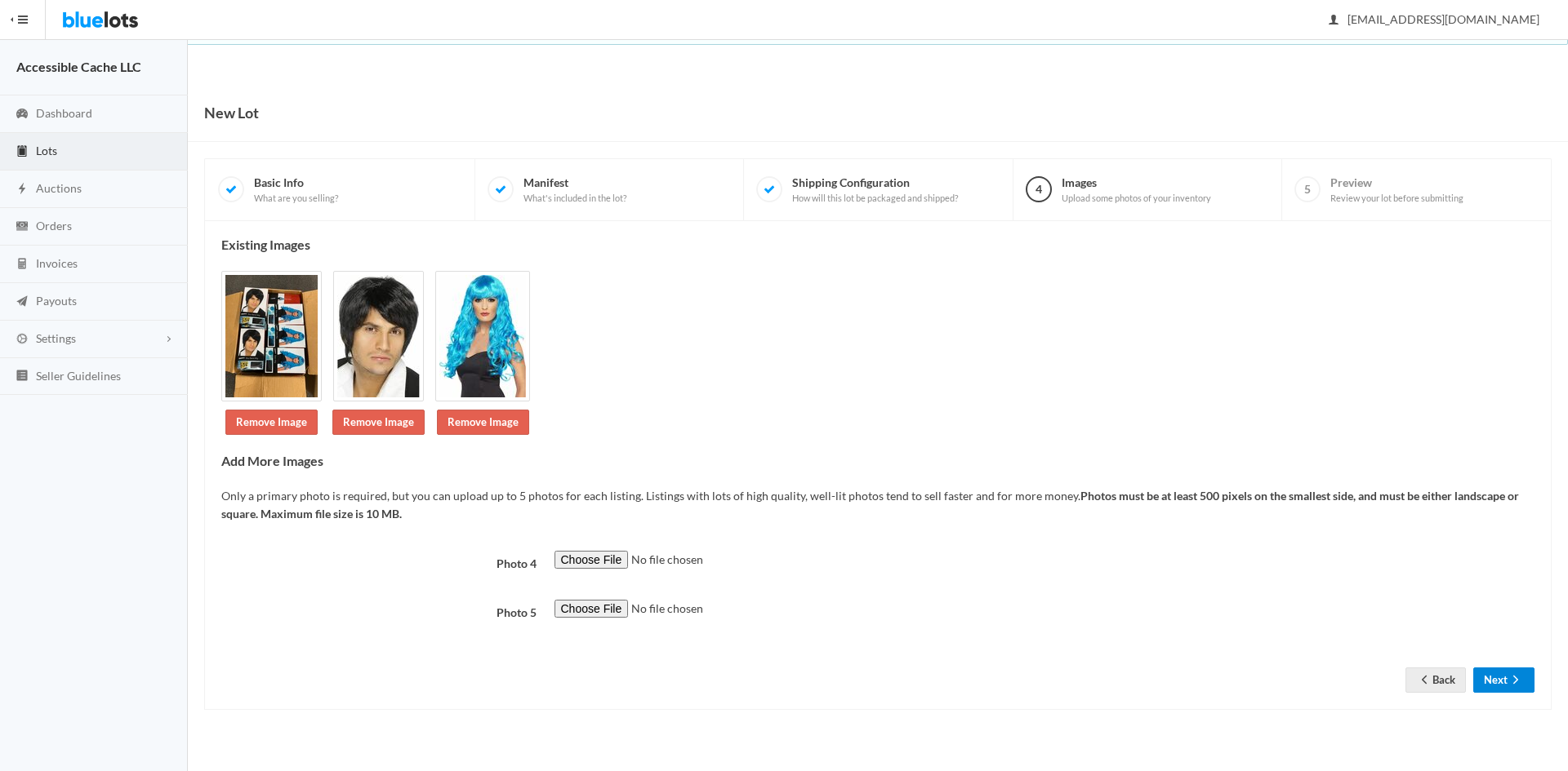
drag, startPoint x: 1496, startPoint y: 675, endPoint x: 1480, endPoint y: 609, distance: 67.9
click at [1497, 674] on button "Next" at bounding box center [1503, 680] width 61 height 25
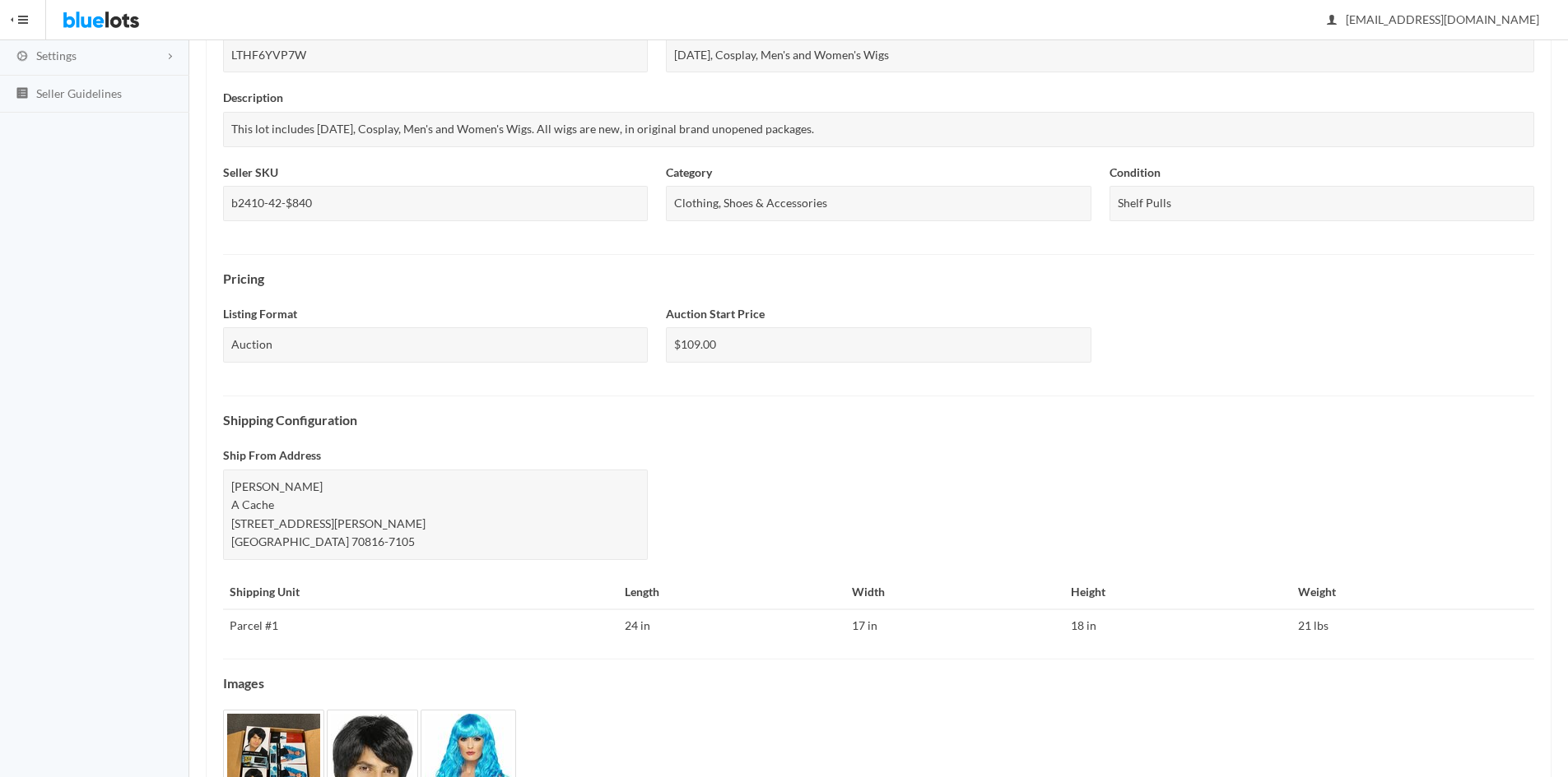
scroll to position [426, 0]
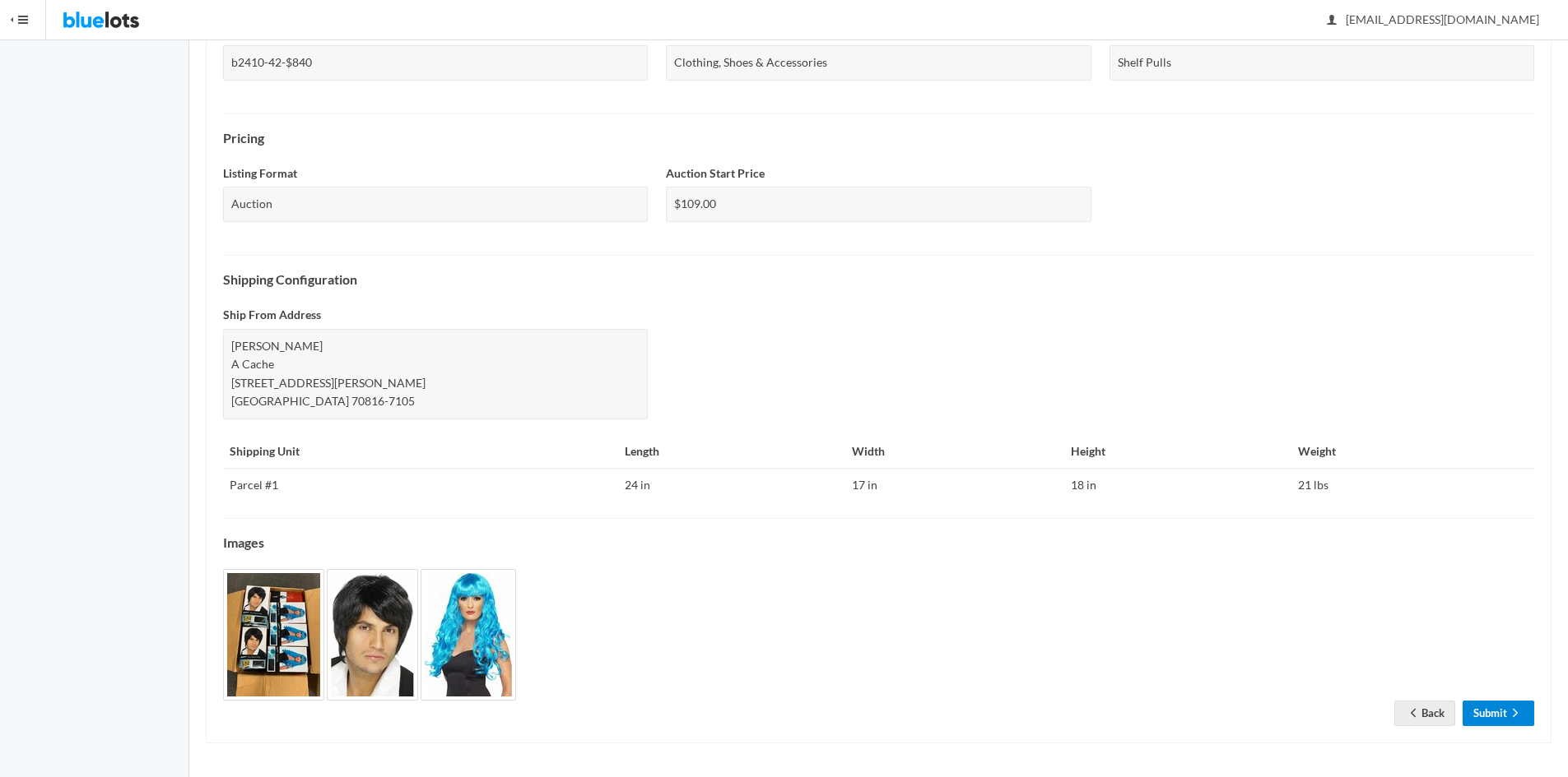
click at [1494, 709] on link "Submit" at bounding box center [1498, 713] width 72 height 26
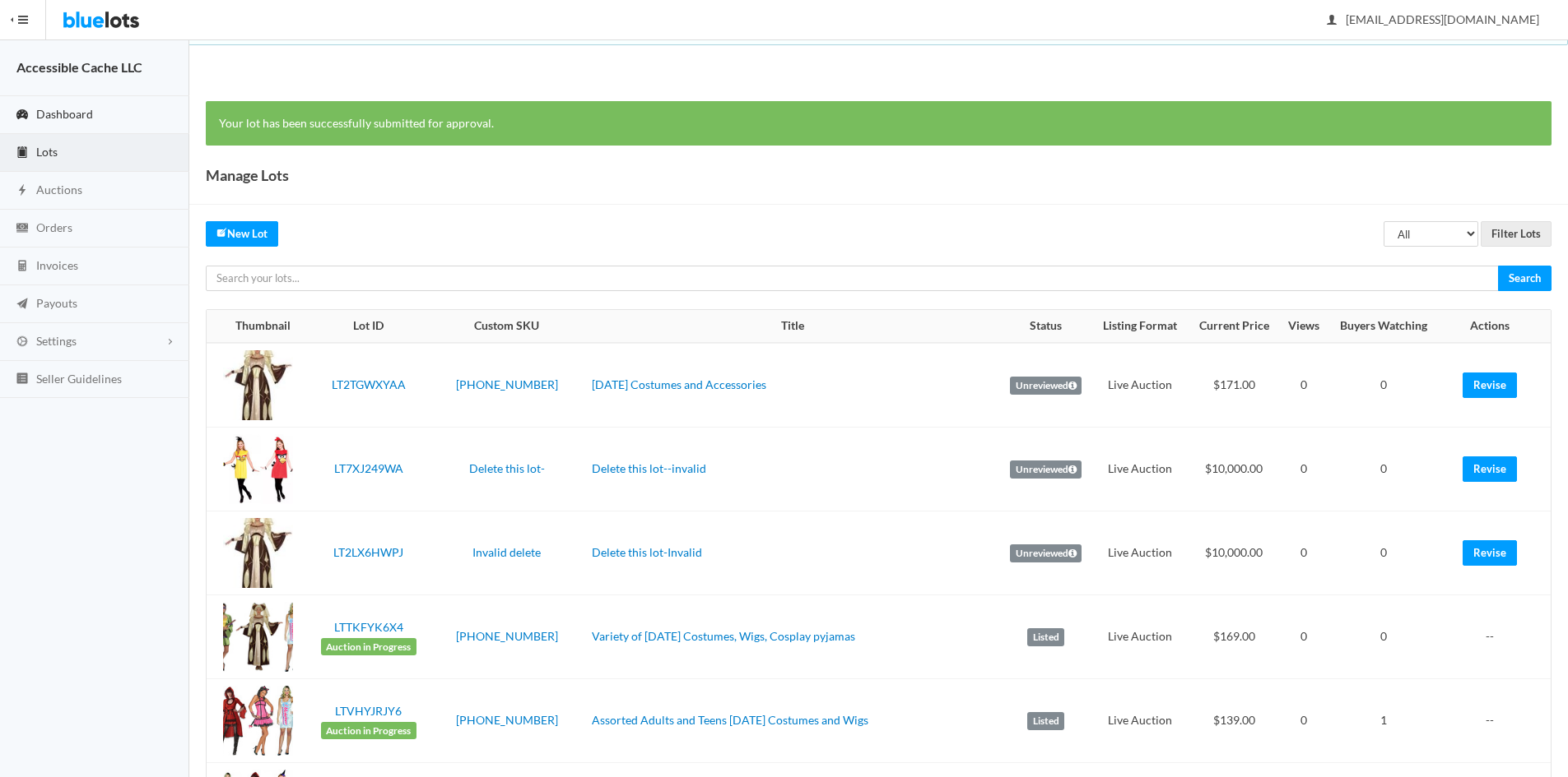
click at [50, 107] on span "Dashboard" at bounding box center [64, 114] width 57 height 14
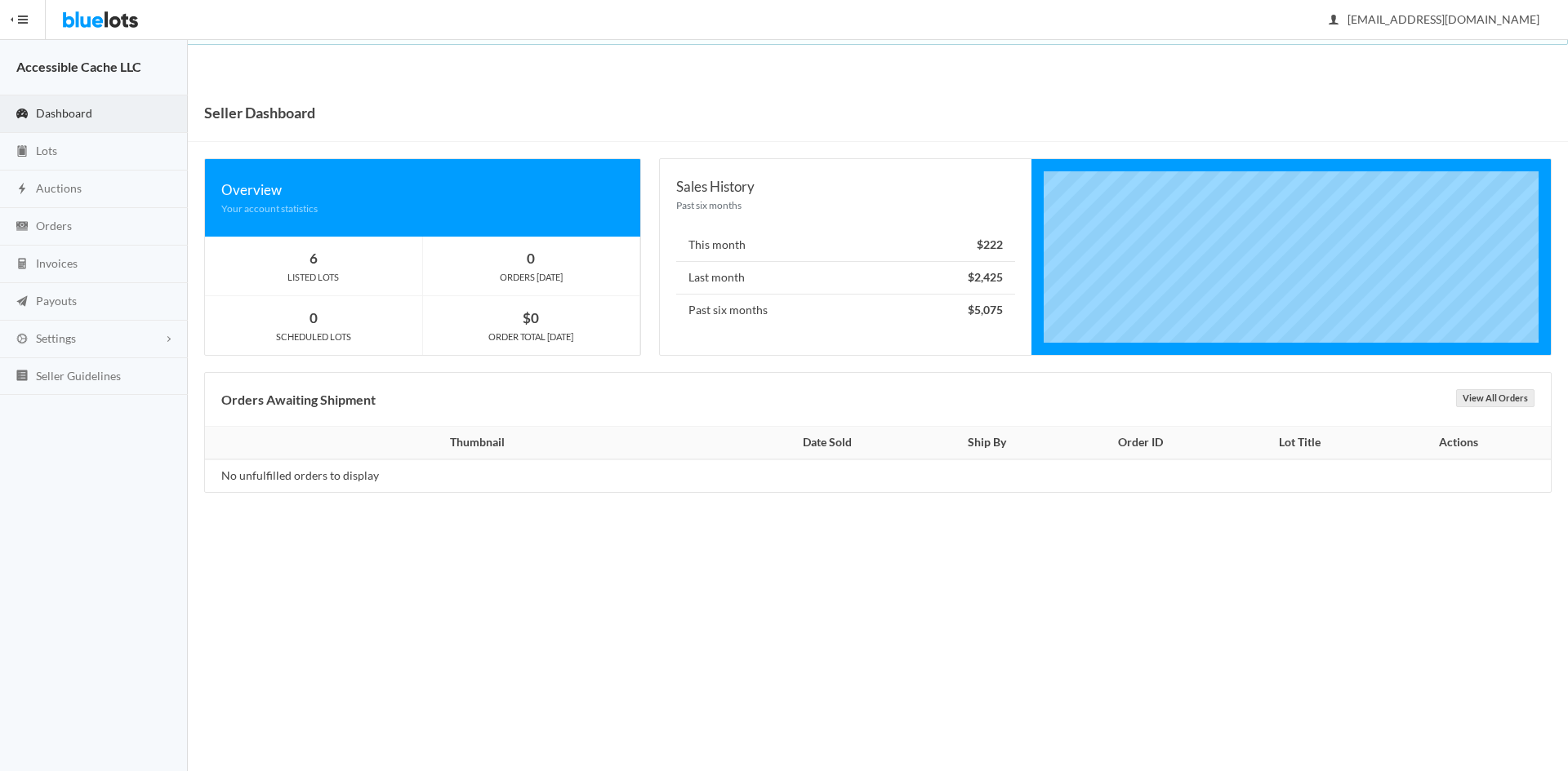
click at [61, 113] on span "Dashboard" at bounding box center [64, 113] width 56 height 14
click at [47, 157] on link "Lots" at bounding box center [94, 152] width 188 height 38
